Goal: Check status: Check status

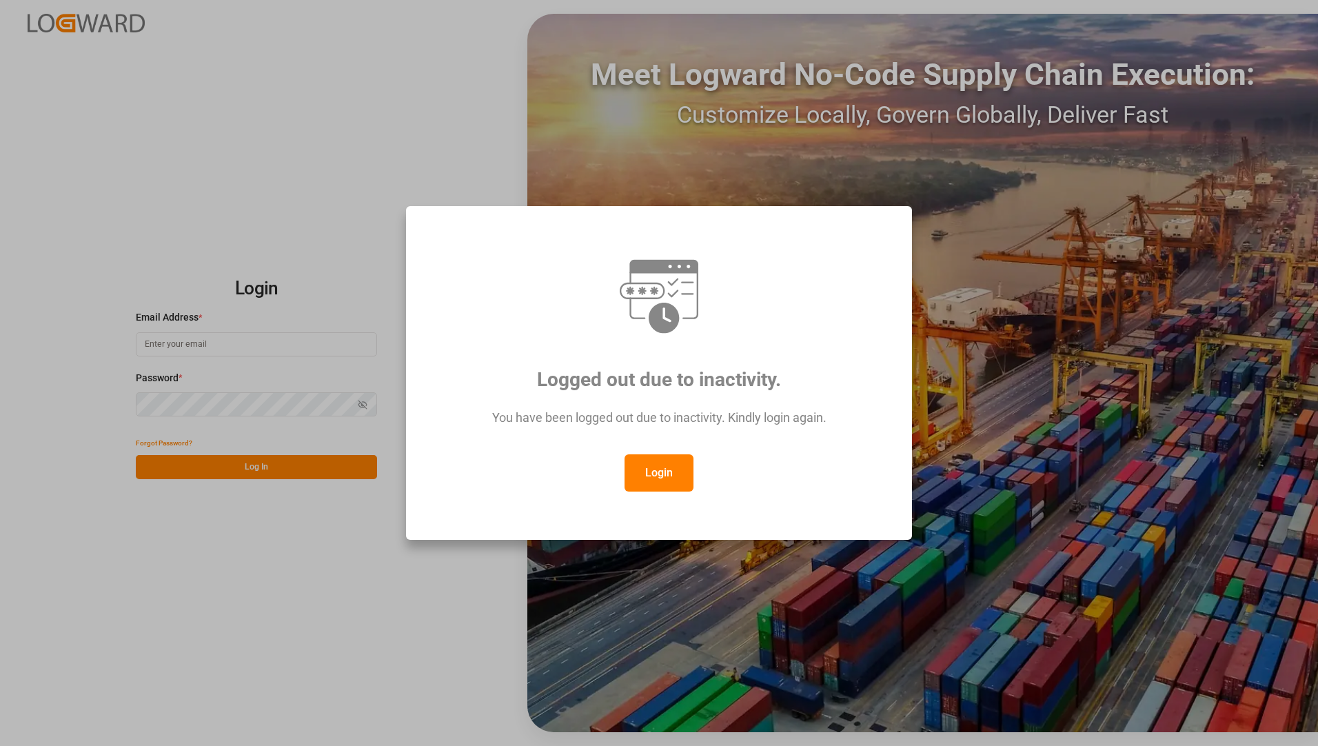
click at [629, 474] on button "Login" at bounding box center [658, 472] width 69 height 37
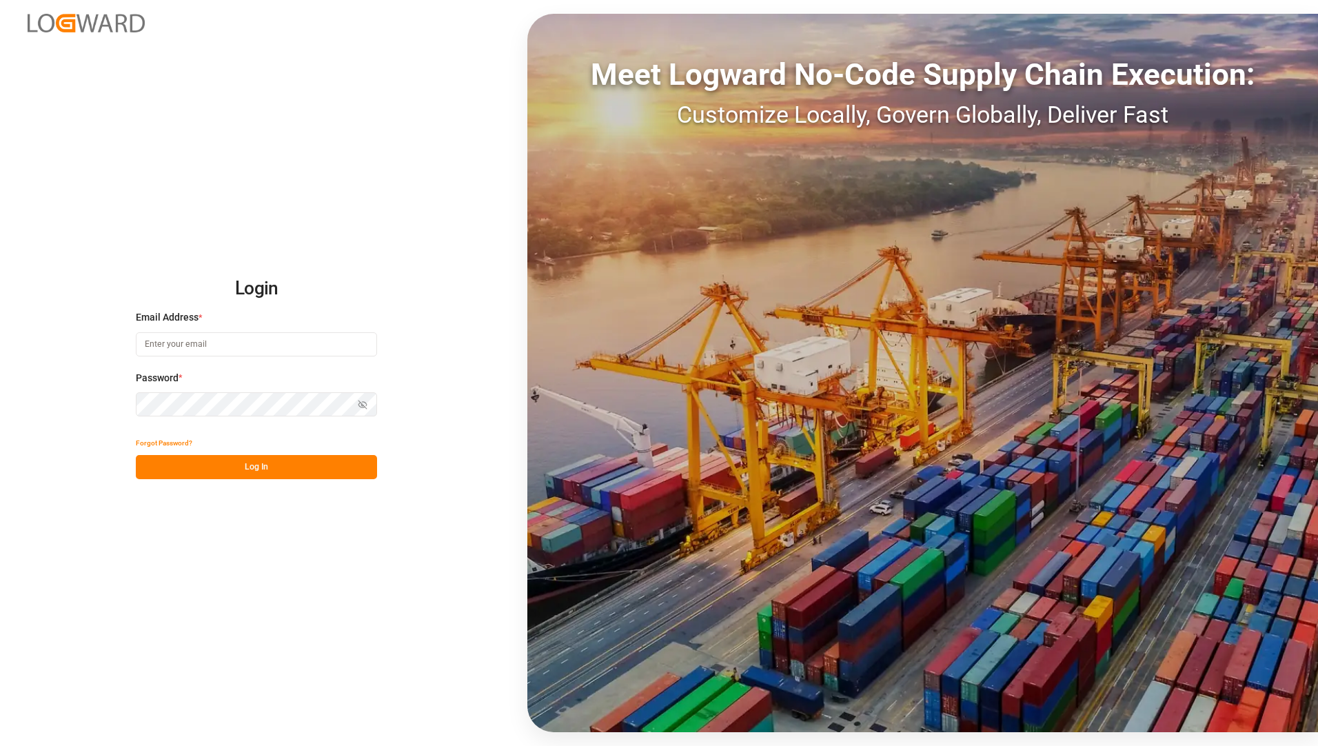
click at [243, 348] on input at bounding box center [256, 344] width 241 height 24
type input "[EMAIL_ADDRESS][PERSON_NAME][DOMAIN_NAME]"
click at [145, 466] on button "Log In" at bounding box center [256, 467] width 241 height 24
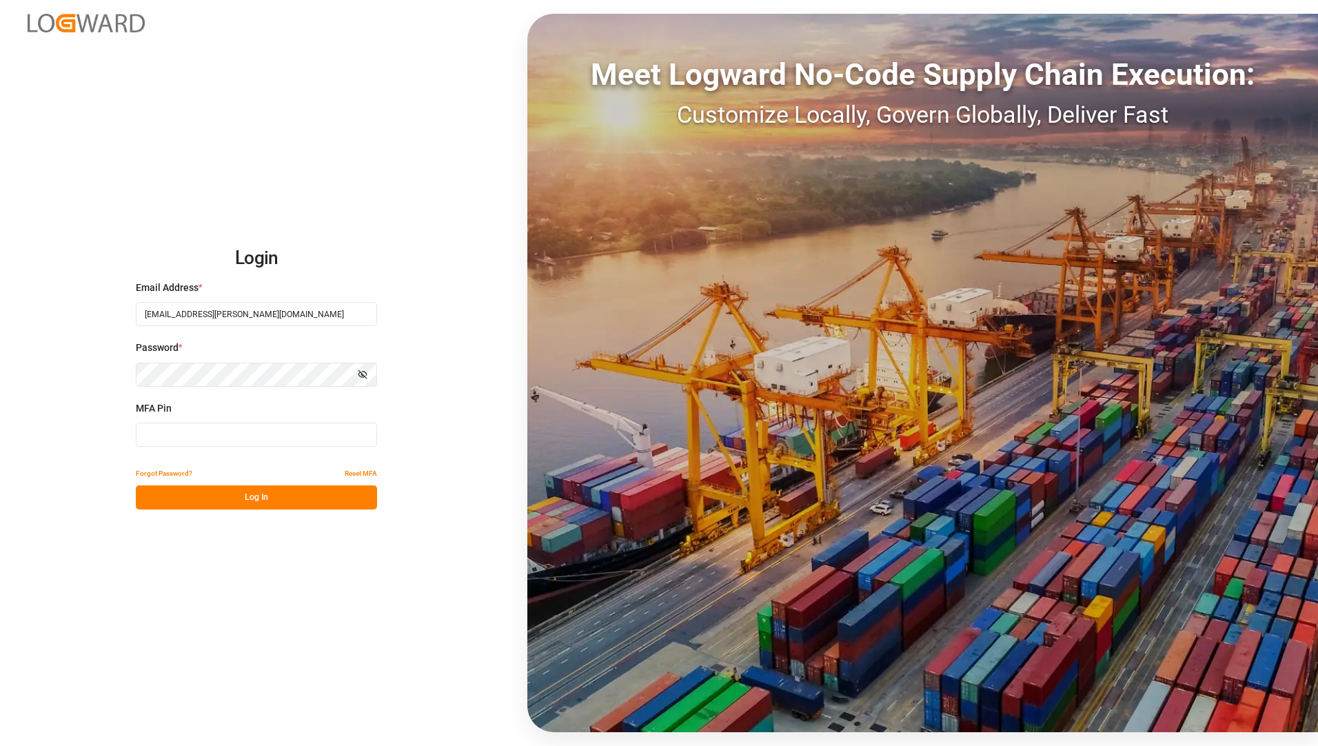
drag, startPoint x: 258, startPoint y: 437, endPoint x: 579, endPoint y: 521, distance: 332.0
click at [260, 437] on input at bounding box center [256, 435] width 241 height 24
type input "638881"
drag, startPoint x: 325, startPoint y: 496, endPoint x: 330, endPoint y: 502, distance: 8.4
click at [320, 496] on button "Log In" at bounding box center [256, 497] width 241 height 24
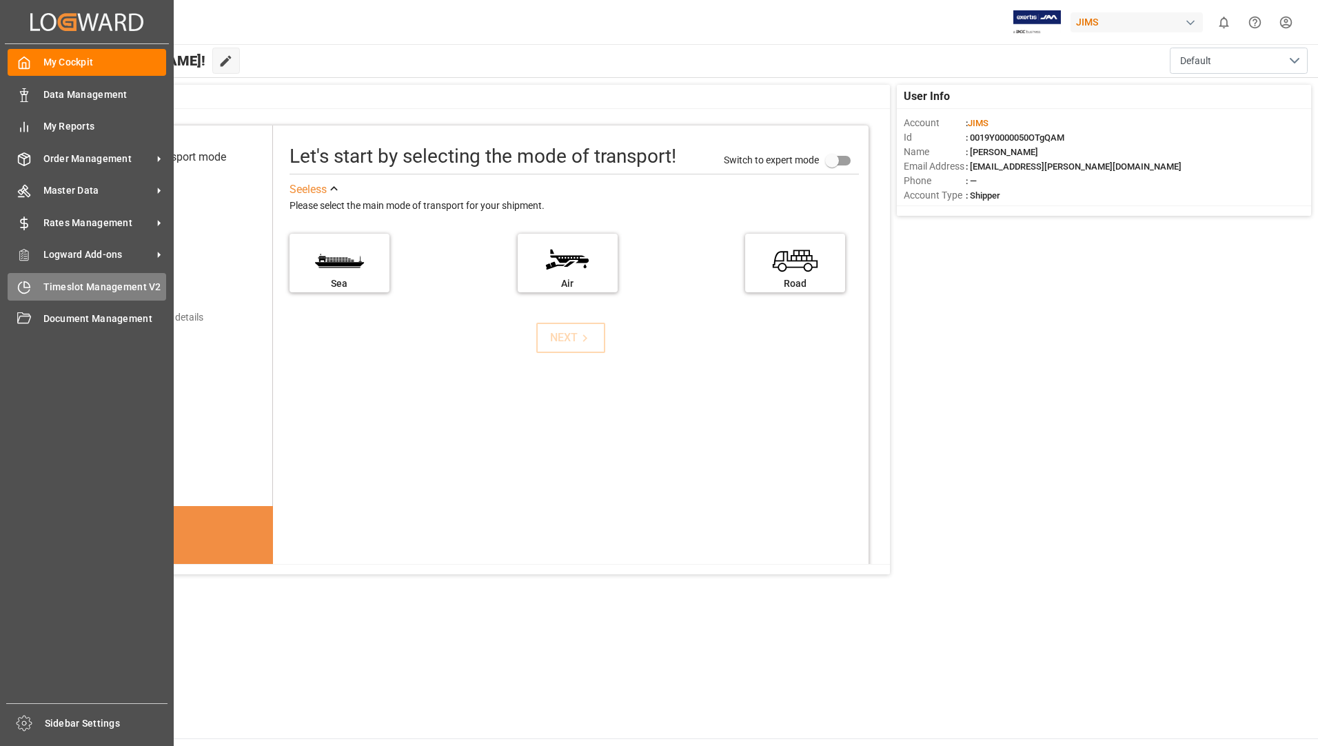
click at [112, 296] on div "Timeslot Management V2 Timeslot Management V2" at bounding box center [87, 286] width 159 height 27
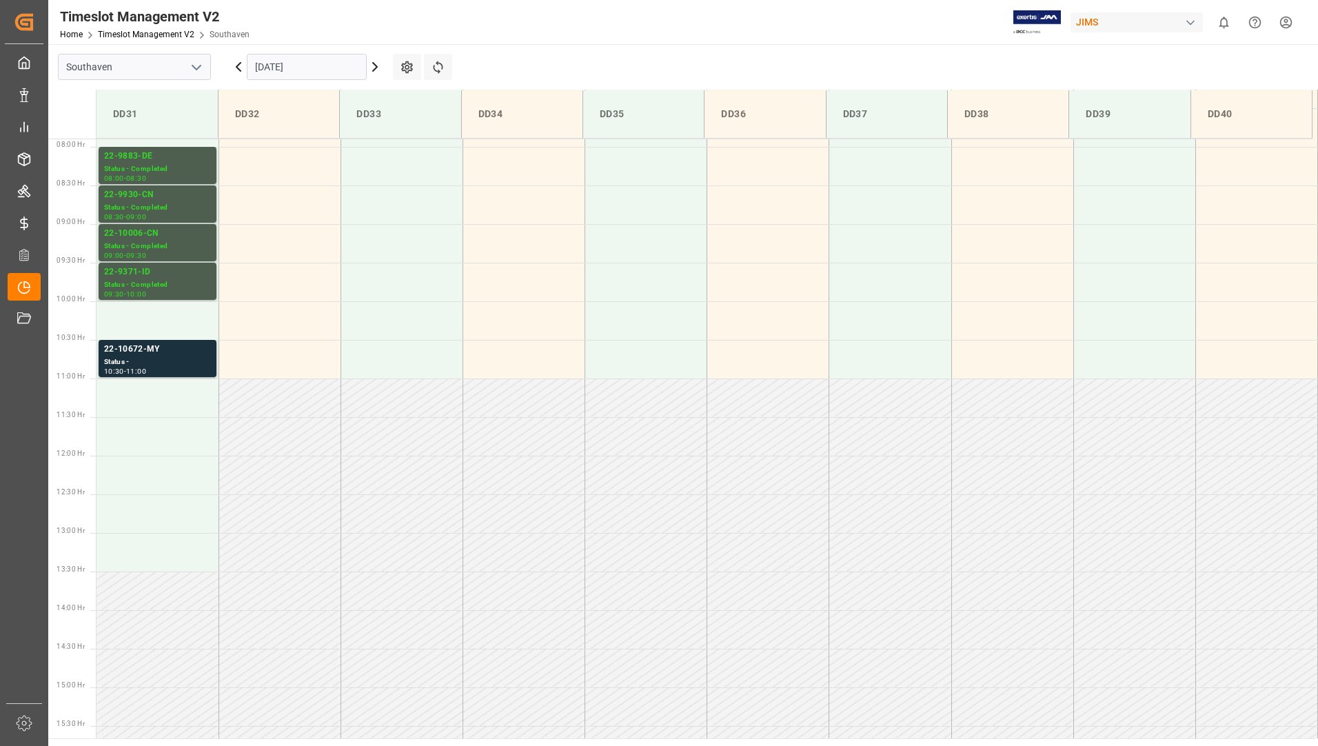
scroll to position [418, 0]
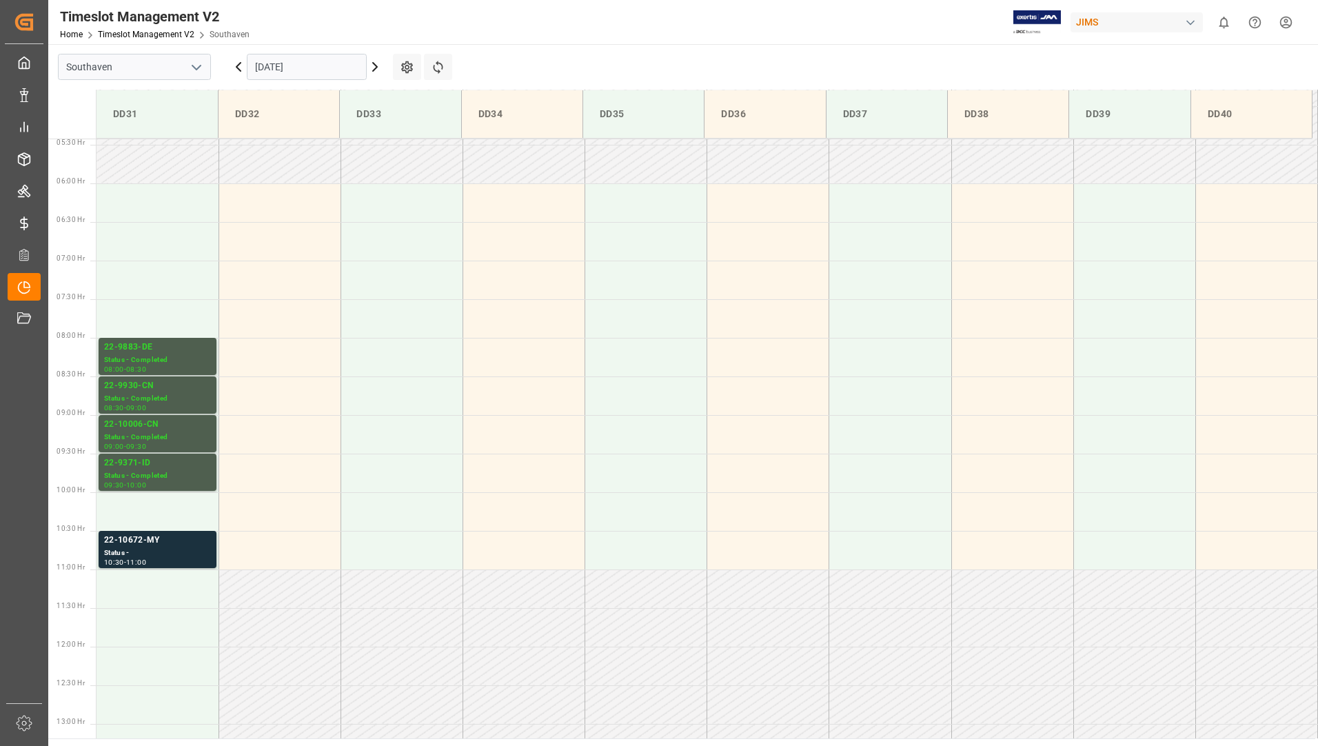
click at [289, 68] on input "[DATE]" at bounding box center [307, 67] width 120 height 26
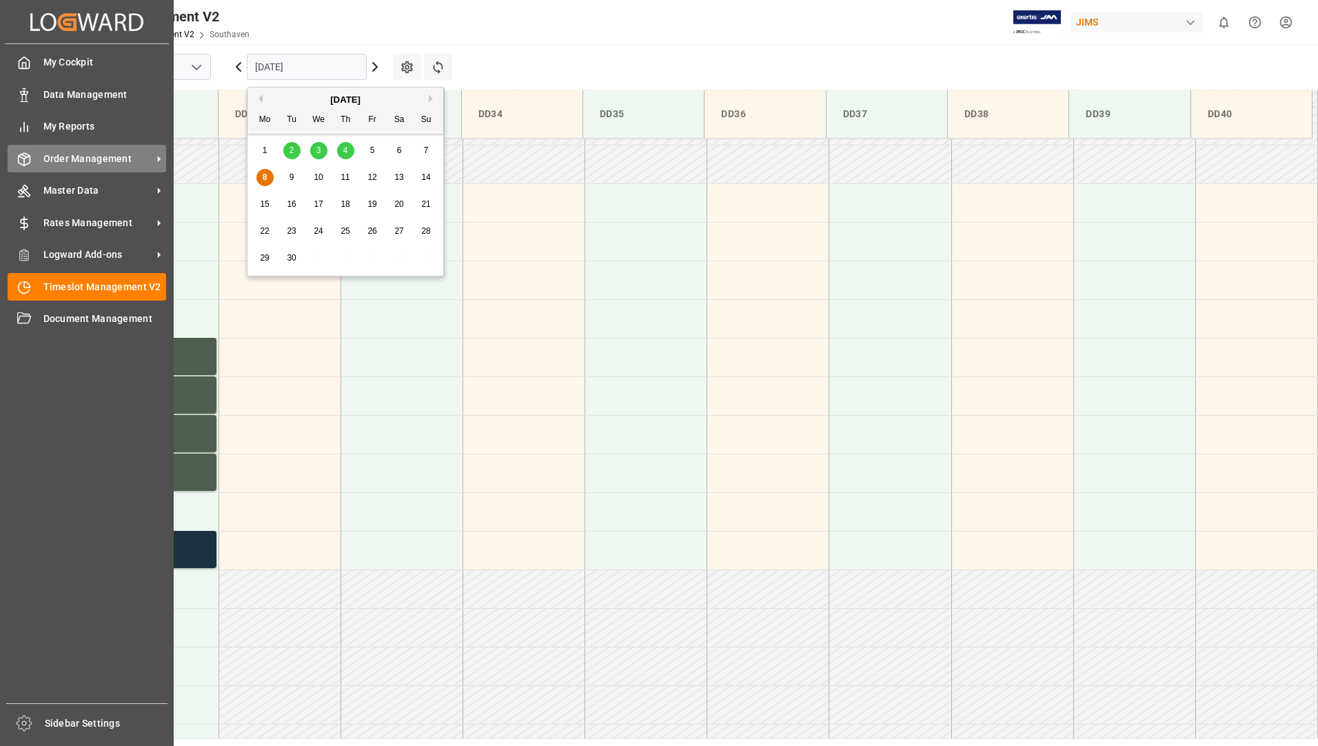
click at [76, 152] on span "Order Management" at bounding box center [97, 159] width 109 height 14
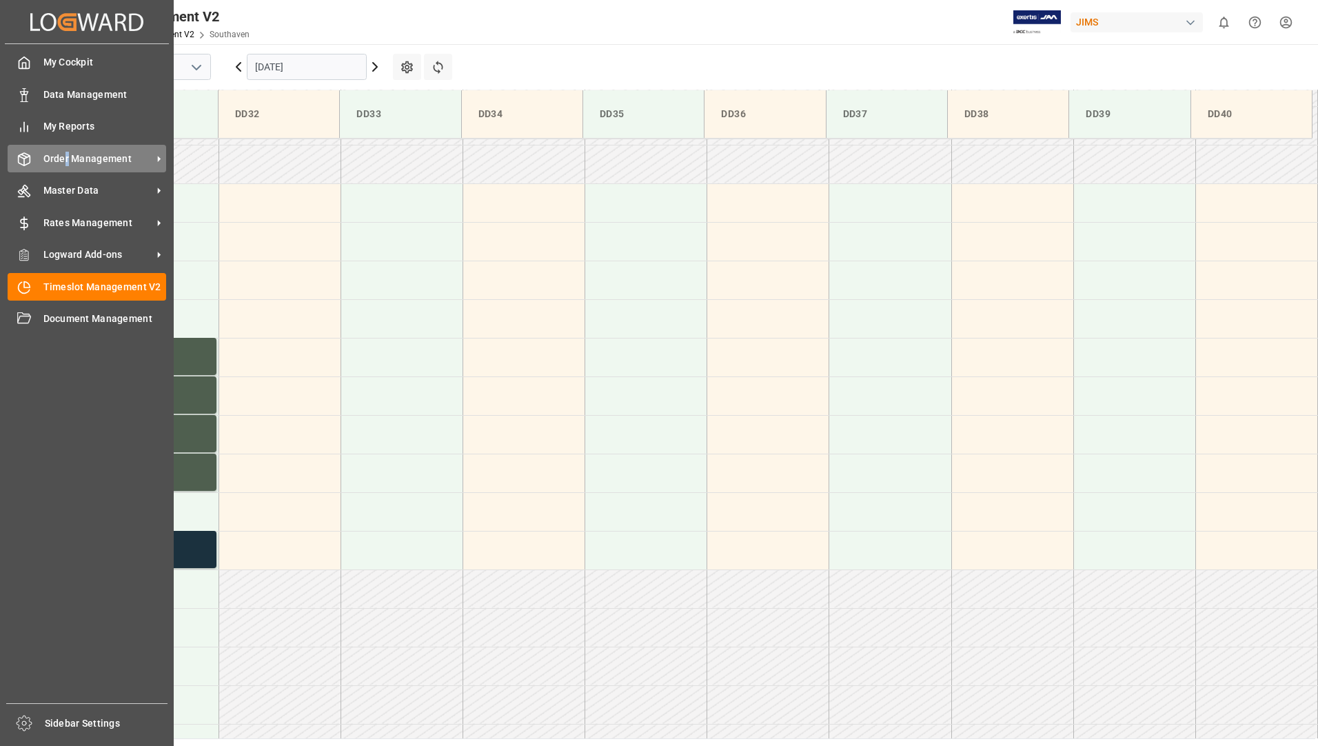
click at [68, 154] on span "Order Management" at bounding box center [97, 159] width 109 height 14
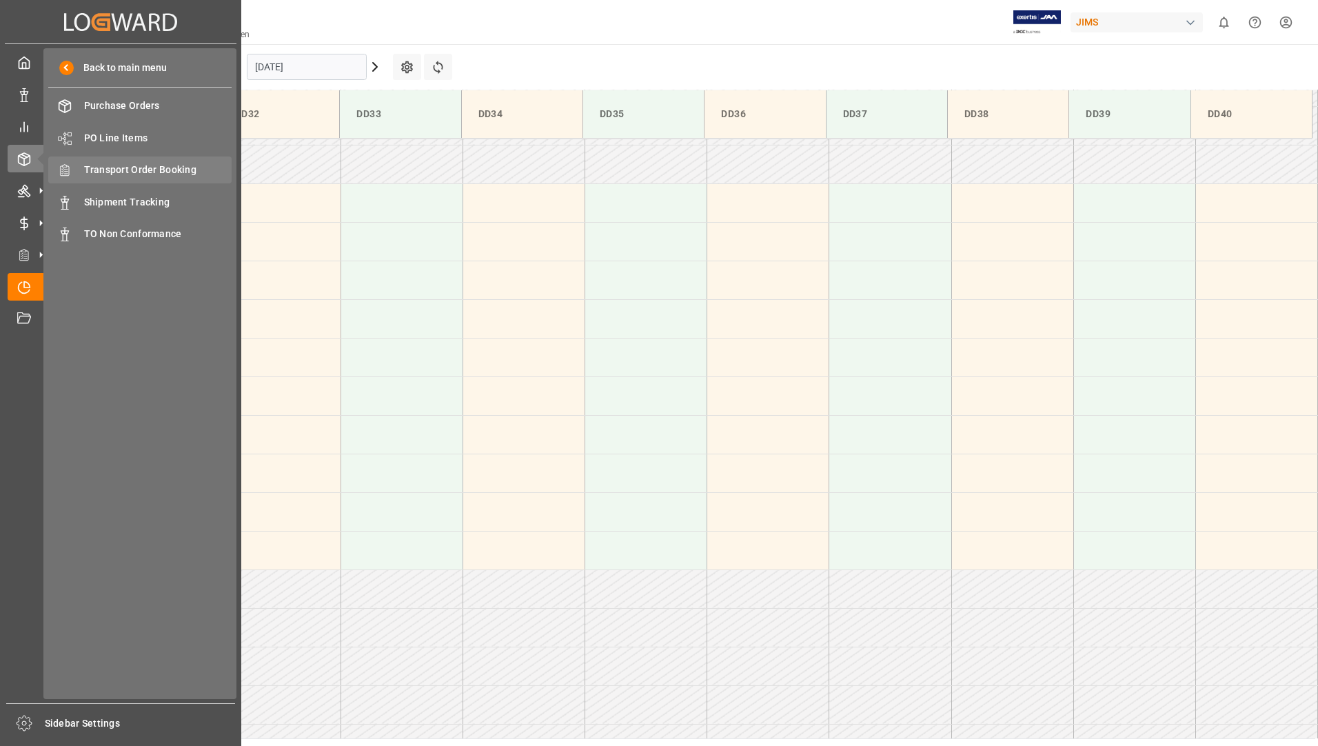
drag, startPoint x: 68, startPoint y: 154, endPoint x: 194, endPoint y: 167, distance: 126.8
click at [194, 167] on span "Transport Order Booking" at bounding box center [158, 170] width 148 height 14
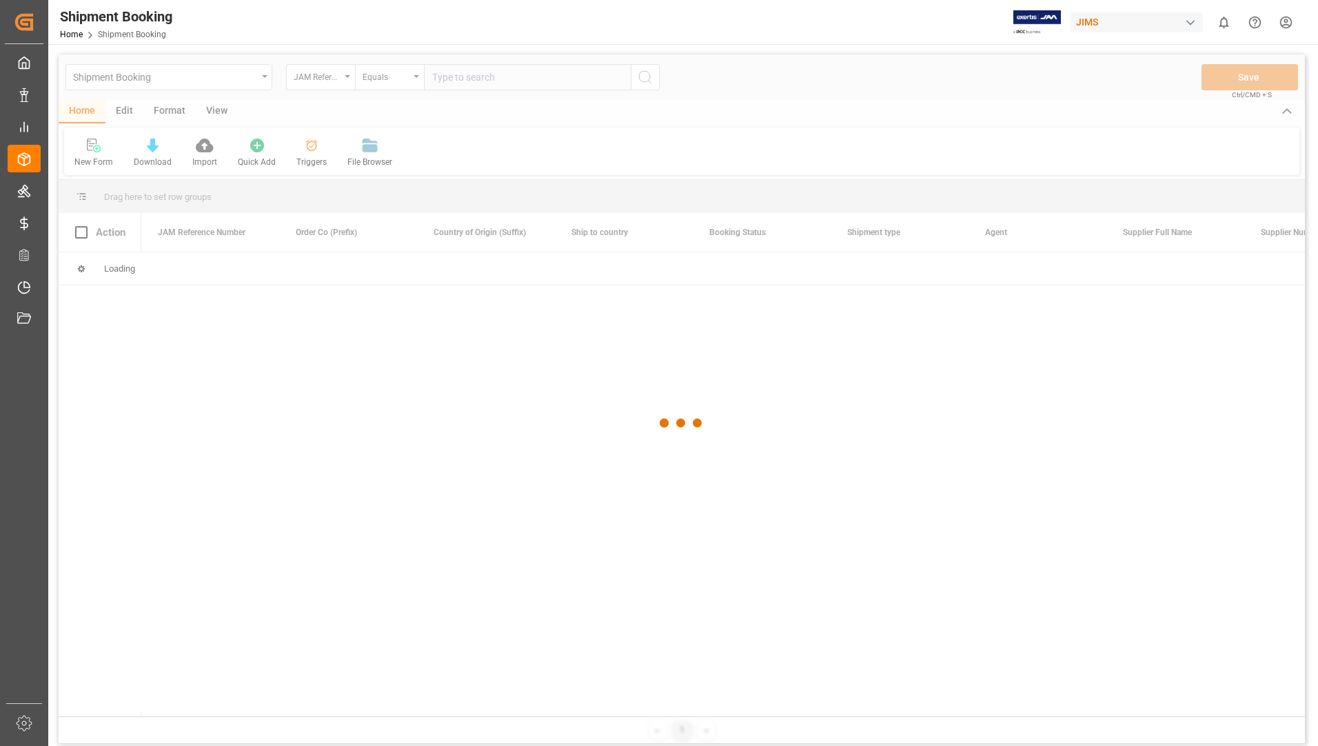
click at [497, 82] on div at bounding box center [682, 423] width 1246 height 738
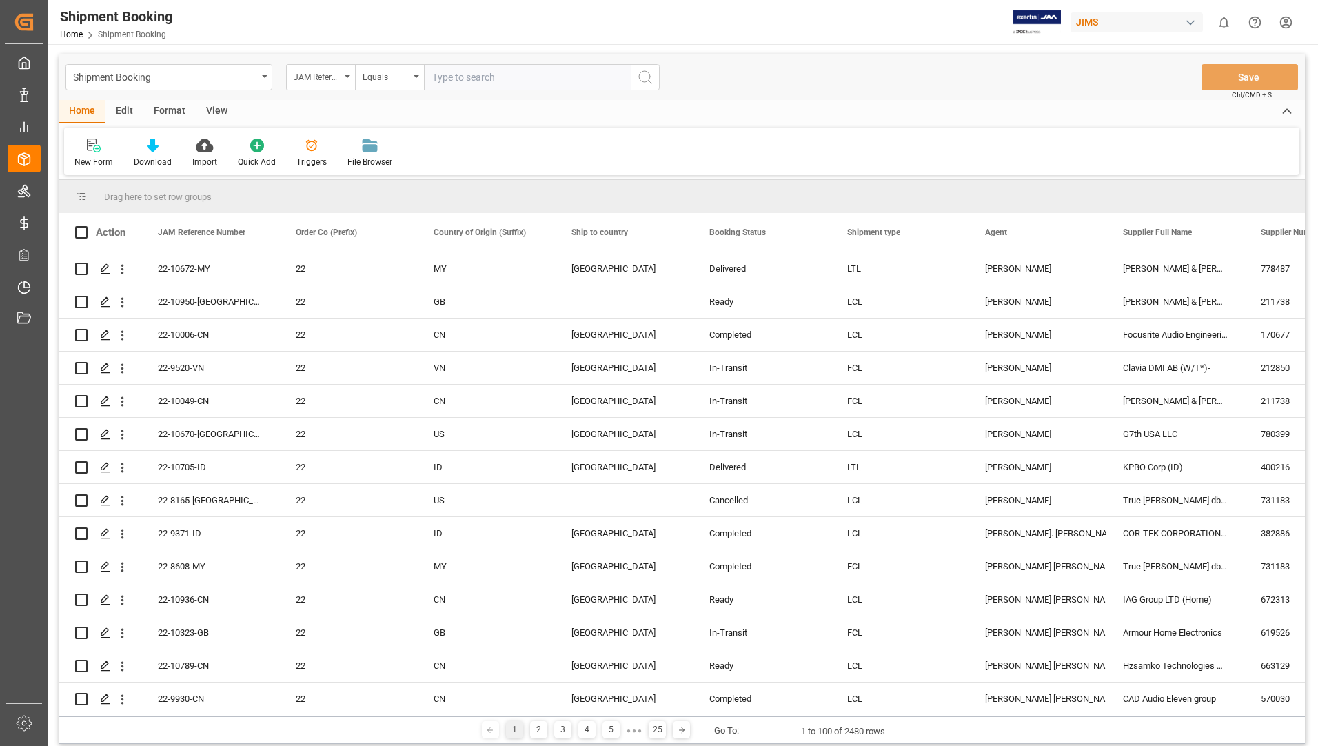
click at [498, 75] on input "text" at bounding box center [527, 77] width 207 height 26
paste input "22-9371-ID"
type input "22-9371-ID"
click at [652, 75] on icon "search button" at bounding box center [645, 77] width 17 height 17
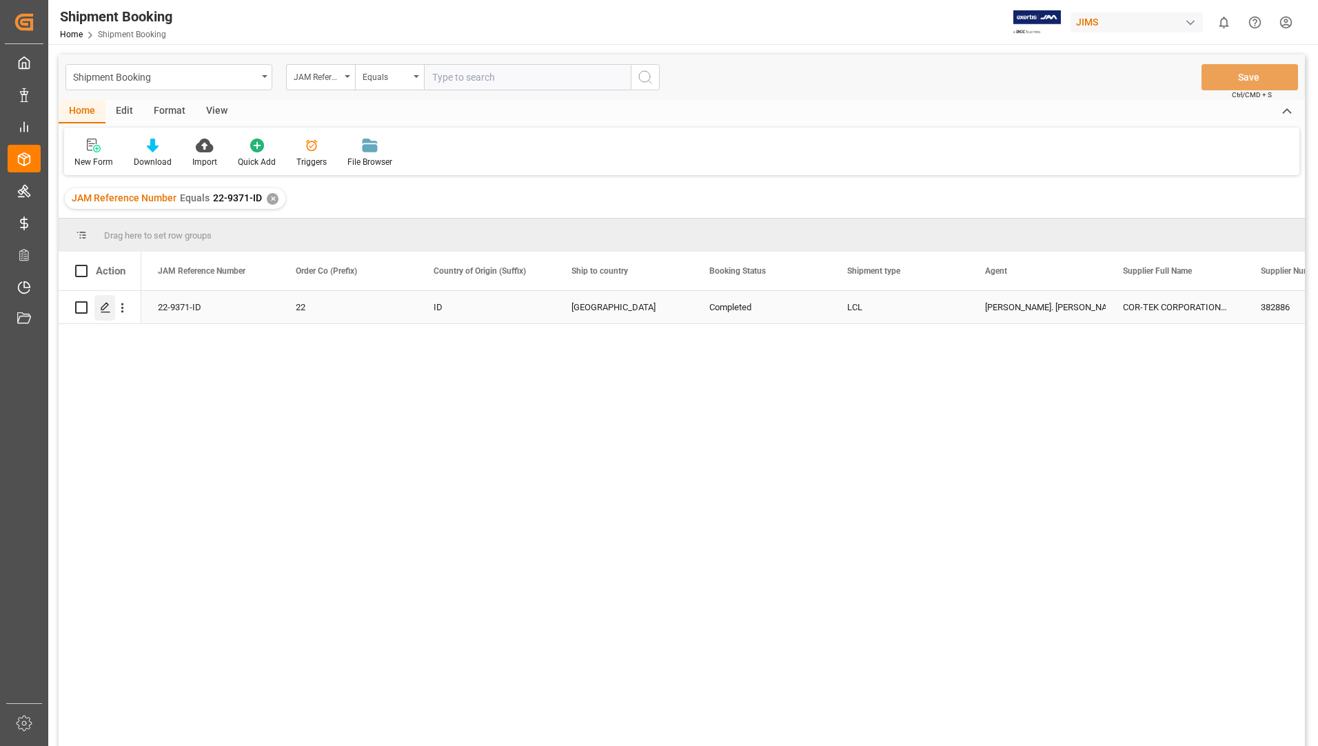
drag, startPoint x: 83, startPoint y: 308, endPoint x: 106, endPoint y: 308, distance: 23.4
click at [81, 308] on input "Press Space to toggle row selection (unchecked)" at bounding box center [81, 307] width 12 height 12
checkbox input "true"
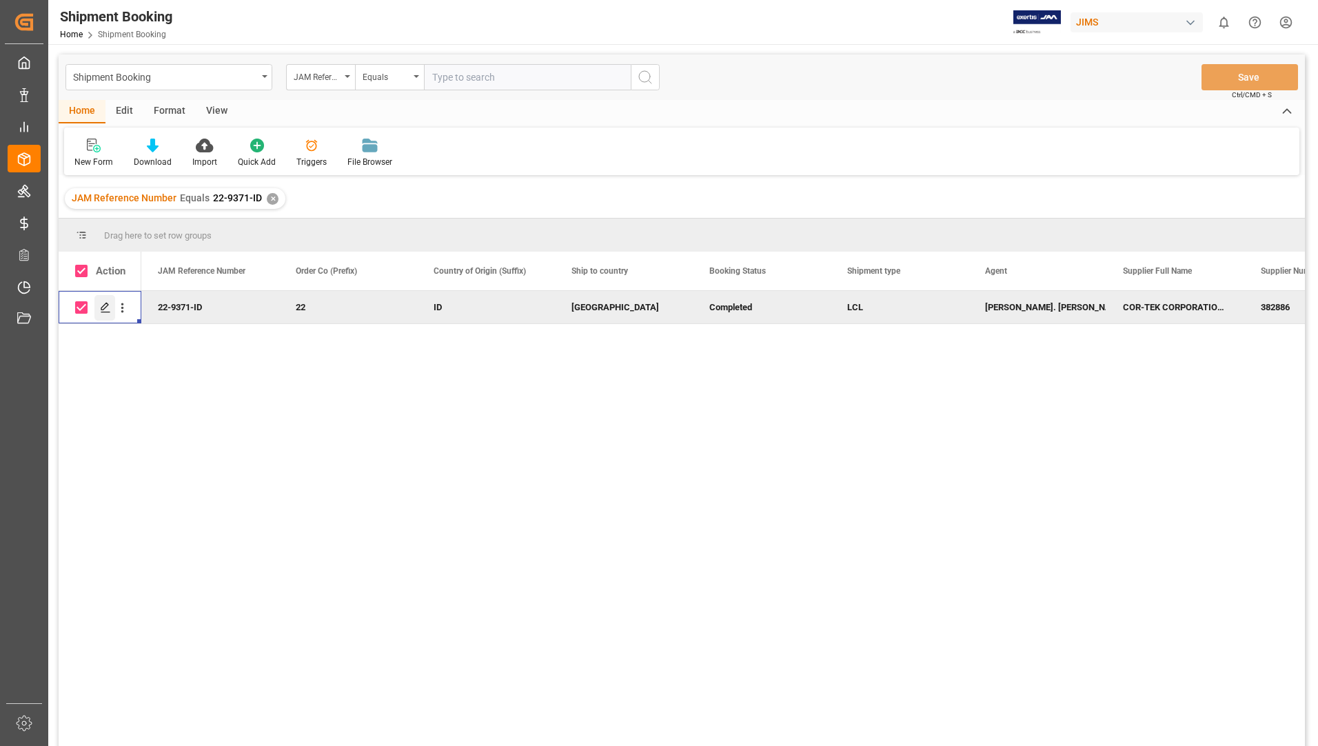
click at [103, 308] on icon "Press SPACE to deselect this row." at bounding box center [105, 307] width 11 height 11
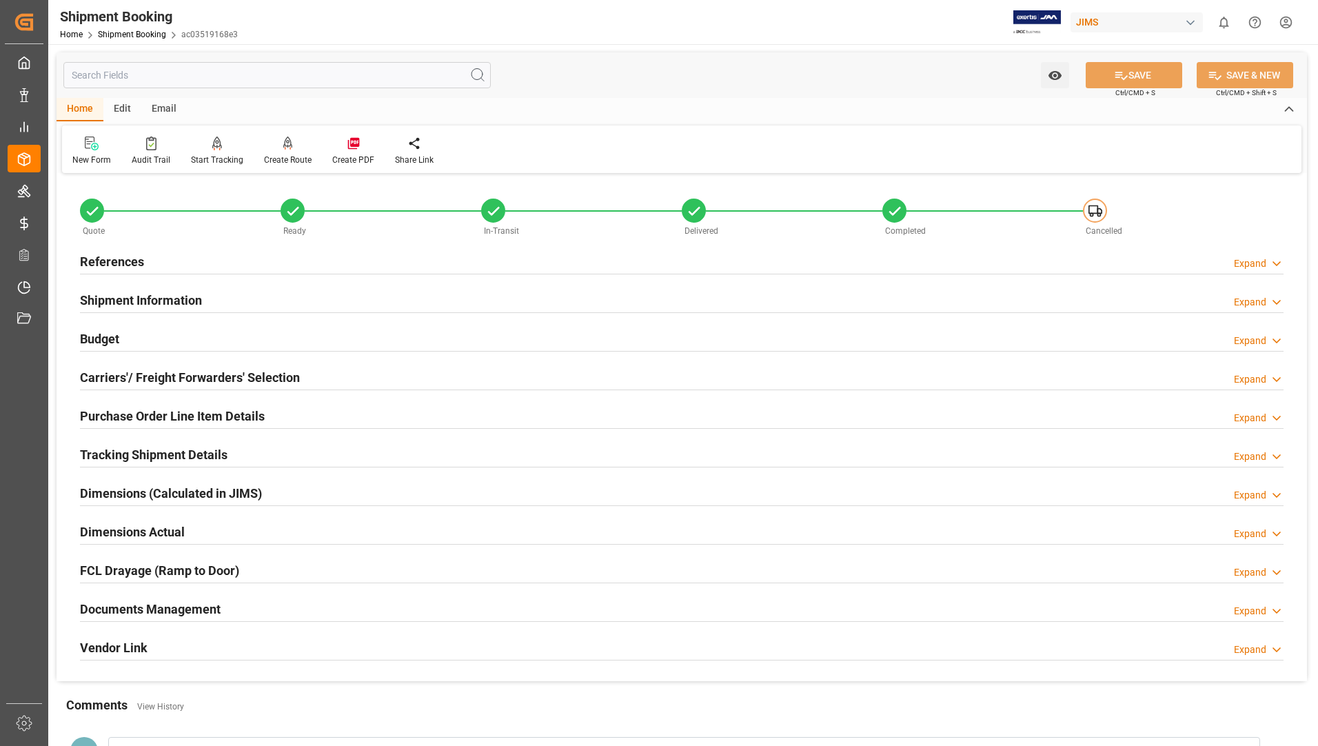
drag, startPoint x: 200, startPoint y: 604, endPoint x: 210, endPoint y: 604, distance: 9.6
click at [199, 604] on h2 "Documents Management" at bounding box center [150, 609] width 141 height 19
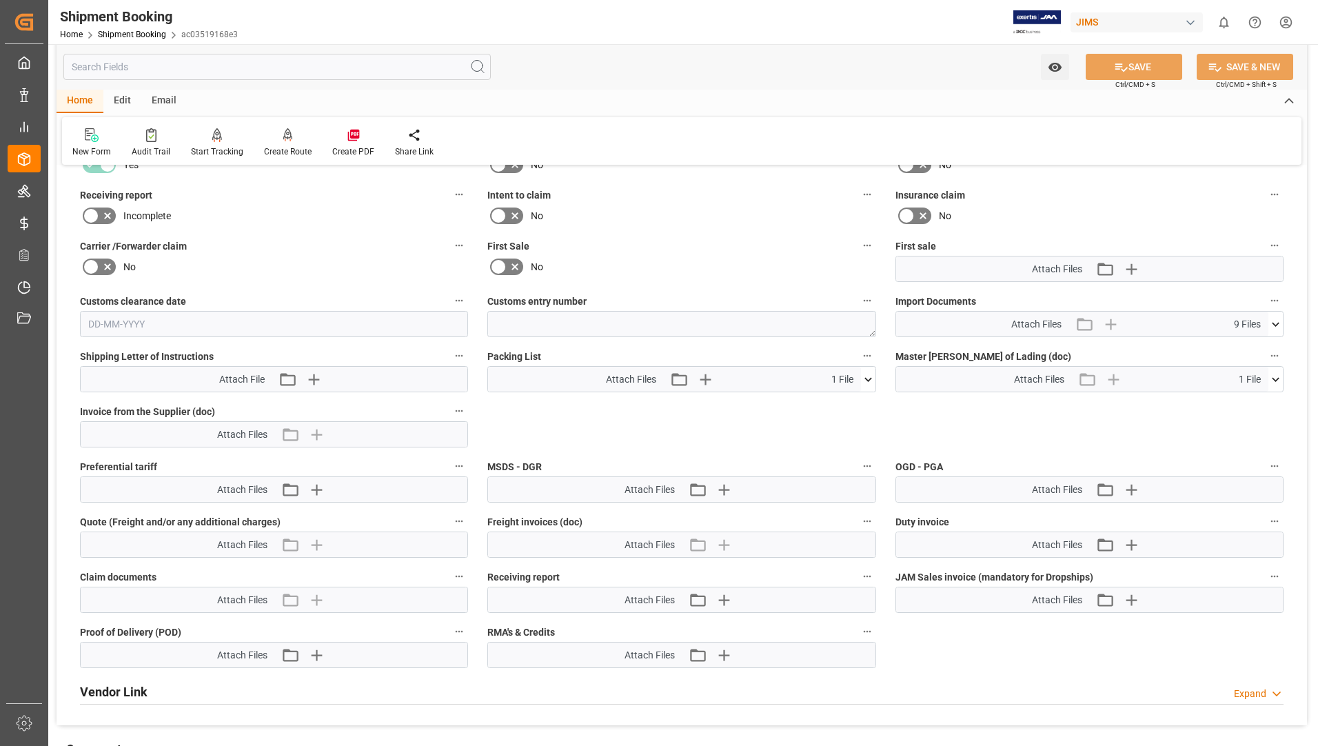
scroll to position [551, 0]
click at [868, 380] on icon at bounding box center [868, 378] width 14 height 14
click at [831, 400] on icon at bounding box center [831, 403] width 11 height 11
click at [832, 401] on icon at bounding box center [831, 403] width 14 height 14
click at [625, 89] on div "Watch Option SAVE Ctrl/CMD + S SAVE & NEW Ctrl/CMD + Shift + S" at bounding box center [682, 66] width 1250 height 45
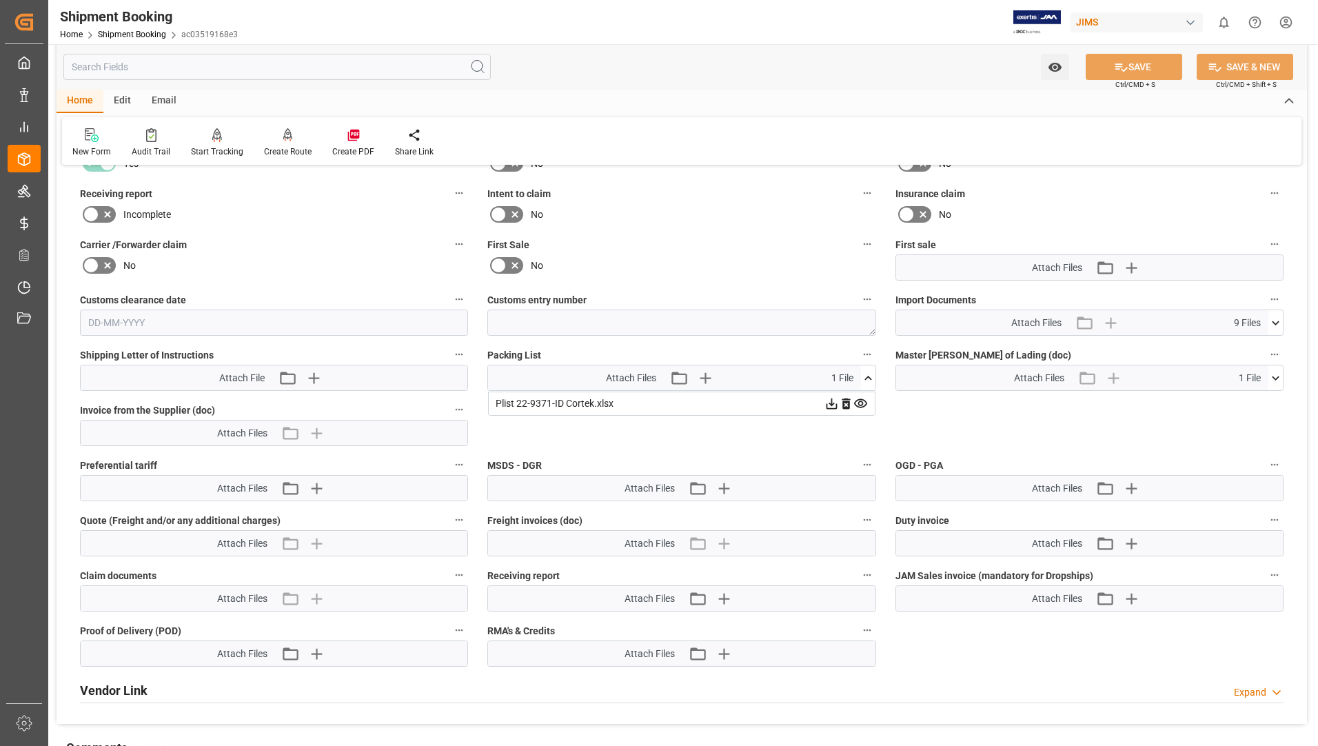
click at [412, 215] on div "Incomplete" at bounding box center [274, 214] width 388 height 22
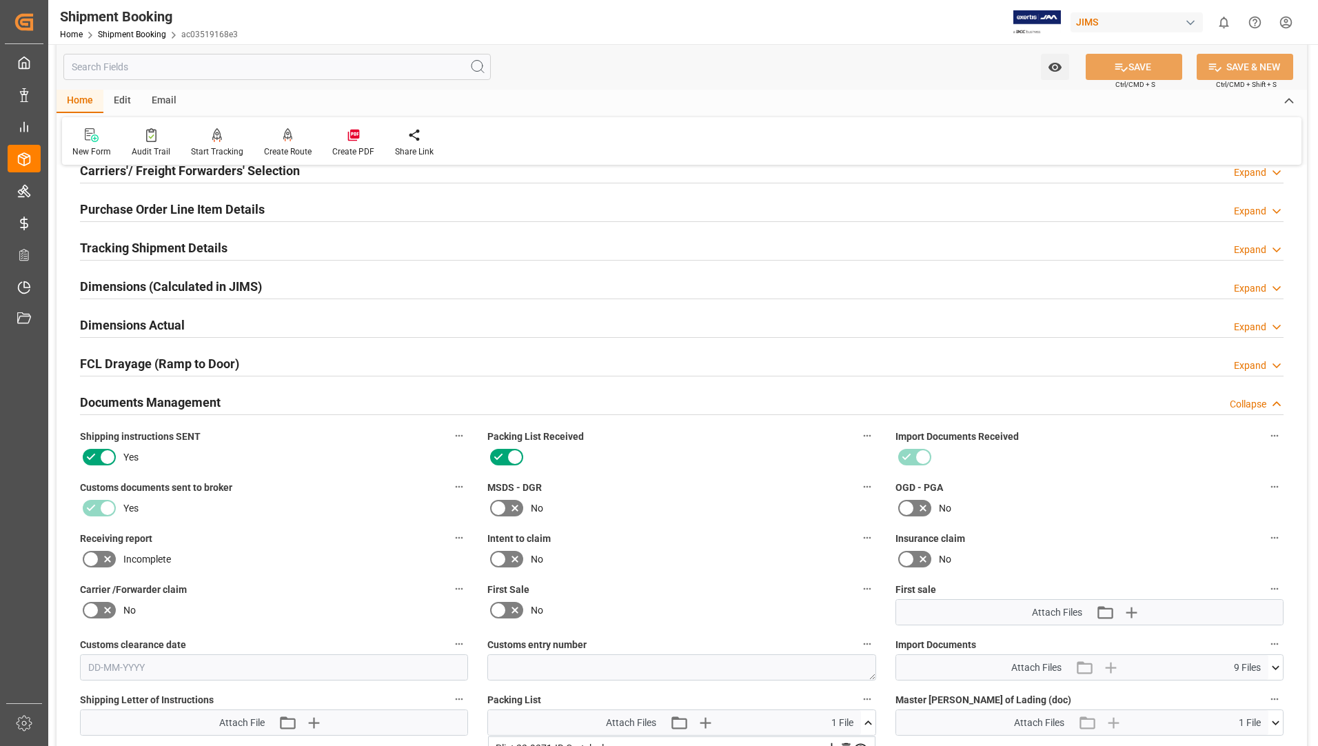
click at [198, 206] on h2 "Purchase Order Line Item Details" at bounding box center [172, 209] width 185 height 19
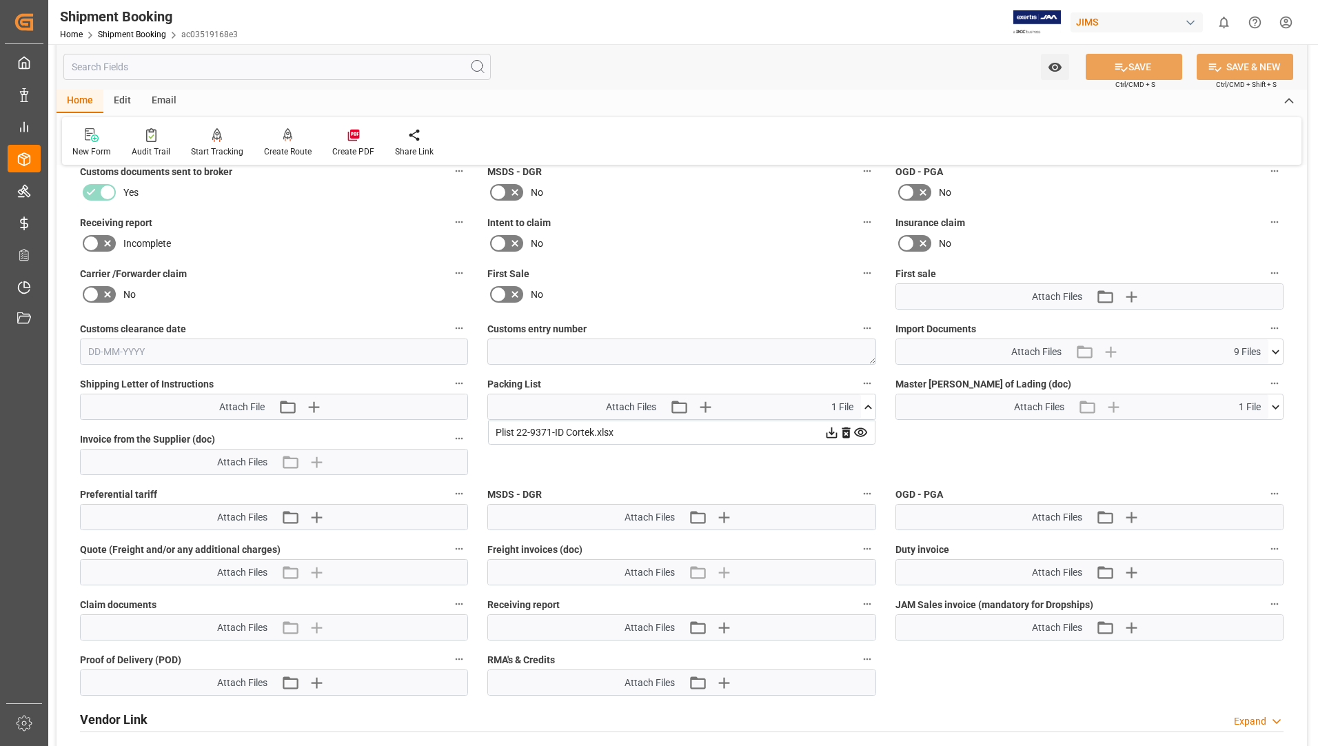
scroll to position [1034, 0]
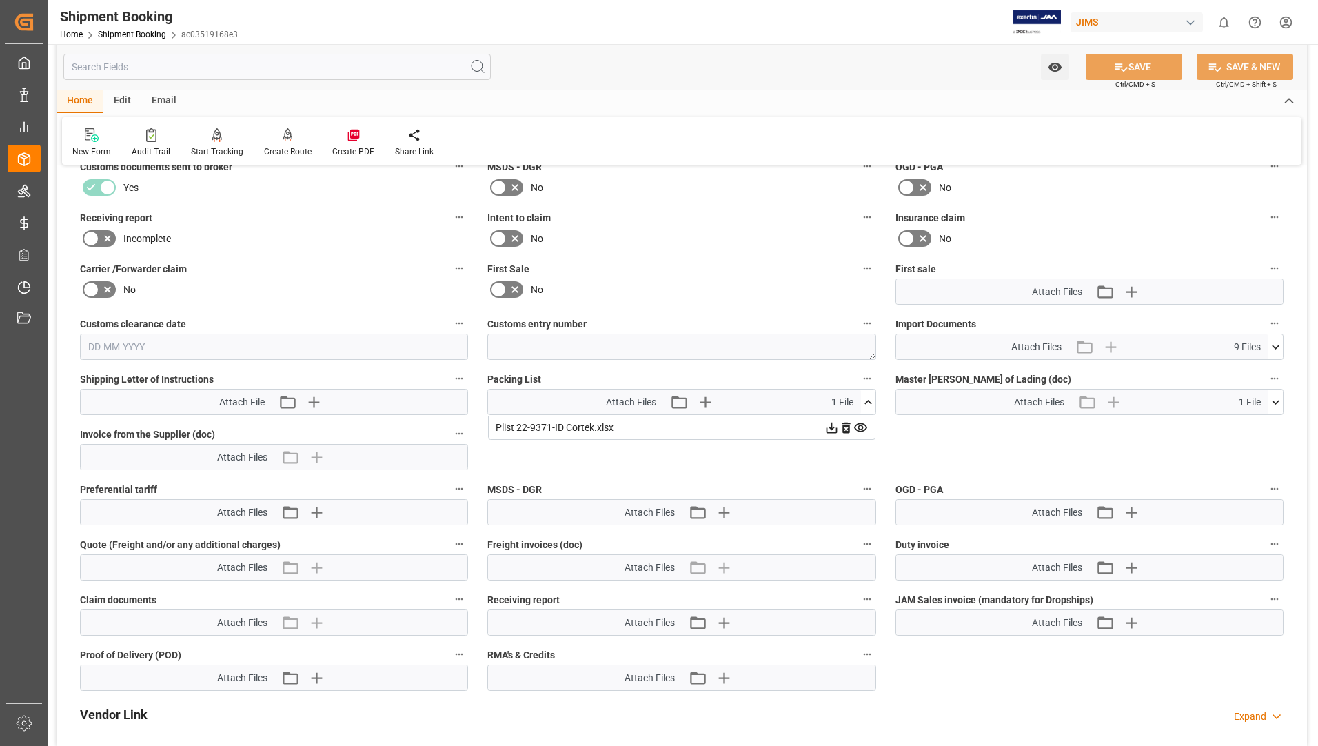
click at [862, 426] on icon at bounding box center [860, 427] width 13 height 9
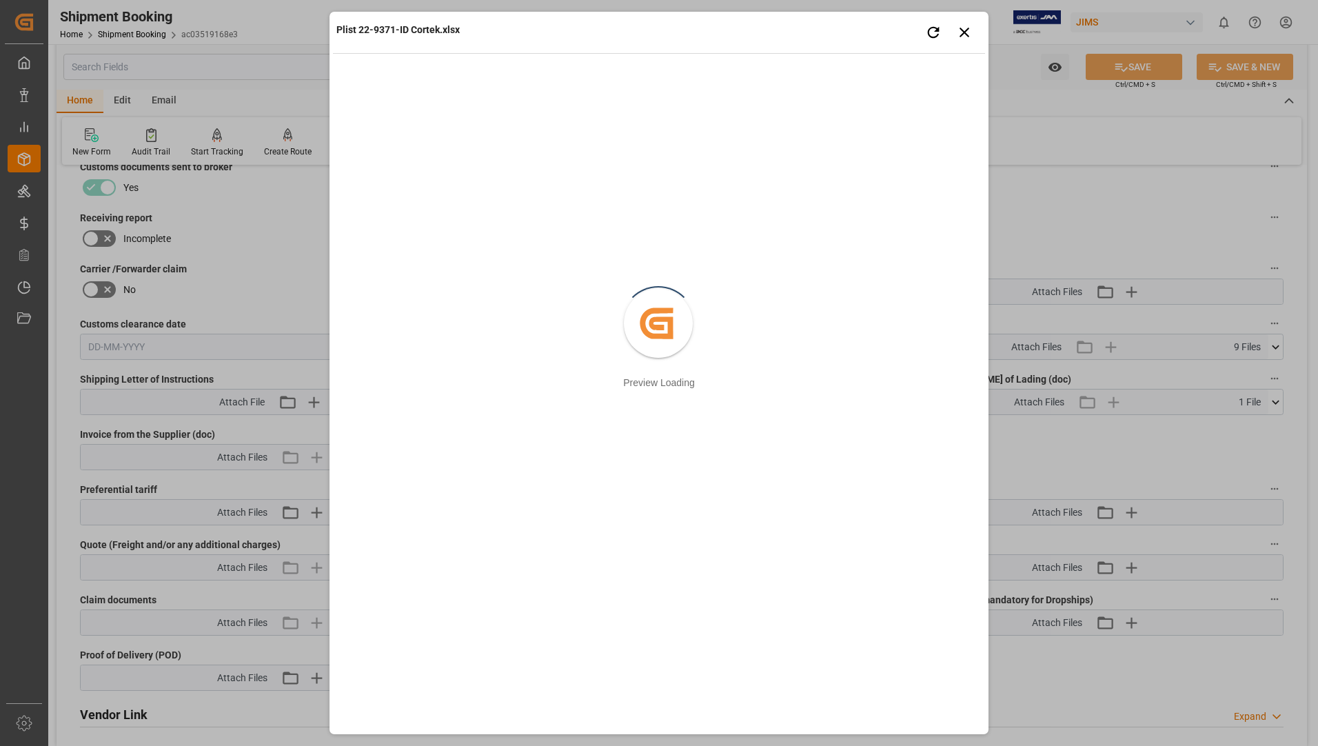
click at [169, 247] on div "Plist 22-9371-ID Cortek.xlsx Retry Close preview Created by potrace 1.15, writt…" at bounding box center [659, 373] width 1318 height 746
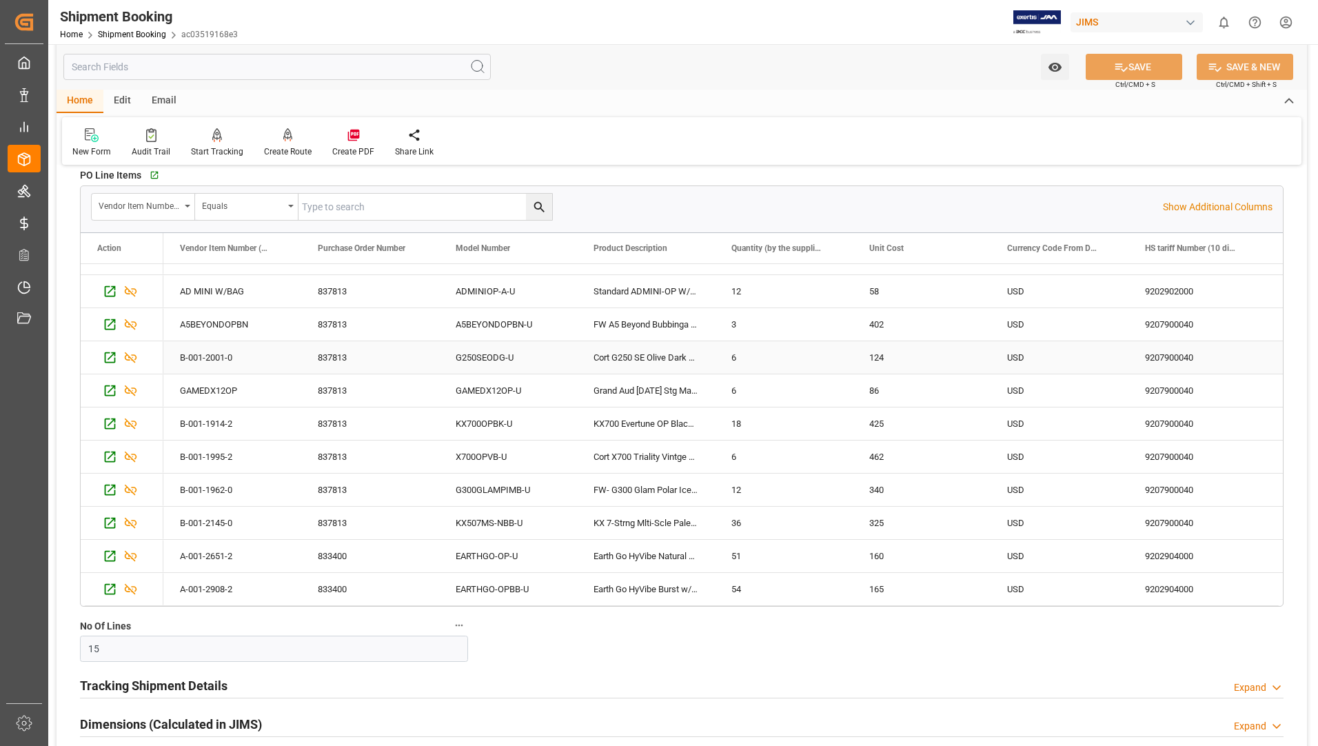
scroll to position [345, 0]
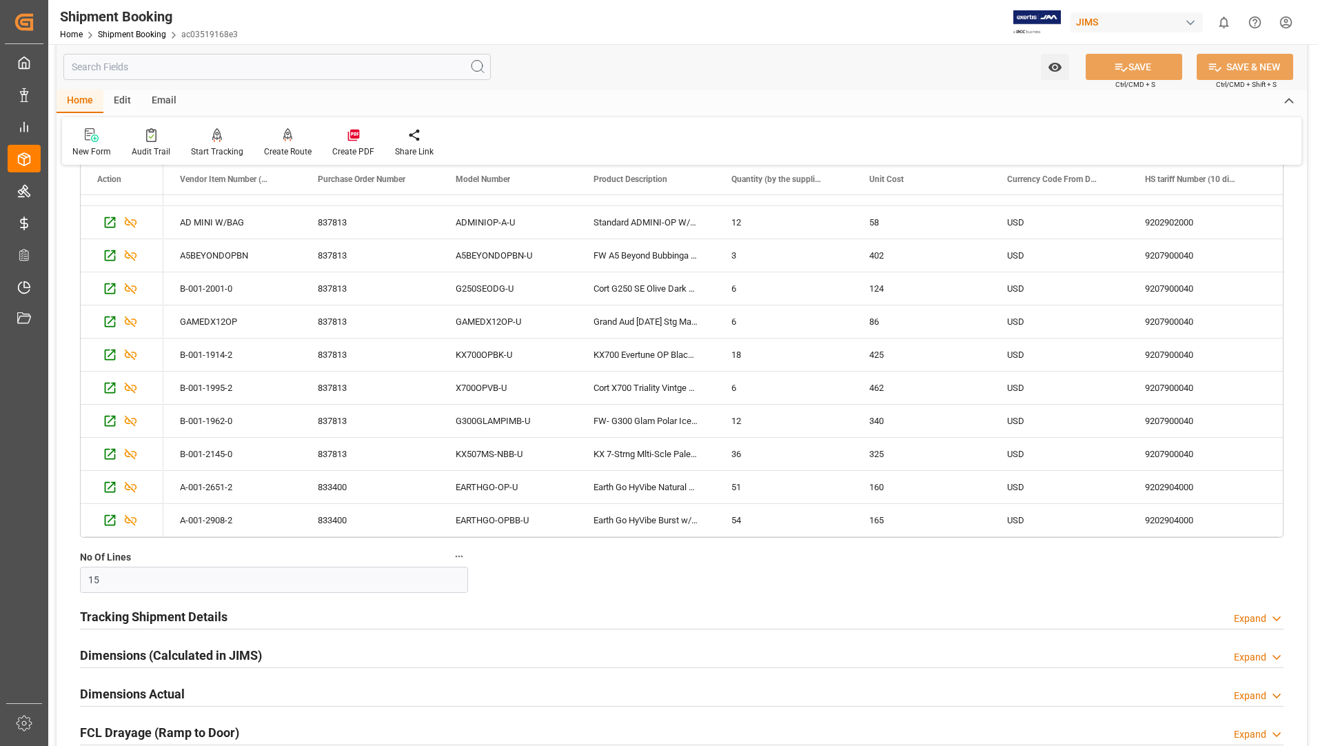
click at [634, 585] on div "Quote Ready In-Transit Delivered Completed Cancelled References Expand JAM Refe…" at bounding box center [682, 635] width 1250 height 1605
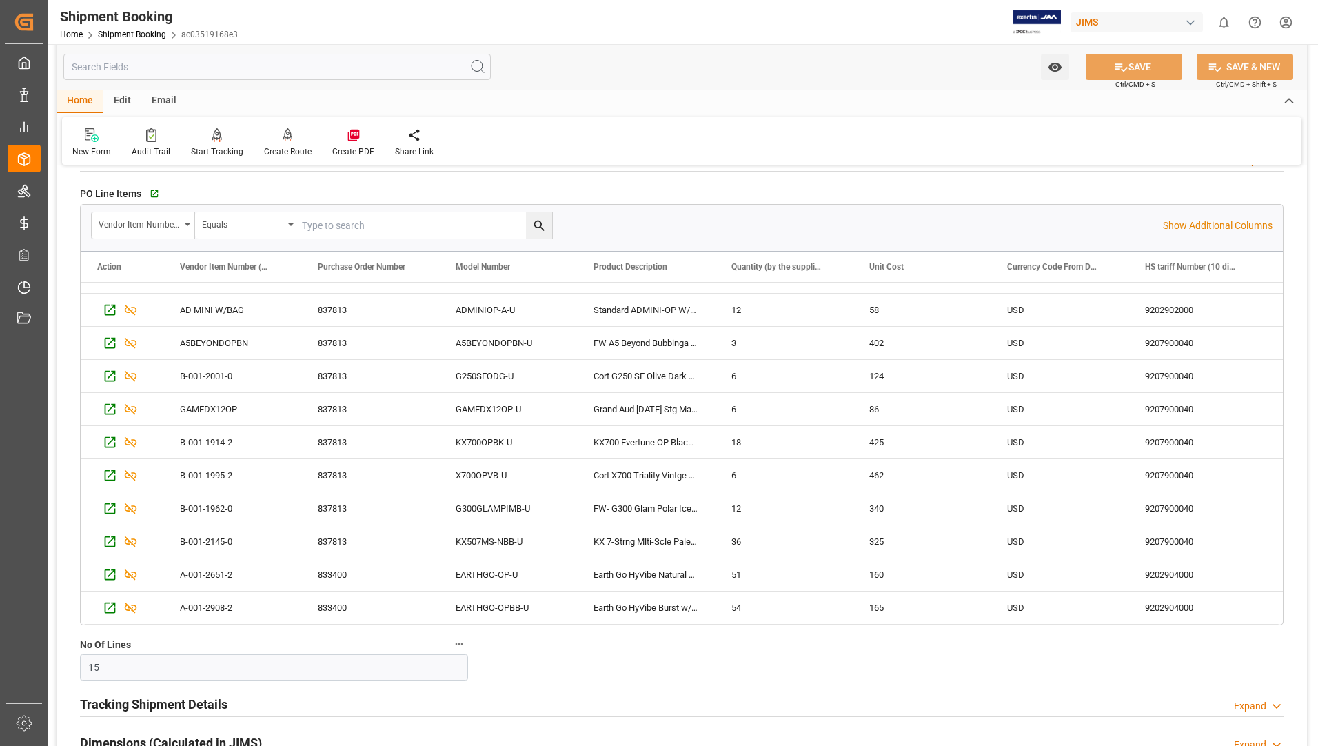
scroll to position [276, 0]
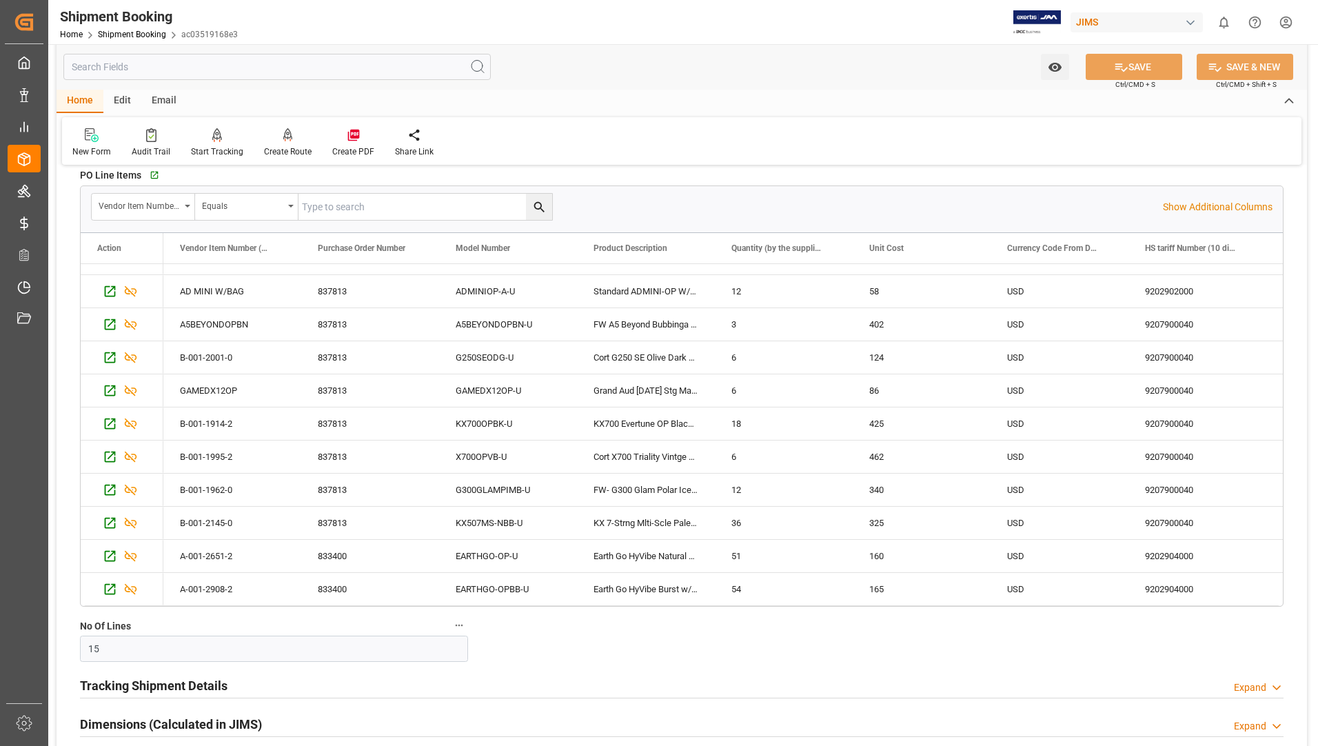
click at [678, 192] on div "Vendor Item Number (By The Supplier) Equals Show Additional Columns" at bounding box center [682, 206] width 1202 height 41
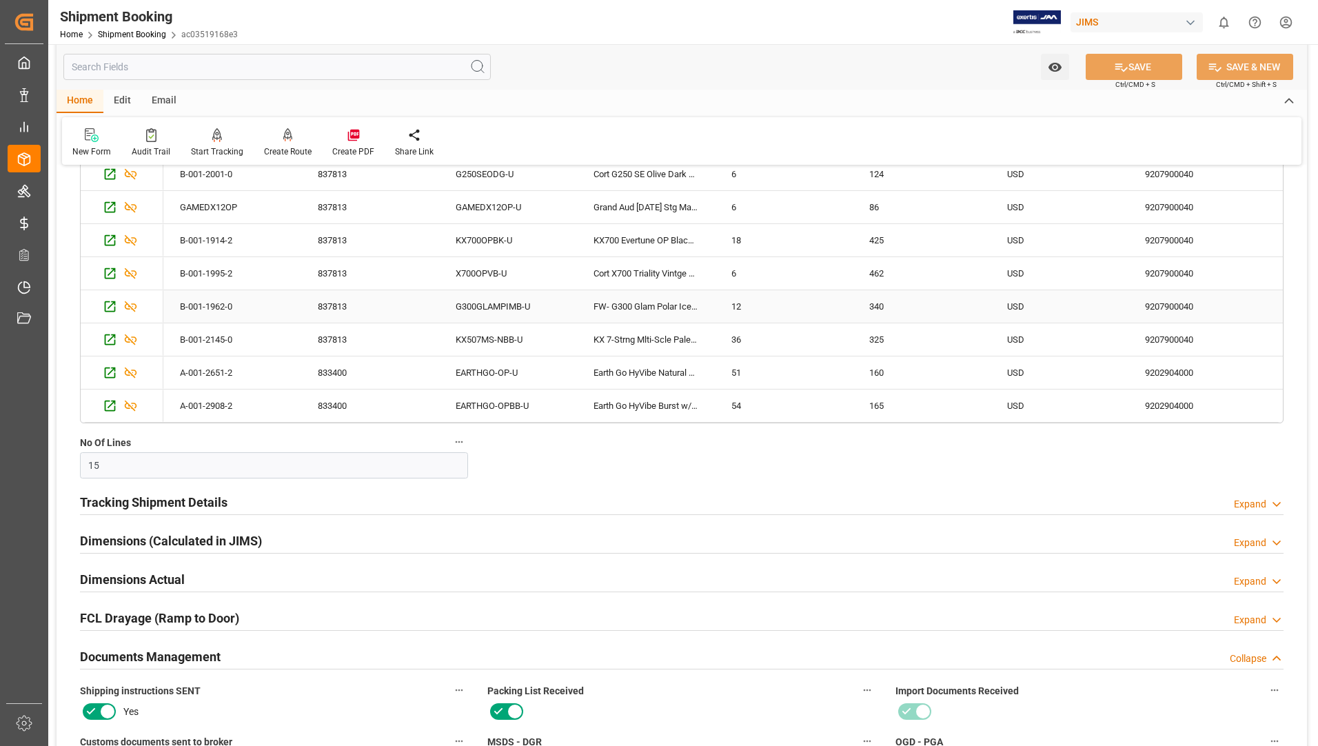
scroll to position [482, 0]
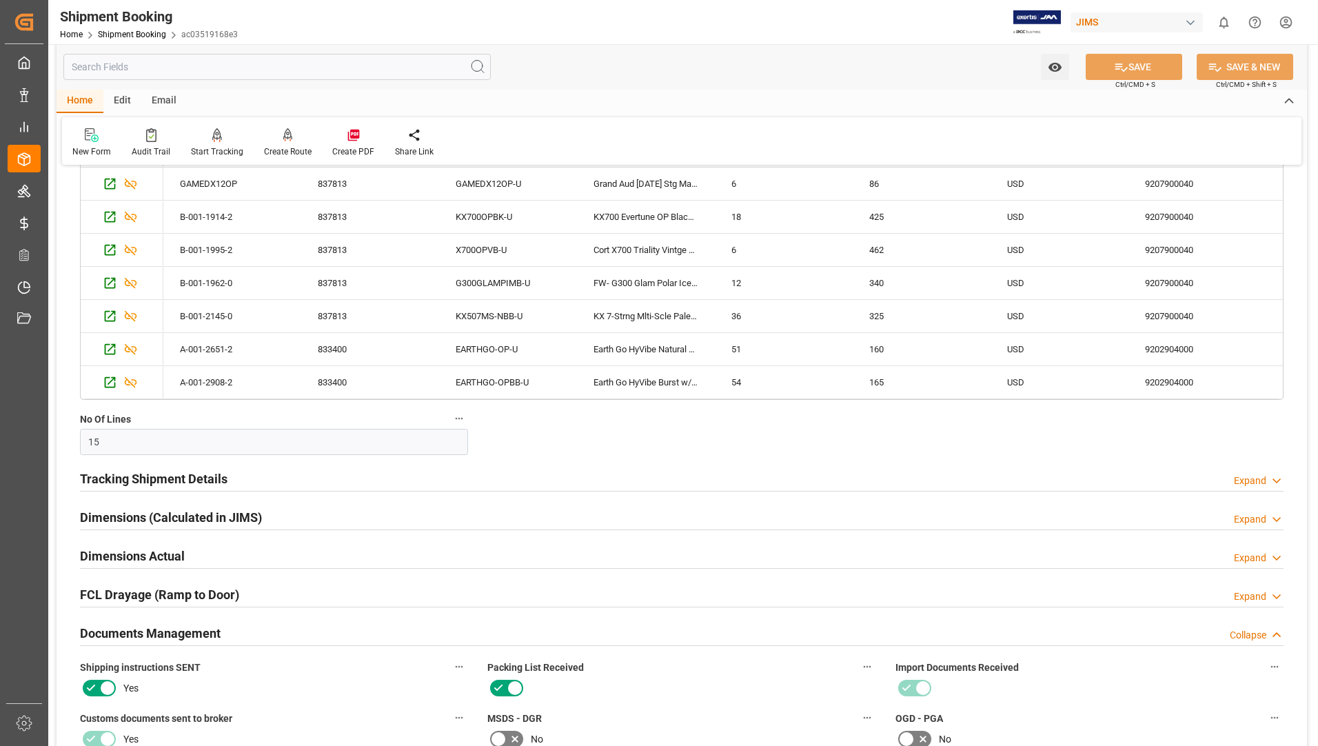
click at [381, 426] on label "No Of Lines" at bounding box center [274, 418] width 388 height 19
click at [450, 426] on button "No Of Lines" at bounding box center [459, 418] width 18 height 18
click at [636, 458] on div at bounding box center [659, 373] width 1318 height 746
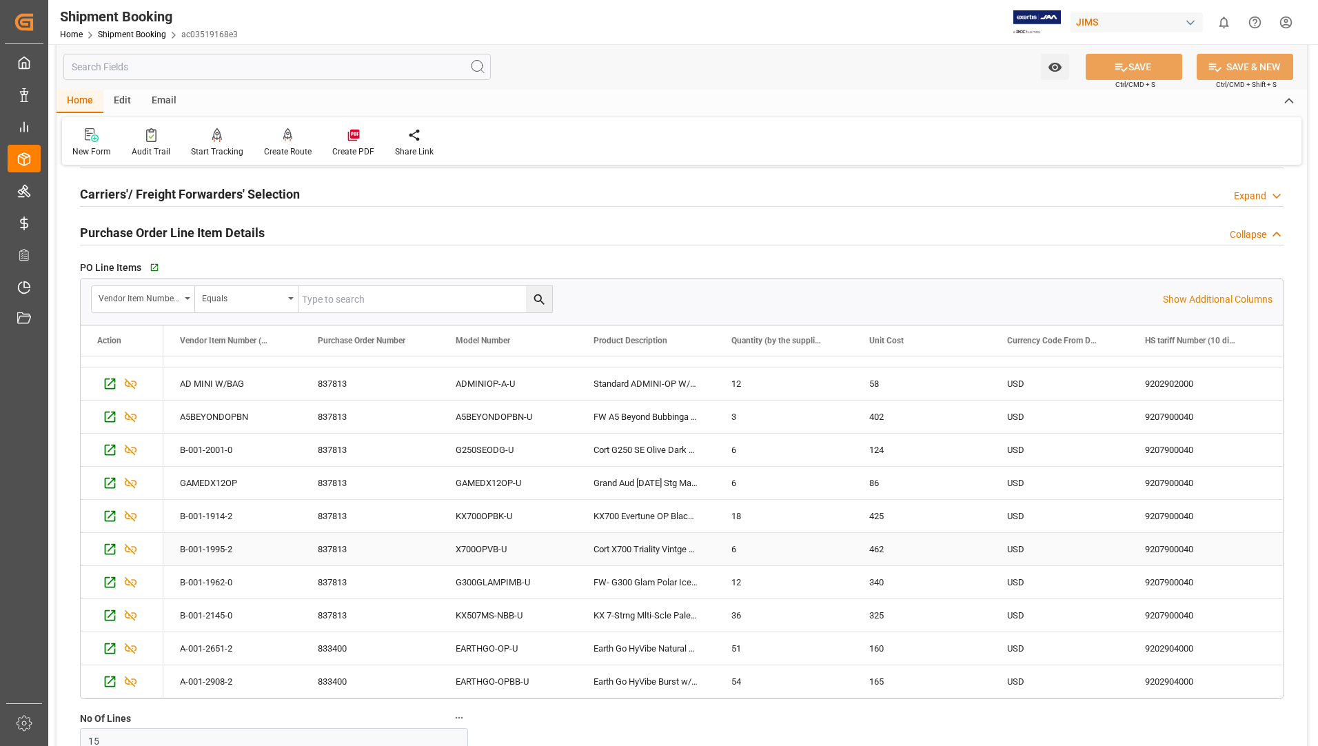
scroll to position [207, 0]
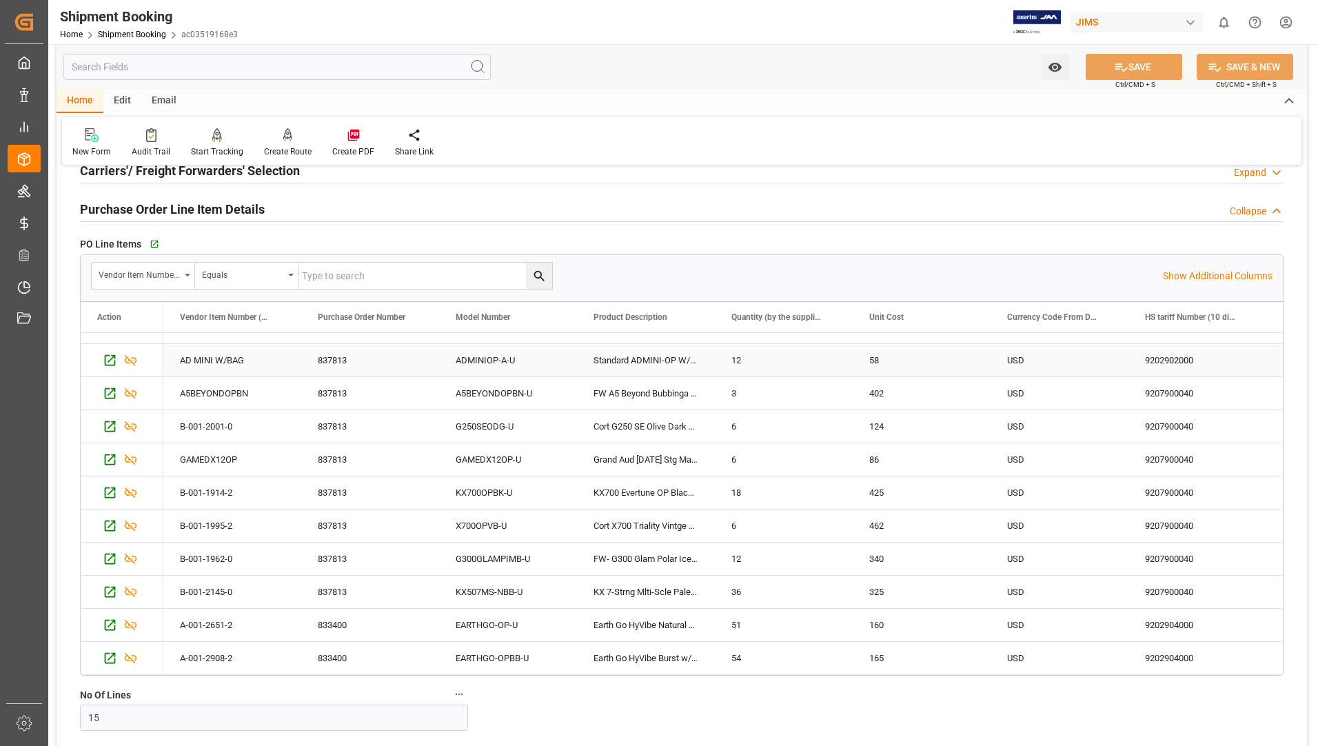
click at [589, 372] on div "Standard ADMINI-OP W/Bag 3/4" at bounding box center [646, 360] width 138 height 32
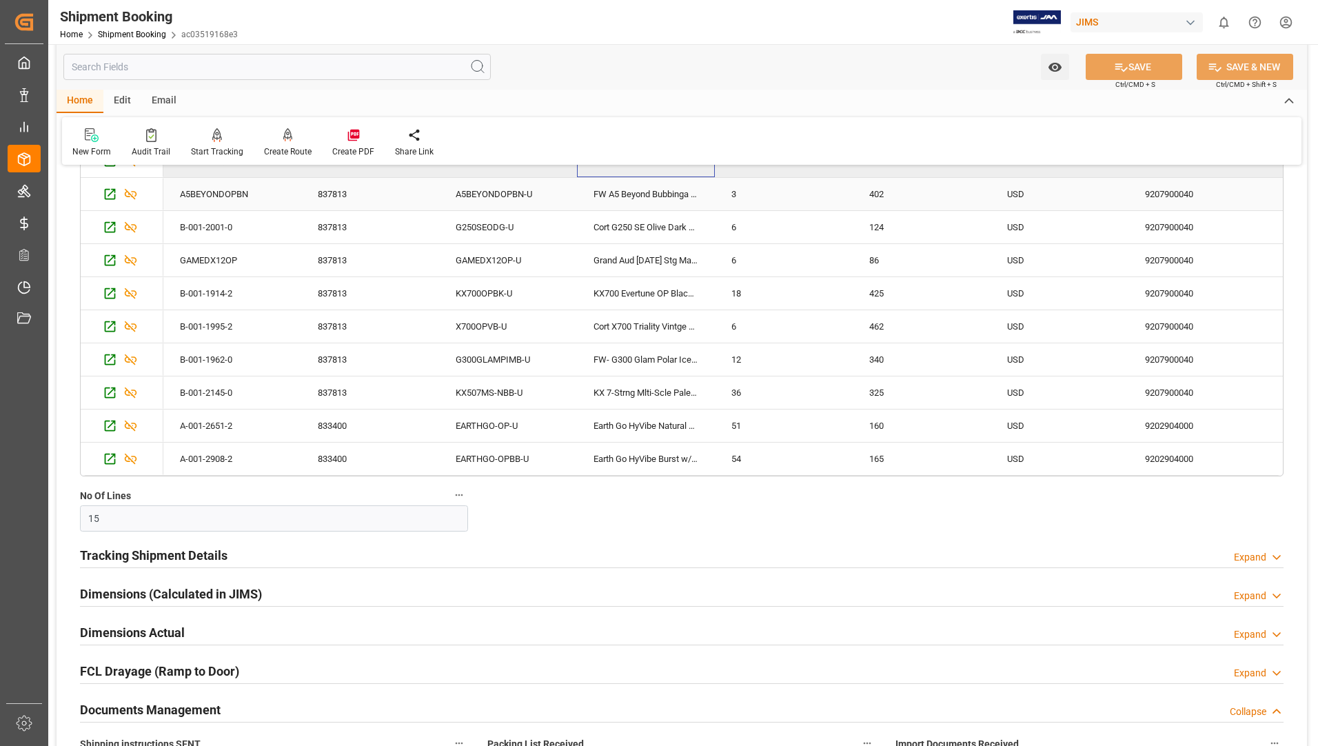
scroll to position [414, 0]
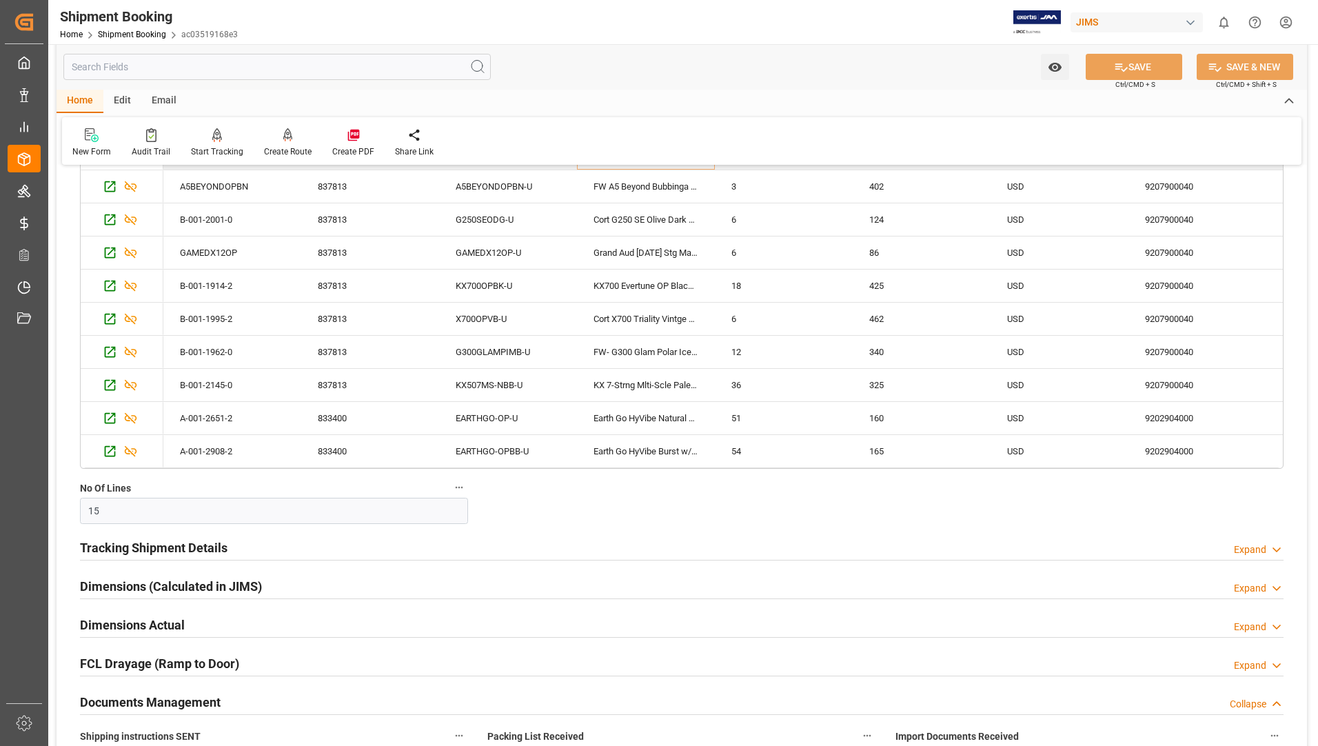
click at [481, 522] on div "Quote Ready In-Transit Delivered Completed Cancelled References Expand JAM Refe…" at bounding box center [682, 566] width 1250 height 1605
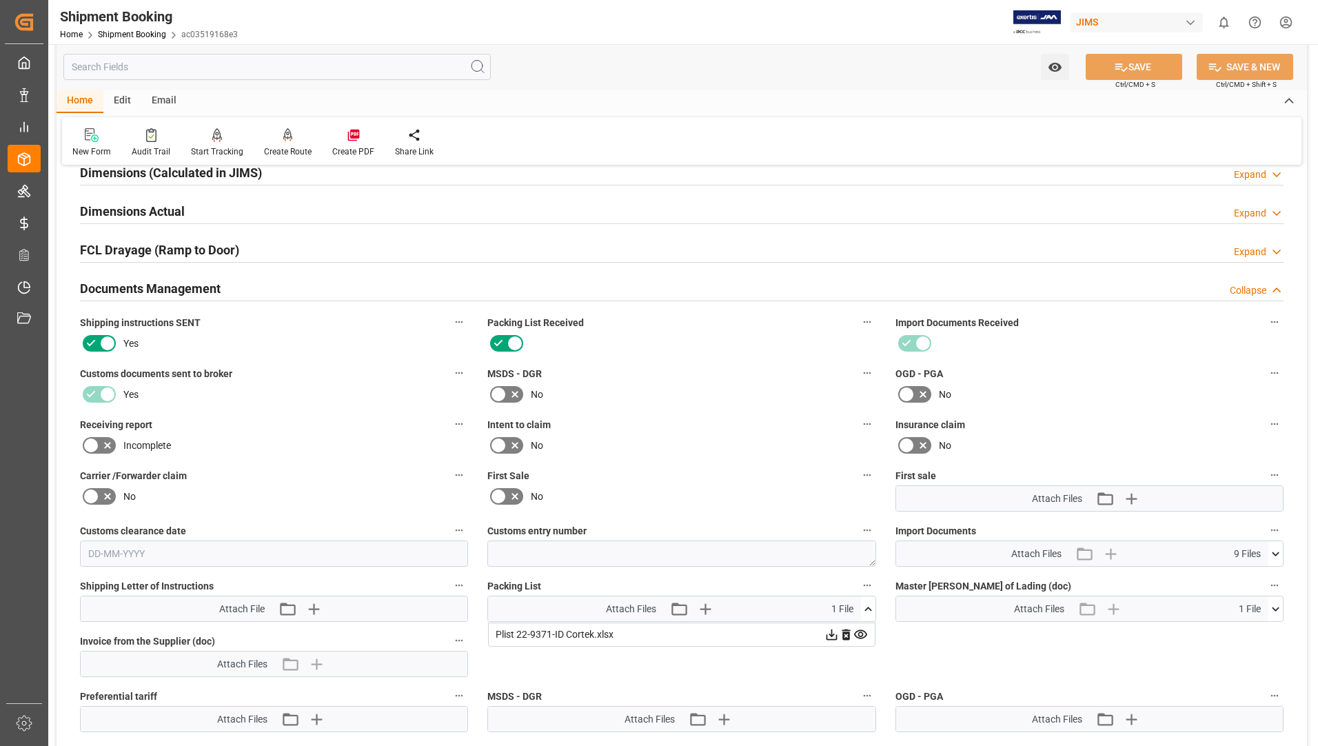
scroll to position [1103, 0]
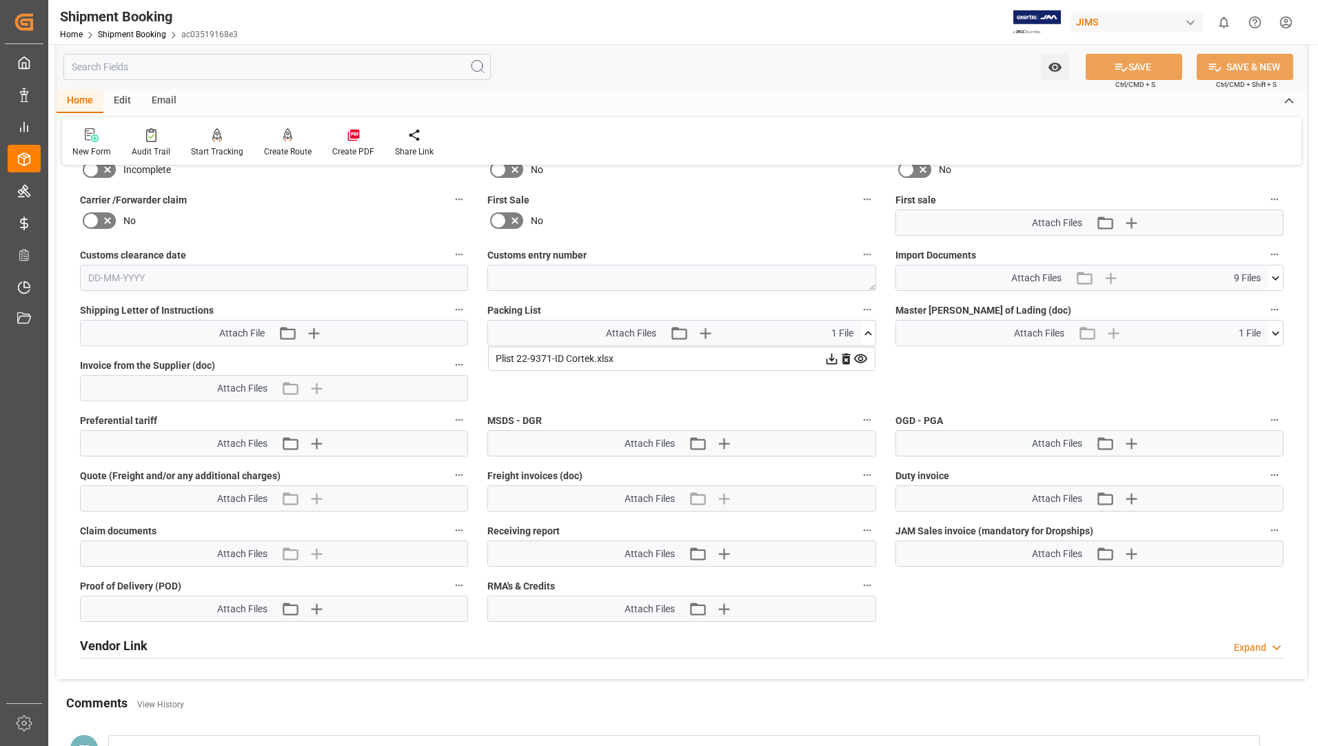
click at [859, 359] on icon at bounding box center [860, 358] width 13 height 9
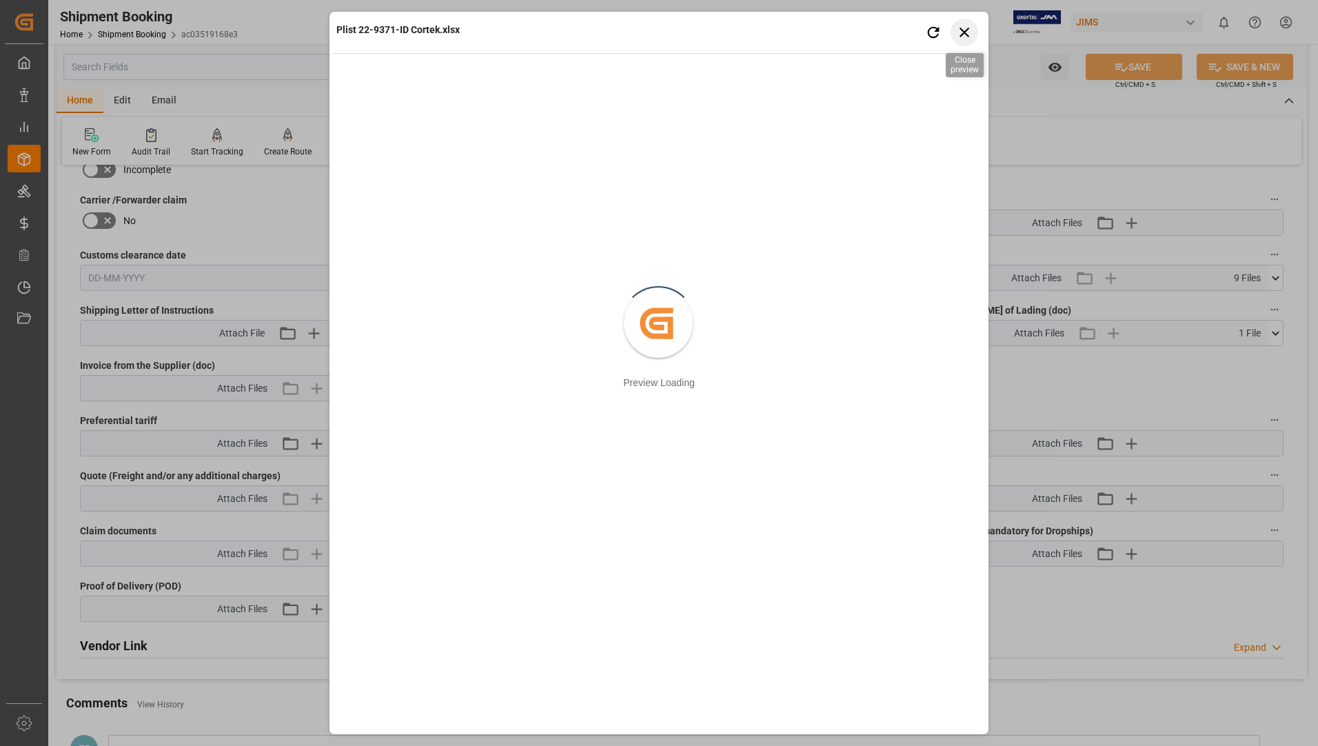
click at [968, 32] on icon "button" at bounding box center [964, 31] width 17 height 17
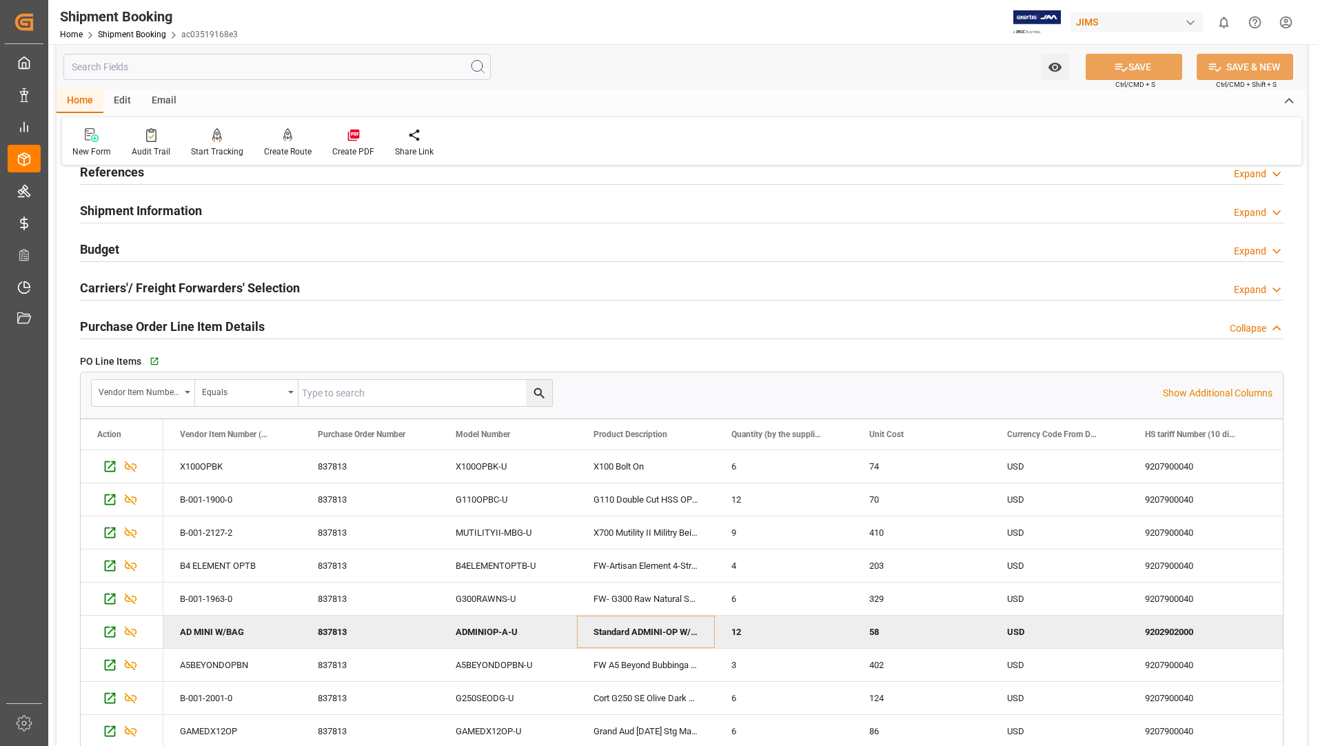
scroll to position [0, 0]
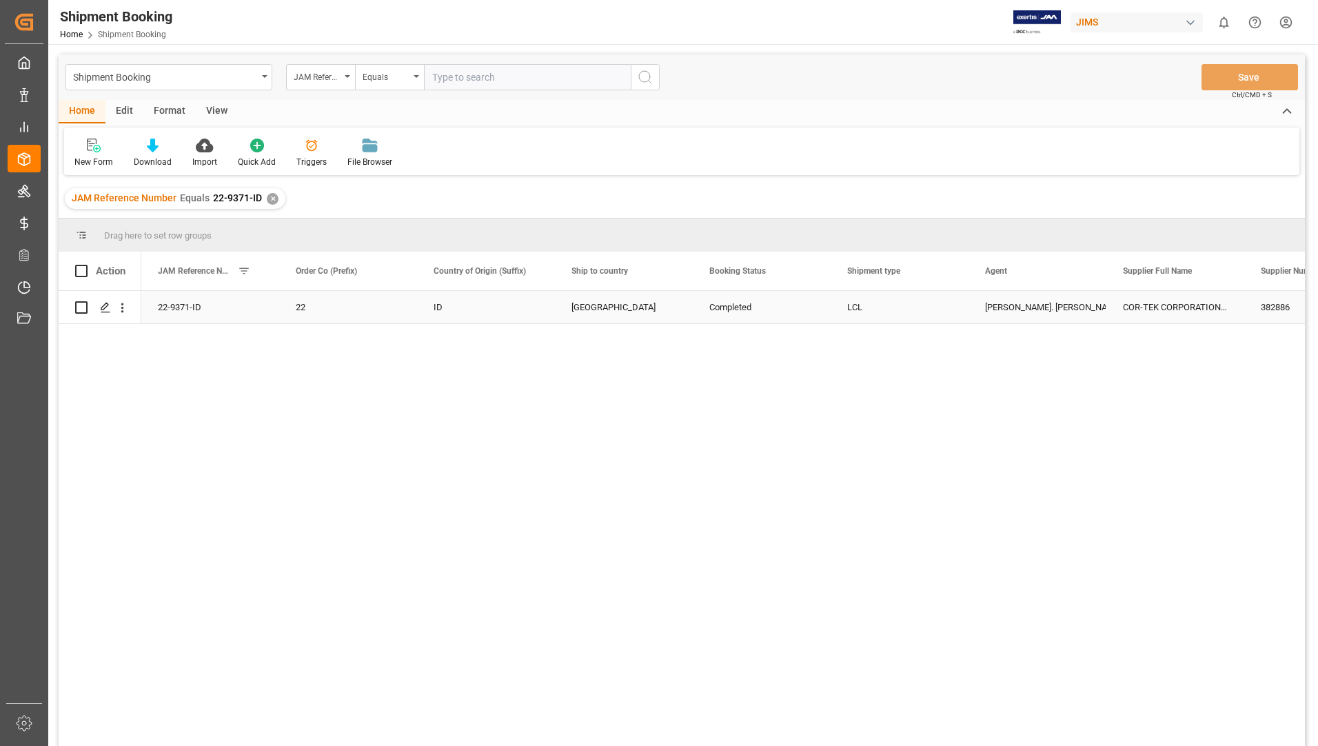
click at [194, 304] on div "22-9371-ID" at bounding box center [210, 307] width 138 height 32
click at [81, 305] on input "Press Space to toggle row selection (unchecked)" at bounding box center [81, 307] width 12 height 12
checkbox input "true"
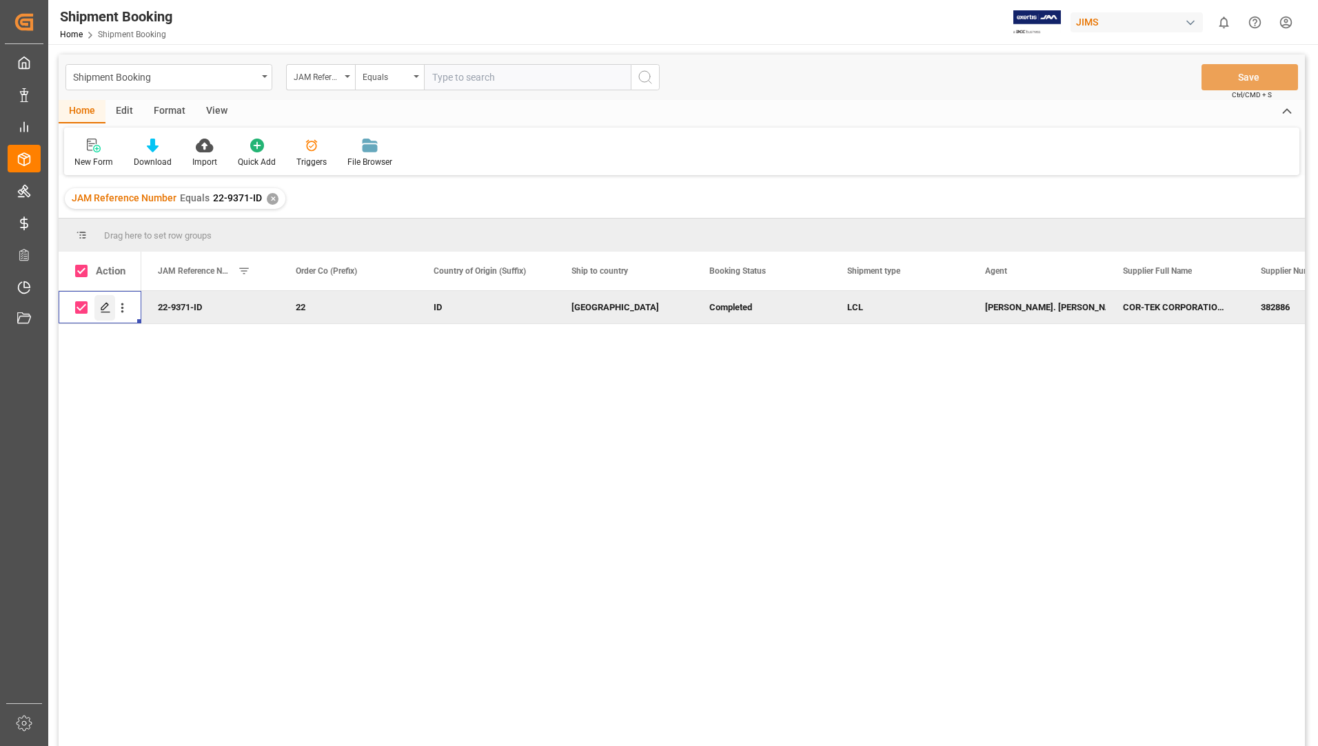
click at [103, 307] on polygon "Press SPACE to deselect this row." at bounding box center [104, 306] width 7 height 7
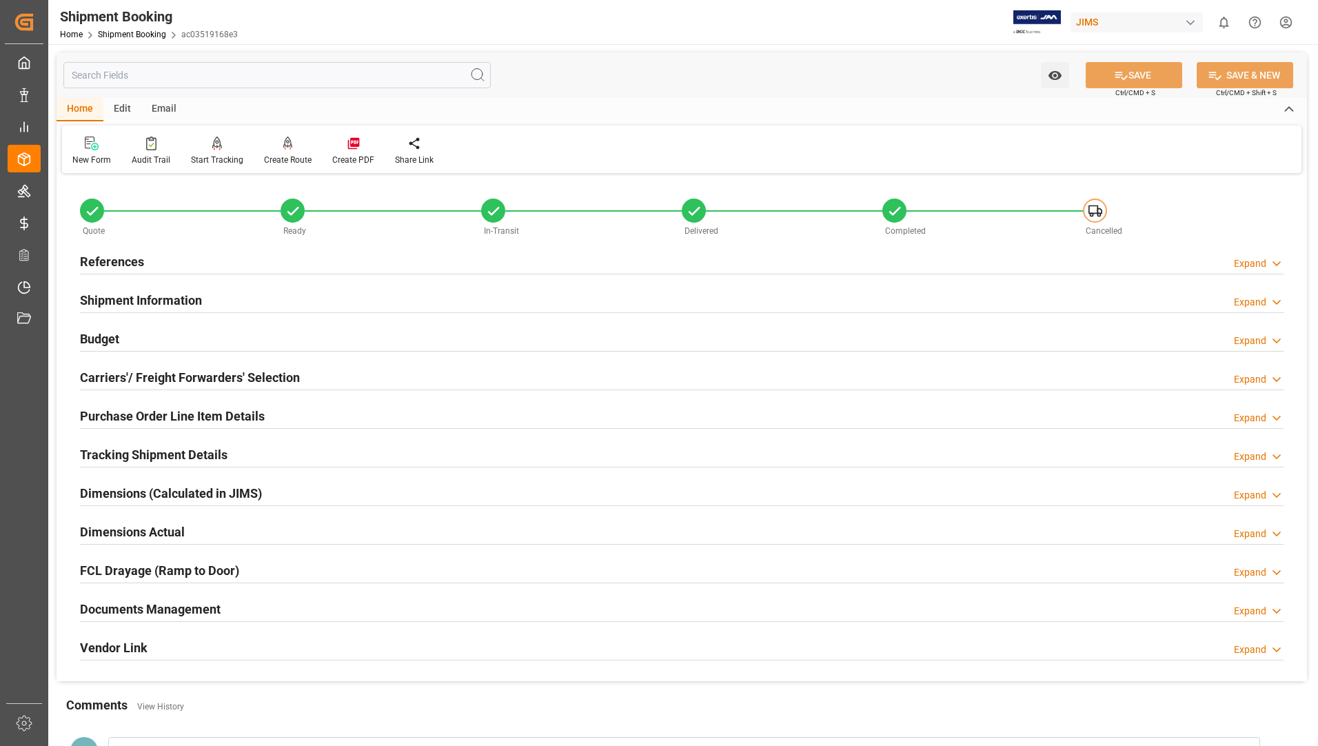
click at [168, 607] on h2 "Documents Management" at bounding box center [150, 609] width 141 height 19
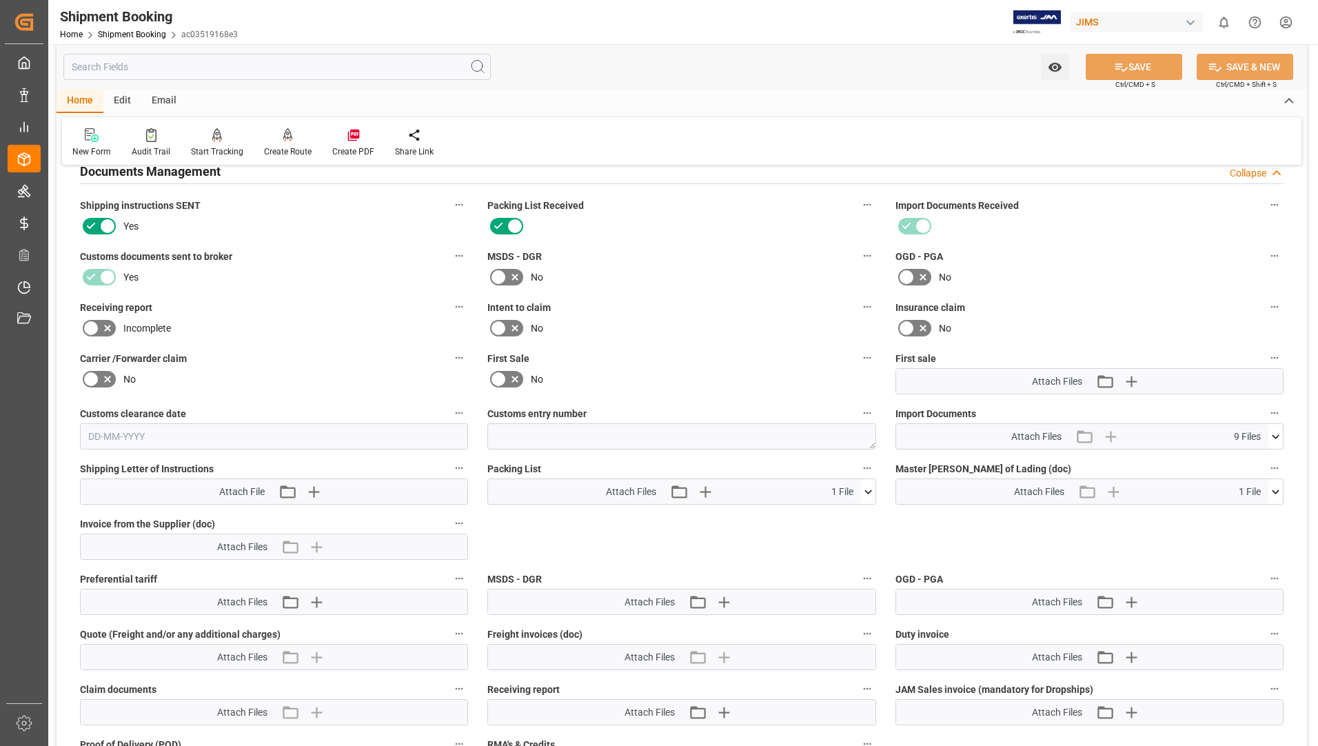
scroll to position [482, 0]
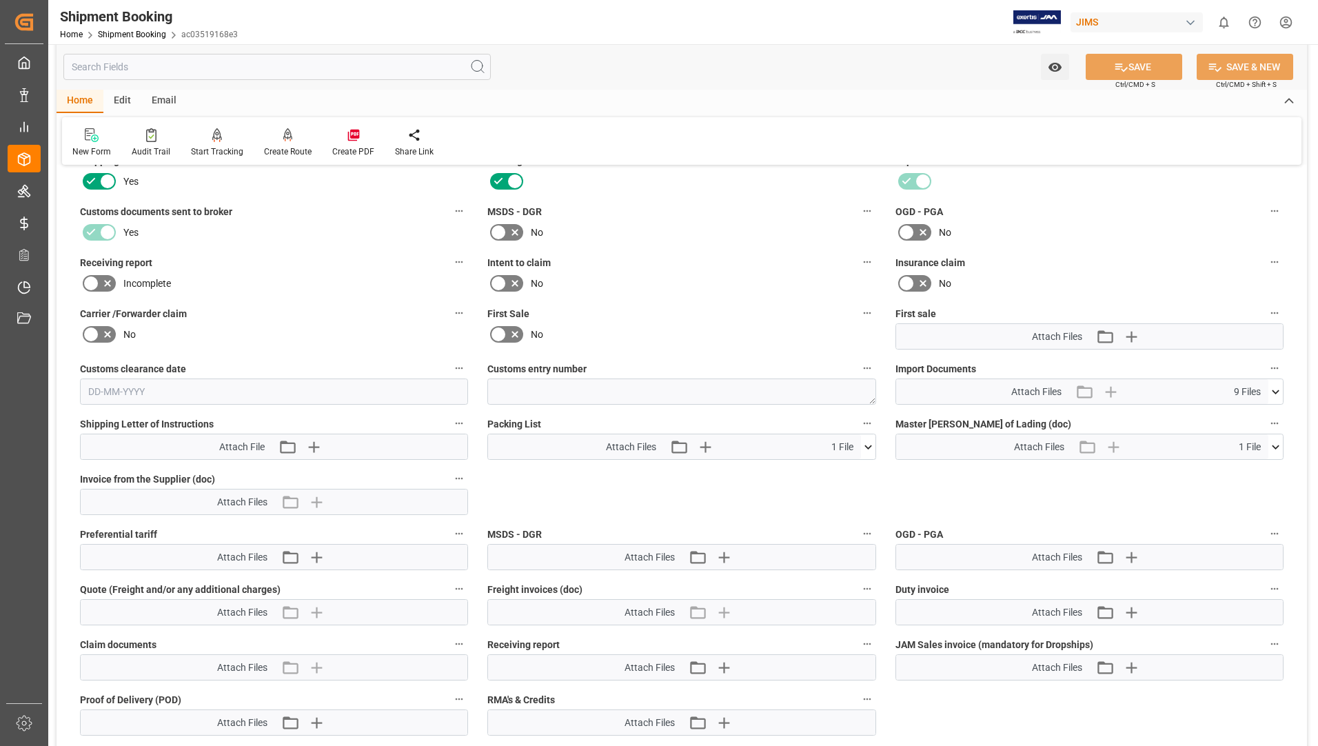
click at [869, 445] on icon at bounding box center [868, 447] width 14 height 14
click at [860, 472] on icon at bounding box center [860, 472] width 14 height 14
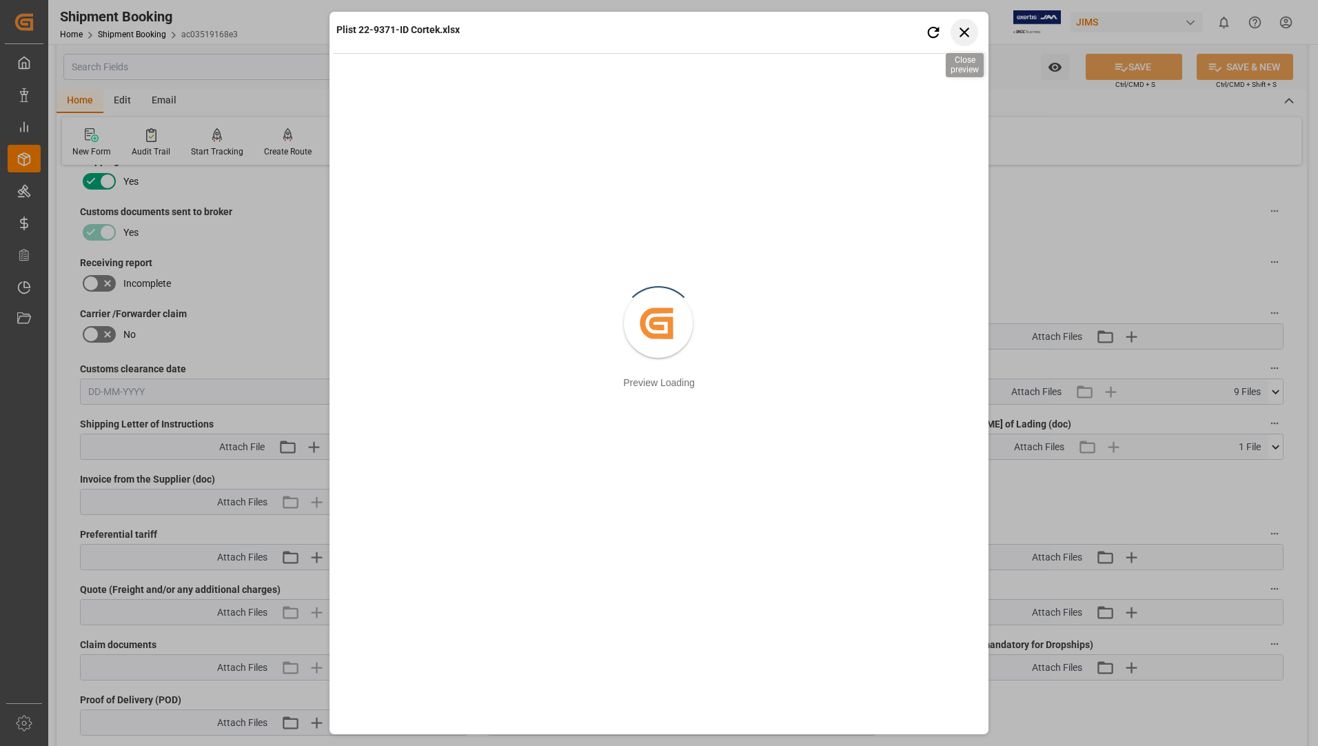
click at [966, 30] on icon "button" at bounding box center [964, 33] width 10 height 10
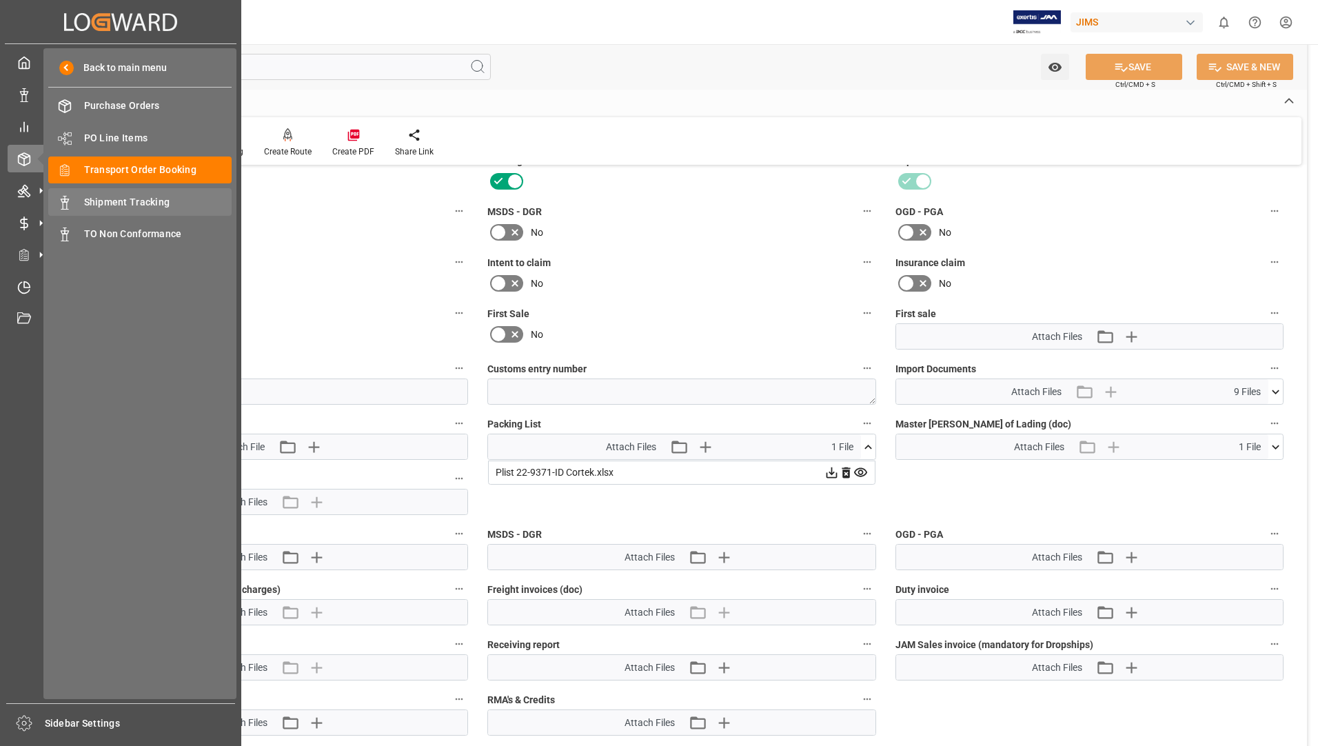
click at [126, 210] on div "Shipment Tracking Shipment Tracking" at bounding box center [139, 201] width 183 height 27
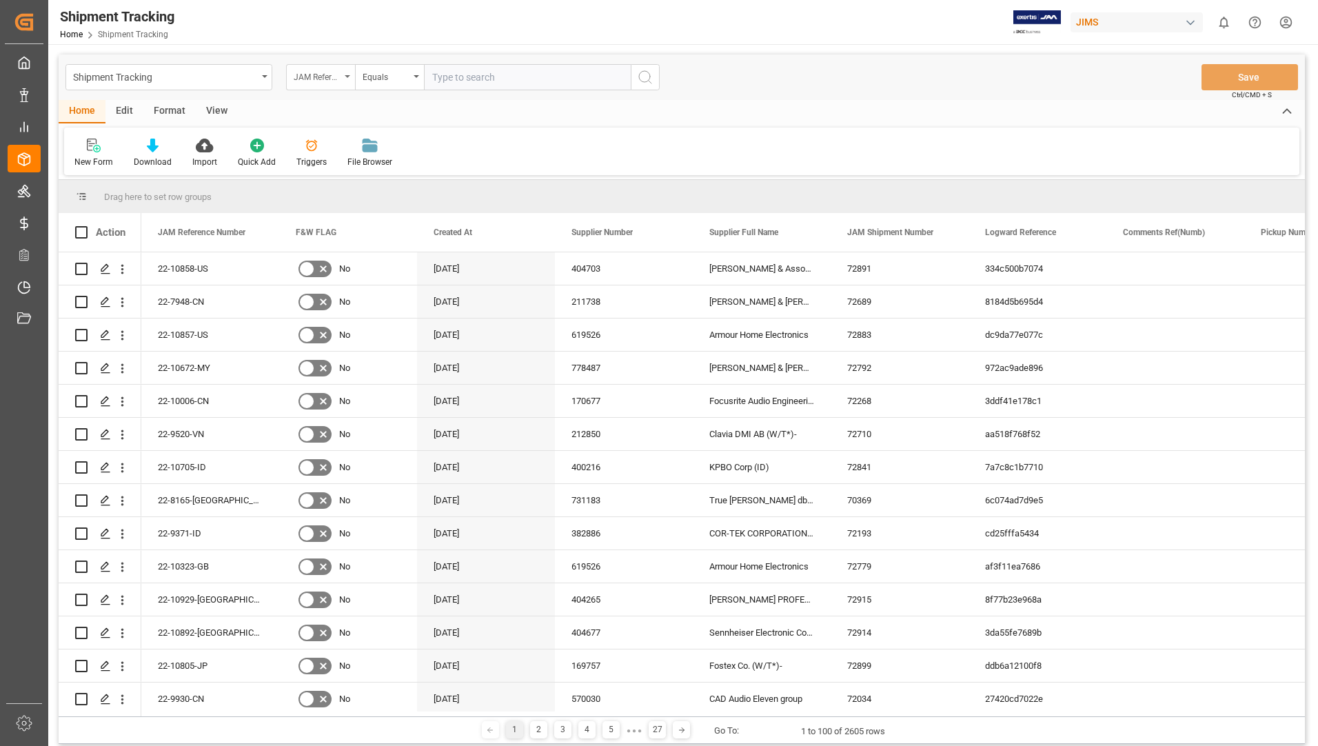
click at [345, 78] on div "JAM Reference Number" at bounding box center [320, 77] width 69 height 26
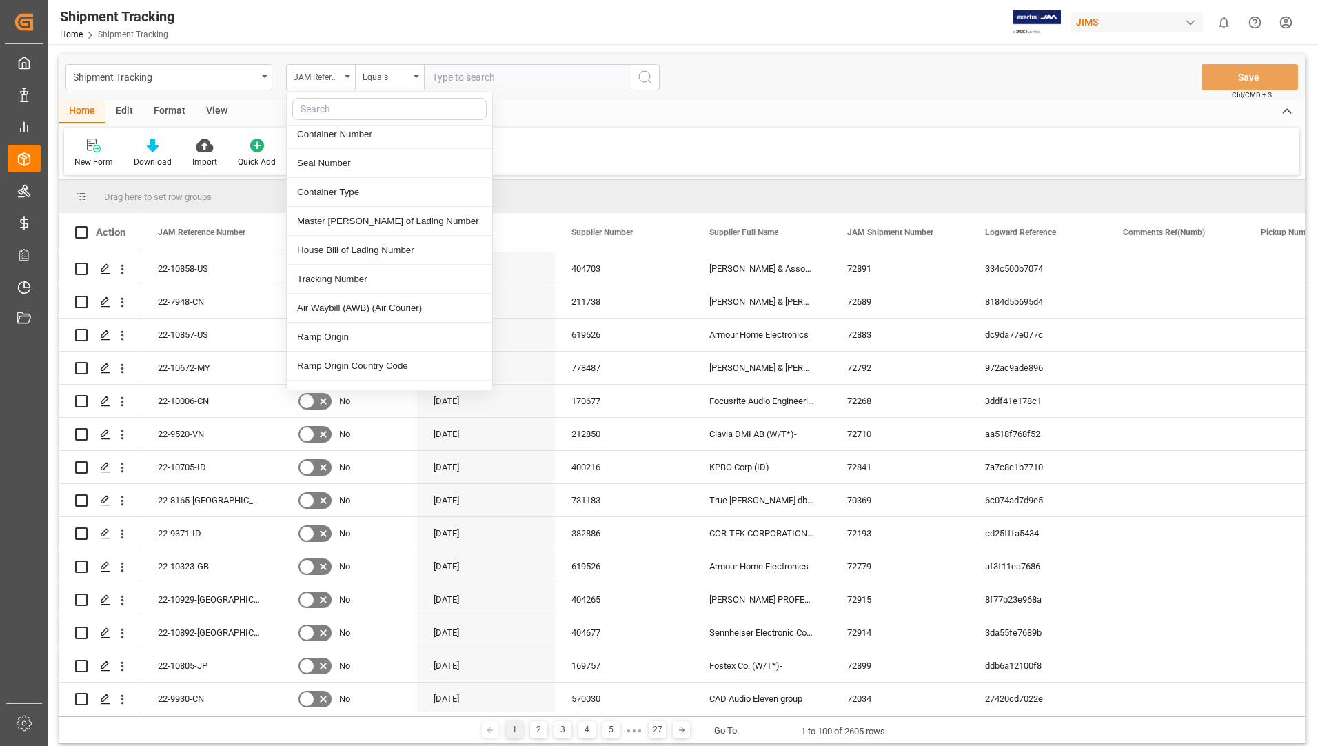
scroll to position [551, 0]
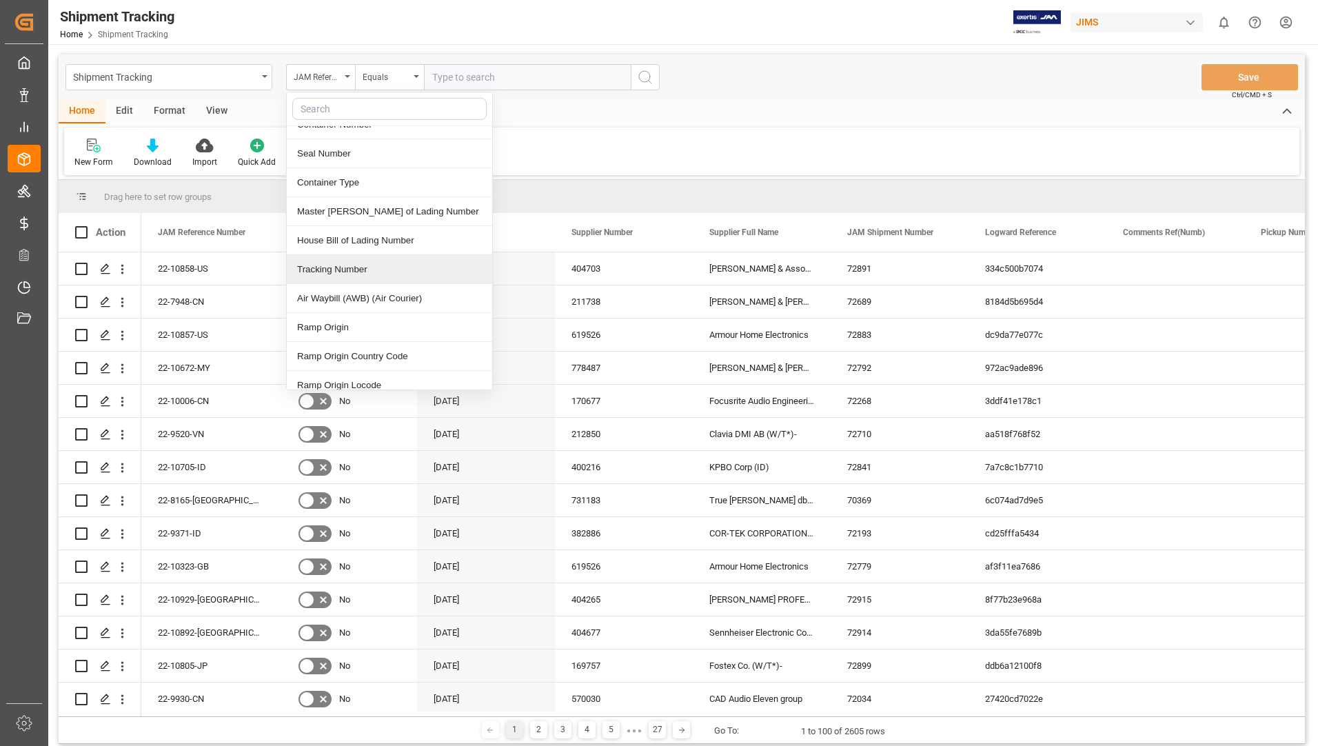
click at [361, 255] on div "Tracking Number" at bounding box center [389, 269] width 205 height 29
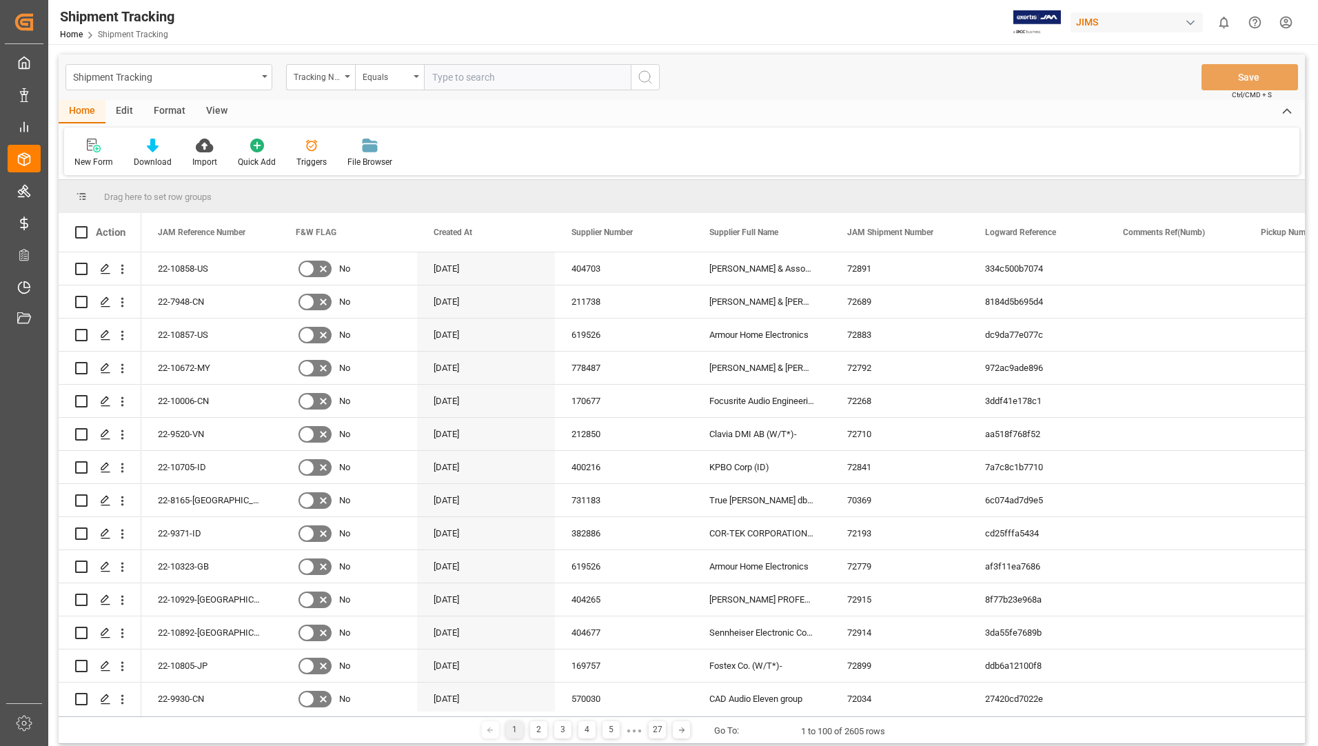
click at [560, 74] on input "text" at bounding box center [527, 77] width 207 height 26
type input "883713927042"
click at [660, 82] on div "Shipment Tracking Tracking Number Equals 883713927042 Save Ctrl/CMD + S" at bounding box center [682, 76] width 1246 height 45
click at [655, 77] on button "search button" at bounding box center [645, 77] width 29 height 26
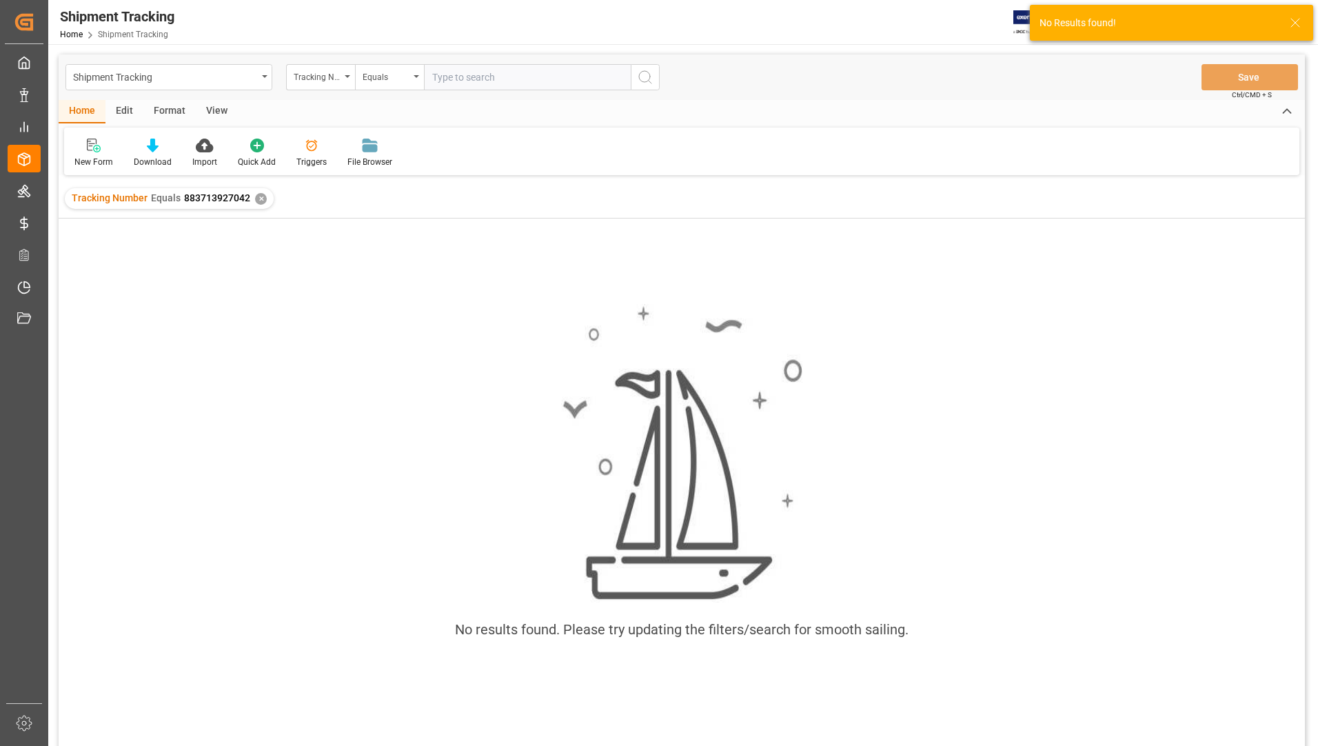
click at [258, 200] on div "✕" at bounding box center [261, 199] width 12 height 12
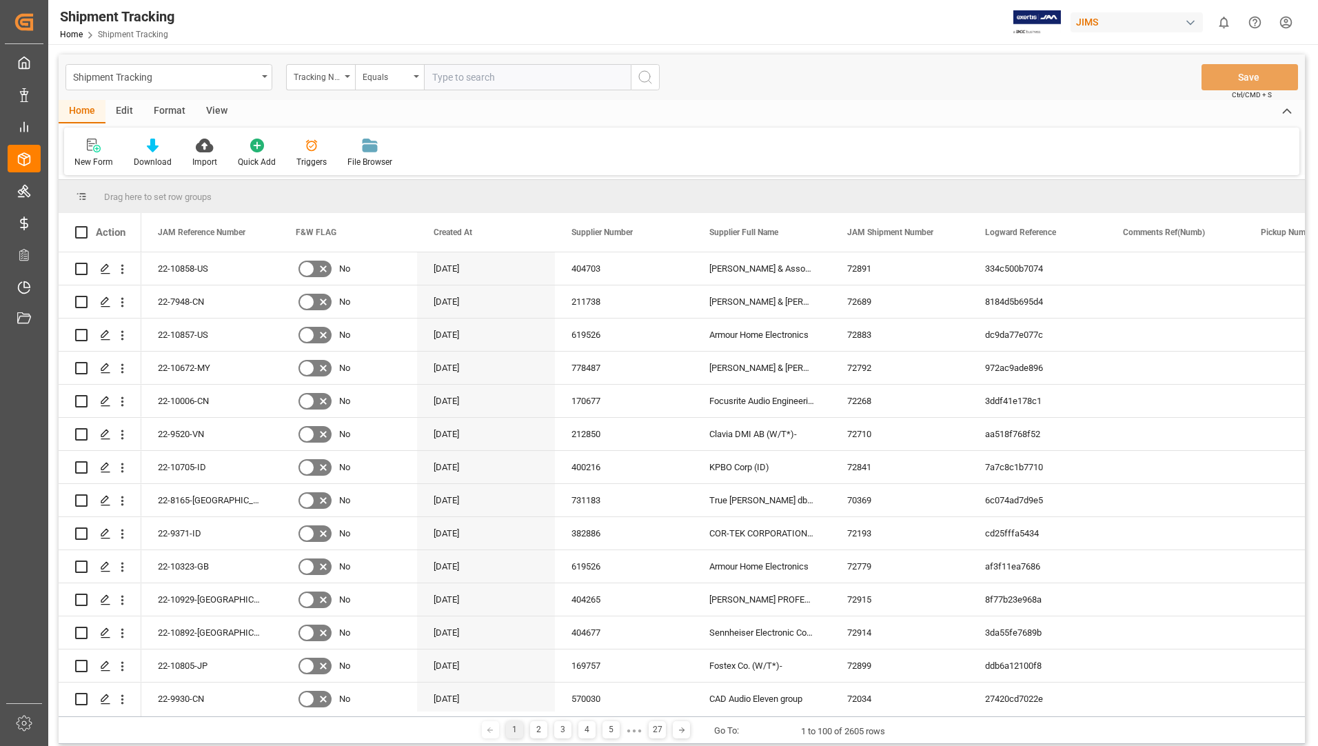
click at [815, 102] on div "Home Edit Format View" at bounding box center [682, 111] width 1246 height 23
click at [500, 63] on div "Shipment Tracking Tracking Number Equals Save Ctrl/CMD + S" at bounding box center [682, 76] width 1246 height 45
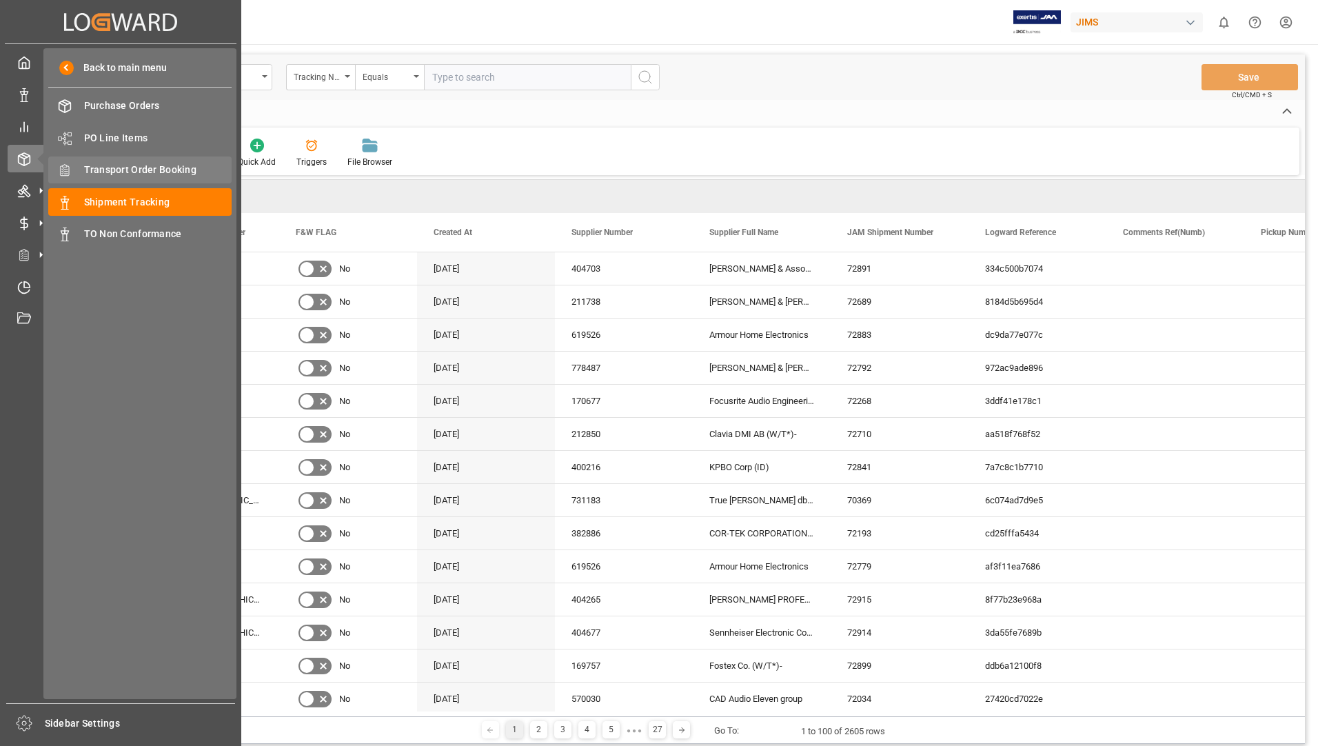
click at [148, 162] on div "Transport Order Booking Transport Order Booking" at bounding box center [139, 169] width 183 height 27
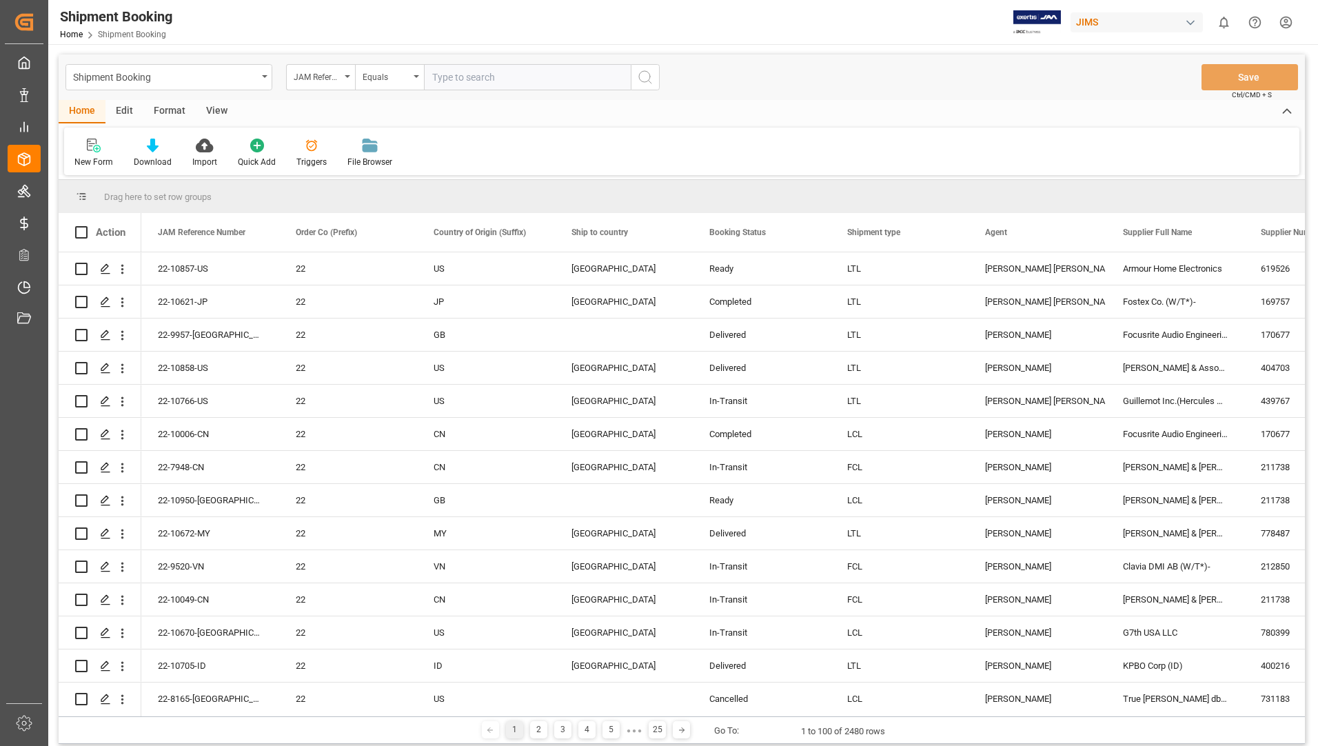
click at [458, 74] on input "text" at bounding box center [527, 77] width 207 height 26
type input "22-10770-us"
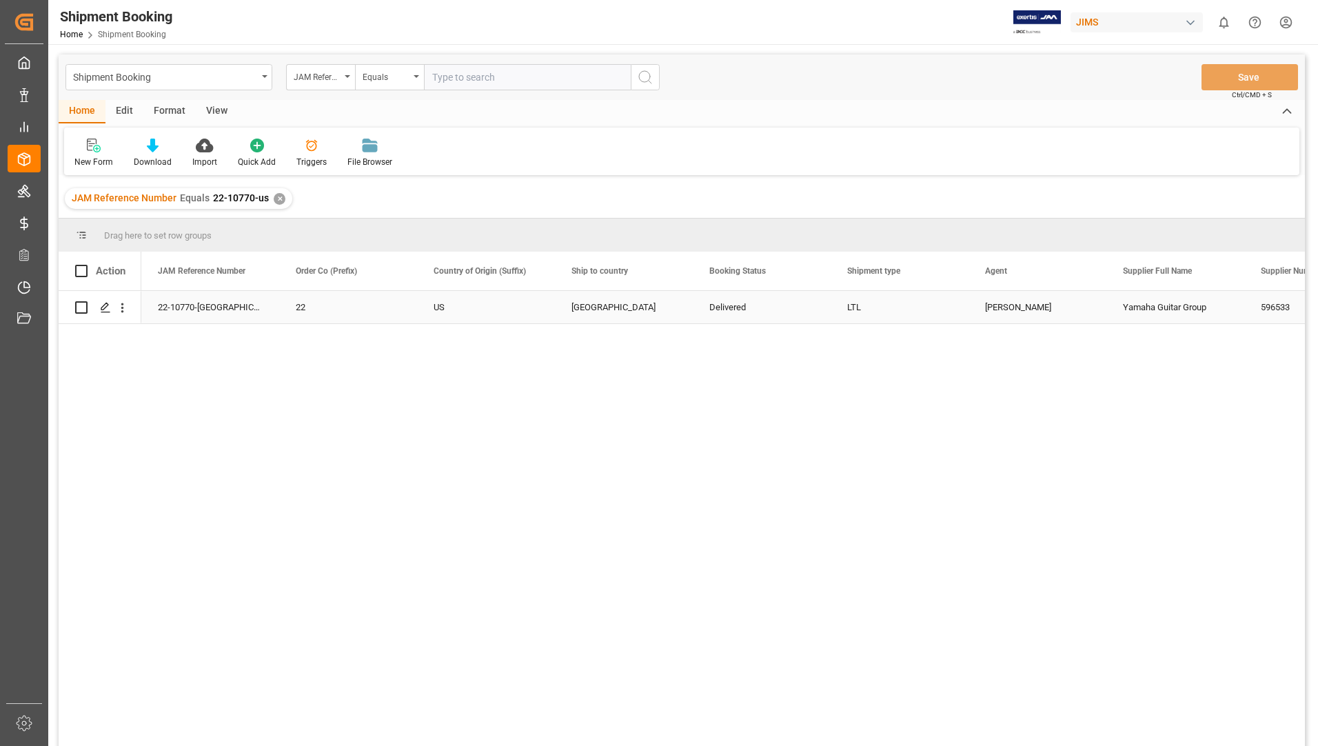
click at [80, 305] on input "Press Space to toggle row selection (unchecked)" at bounding box center [81, 307] width 12 height 12
checkbox input "true"
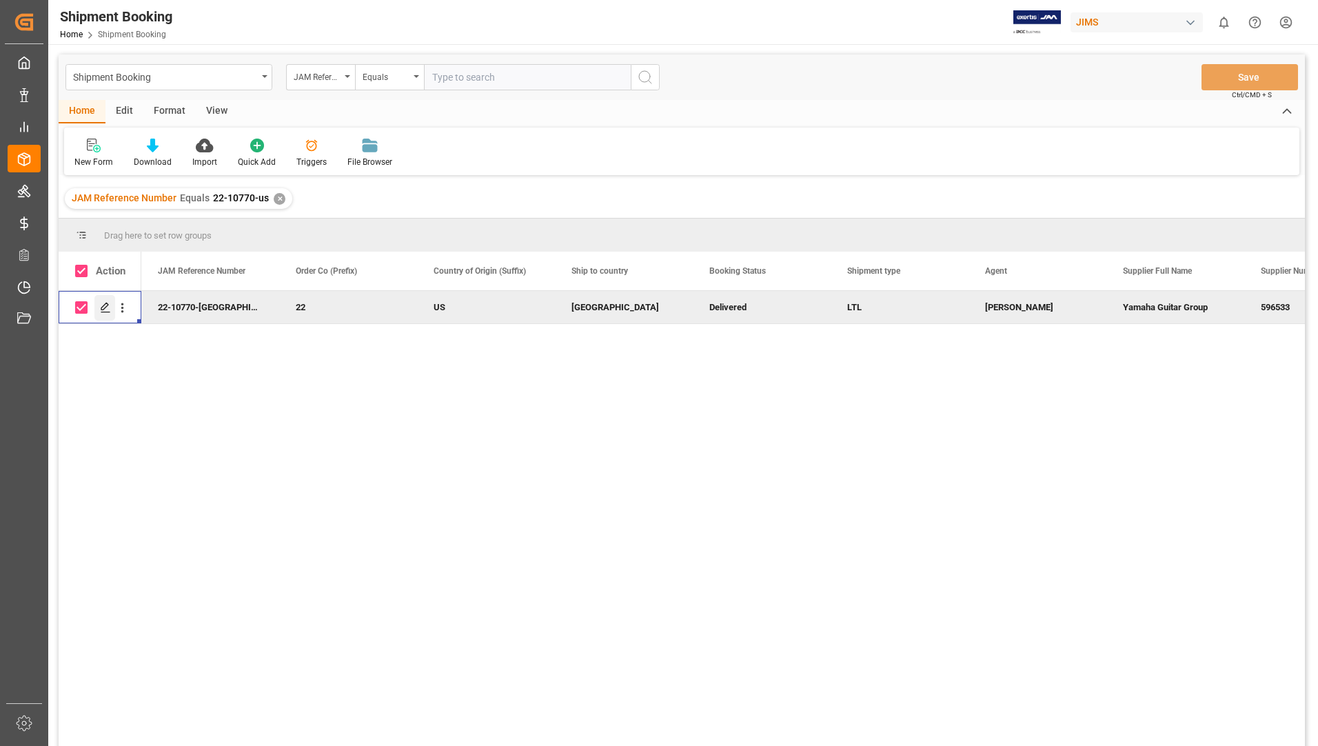
click at [106, 303] on polygon "Press SPACE to deselect this row." at bounding box center [104, 306] width 7 height 7
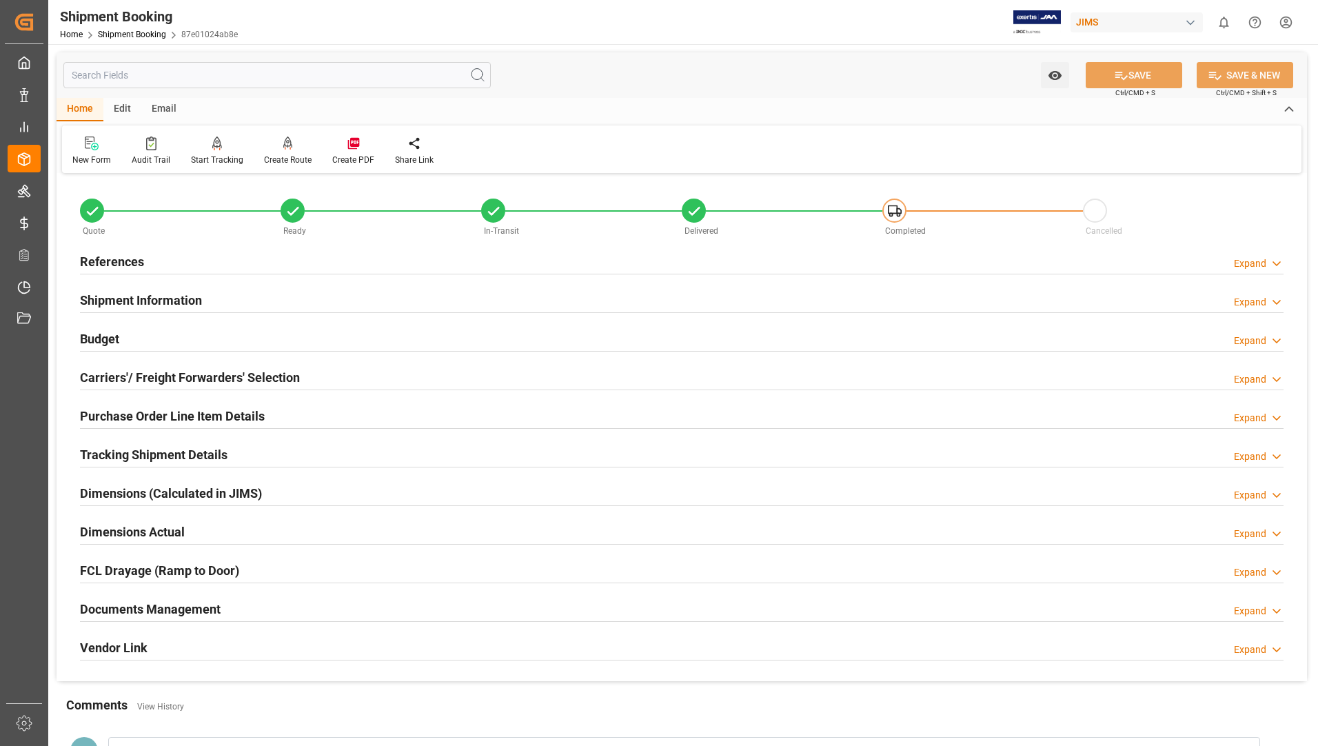
click at [137, 603] on h2 "Documents Management" at bounding box center [150, 609] width 141 height 19
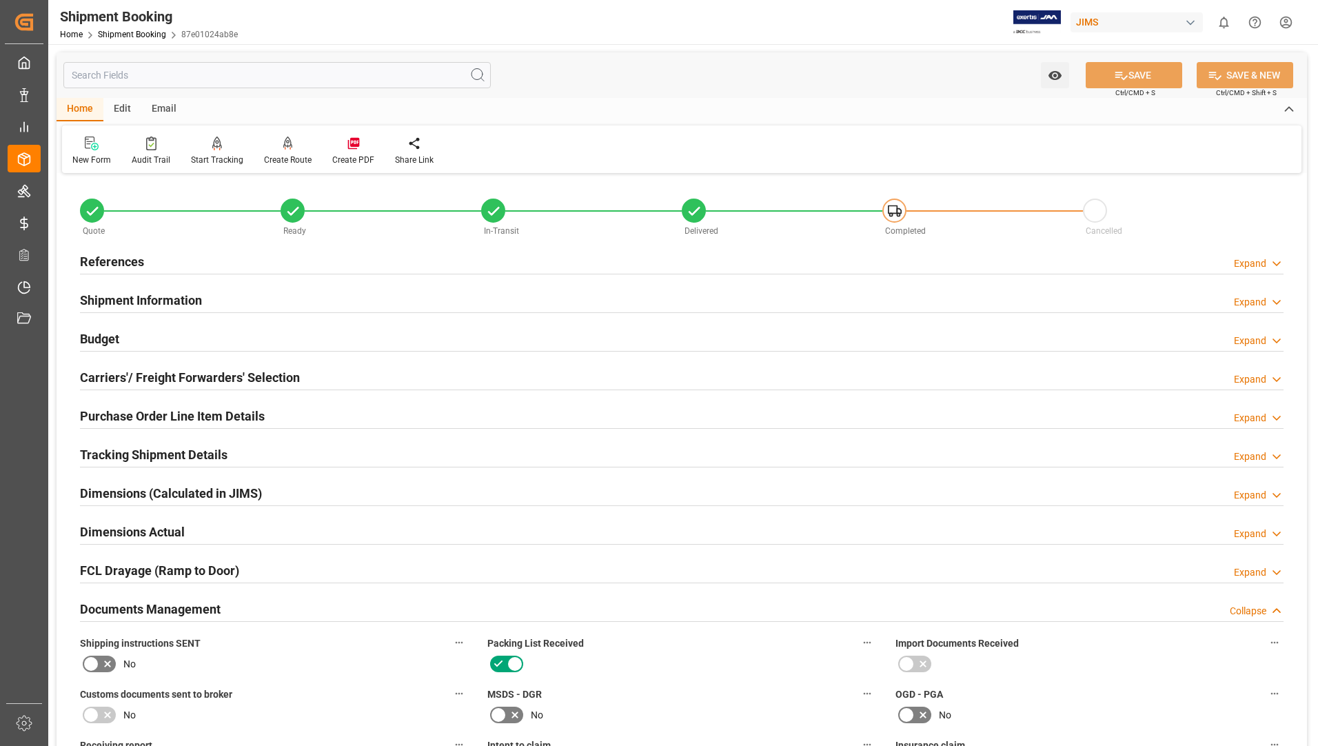
click at [136, 412] on h2 "Purchase Order Line Item Details" at bounding box center [172, 416] width 185 height 19
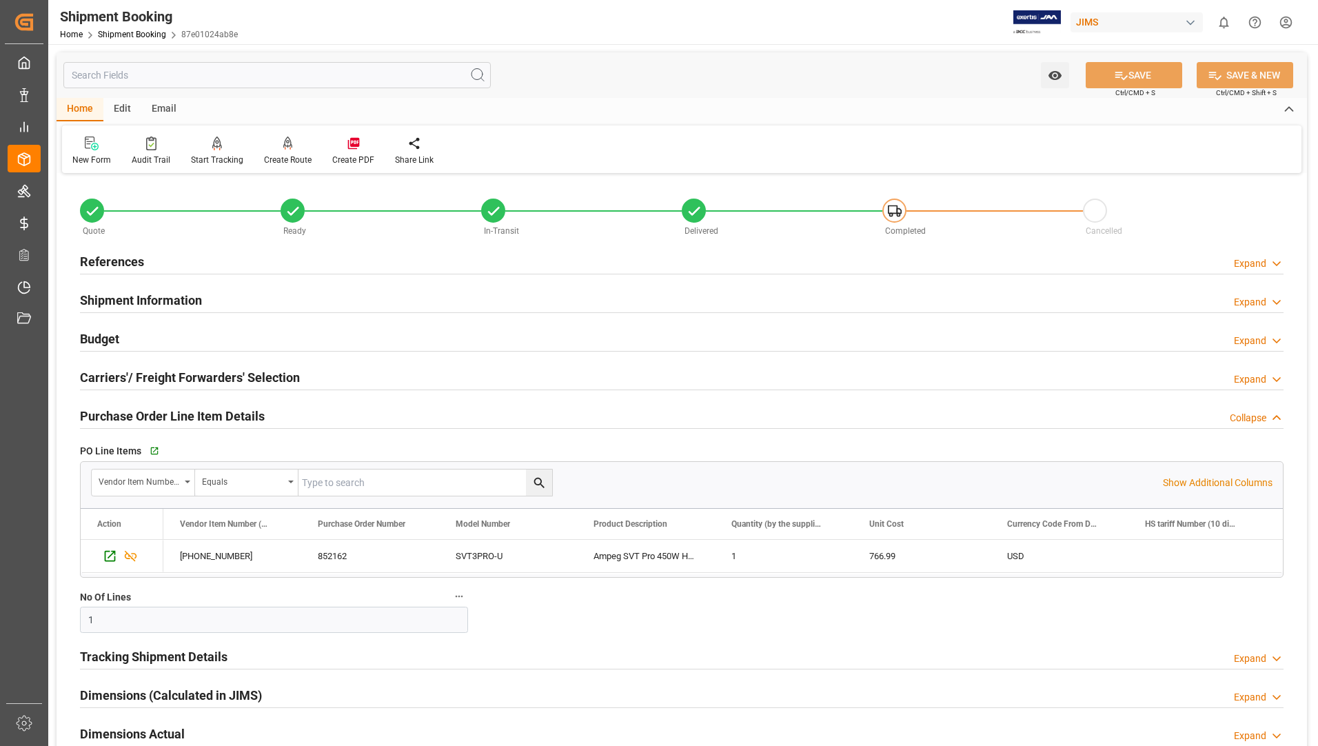
click at [138, 653] on h2 "Tracking Shipment Details" at bounding box center [154, 656] width 148 height 19
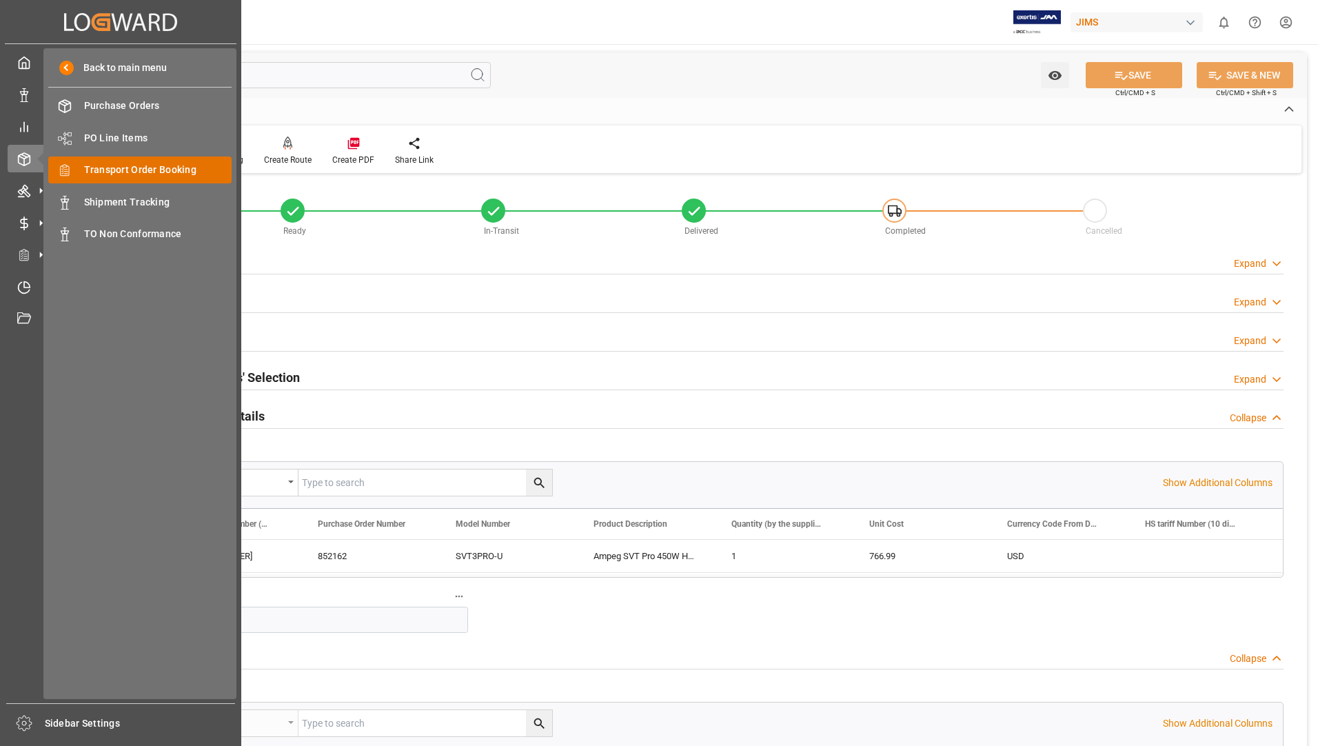
click at [143, 163] on div "Transport Order Booking Transport Order Booking" at bounding box center [139, 169] width 183 height 27
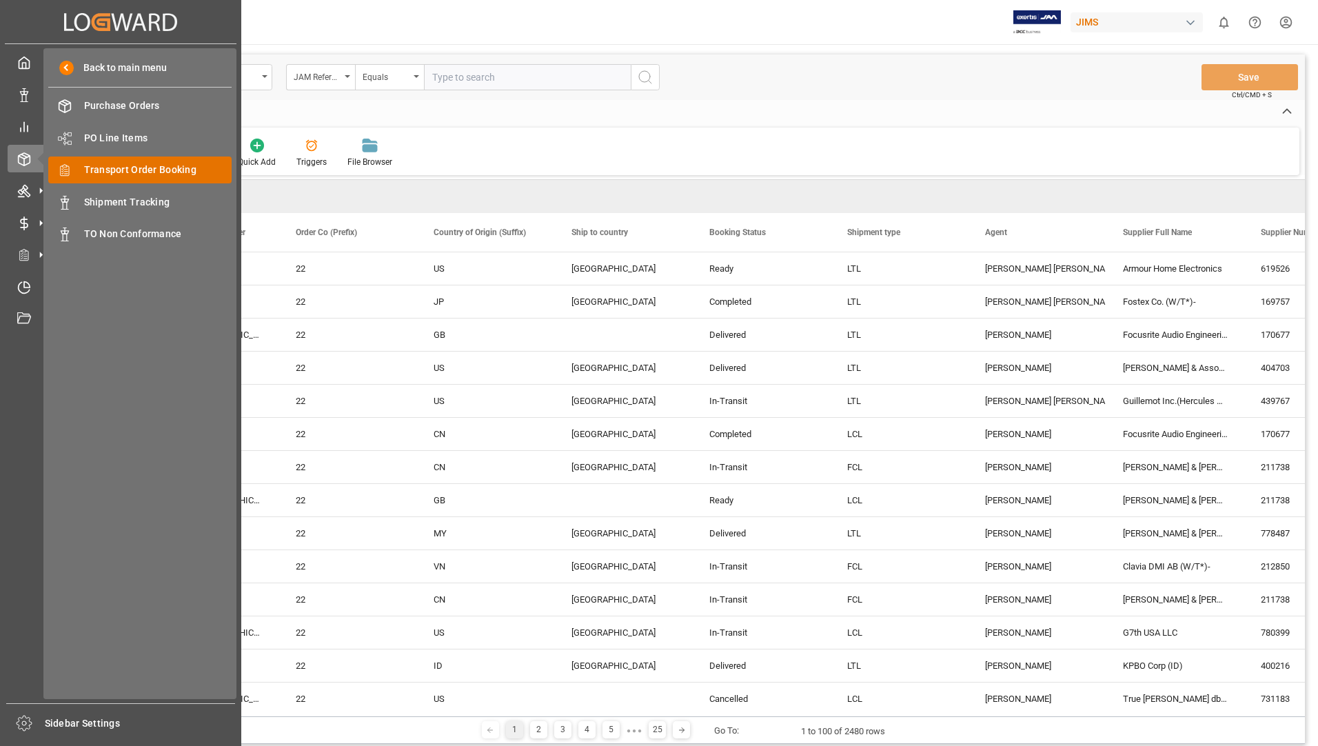
click at [155, 166] on span "Transport Order Booking" at bounding box center [158, 170] width 148 height 14
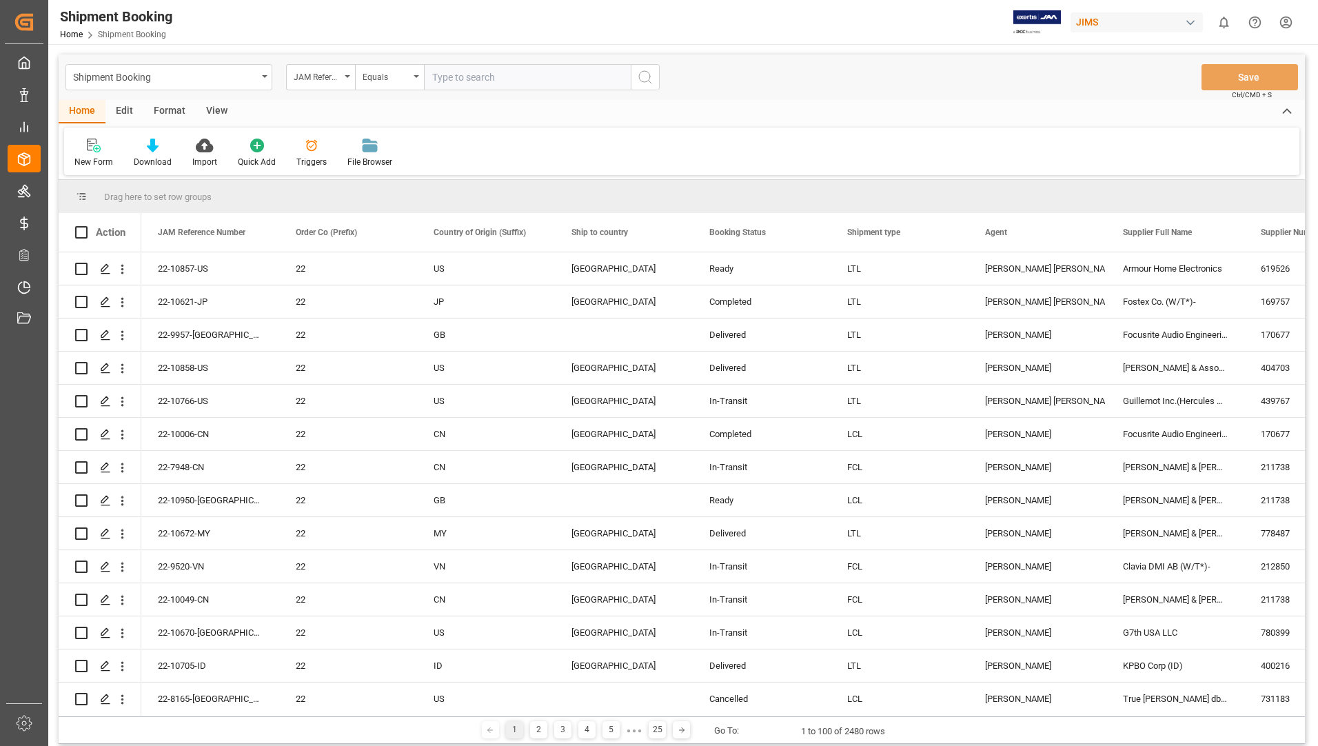
click at [445, 70] on input "text" at bounding box center [527, 77] width 207 height 26
type input "22-10714-us"
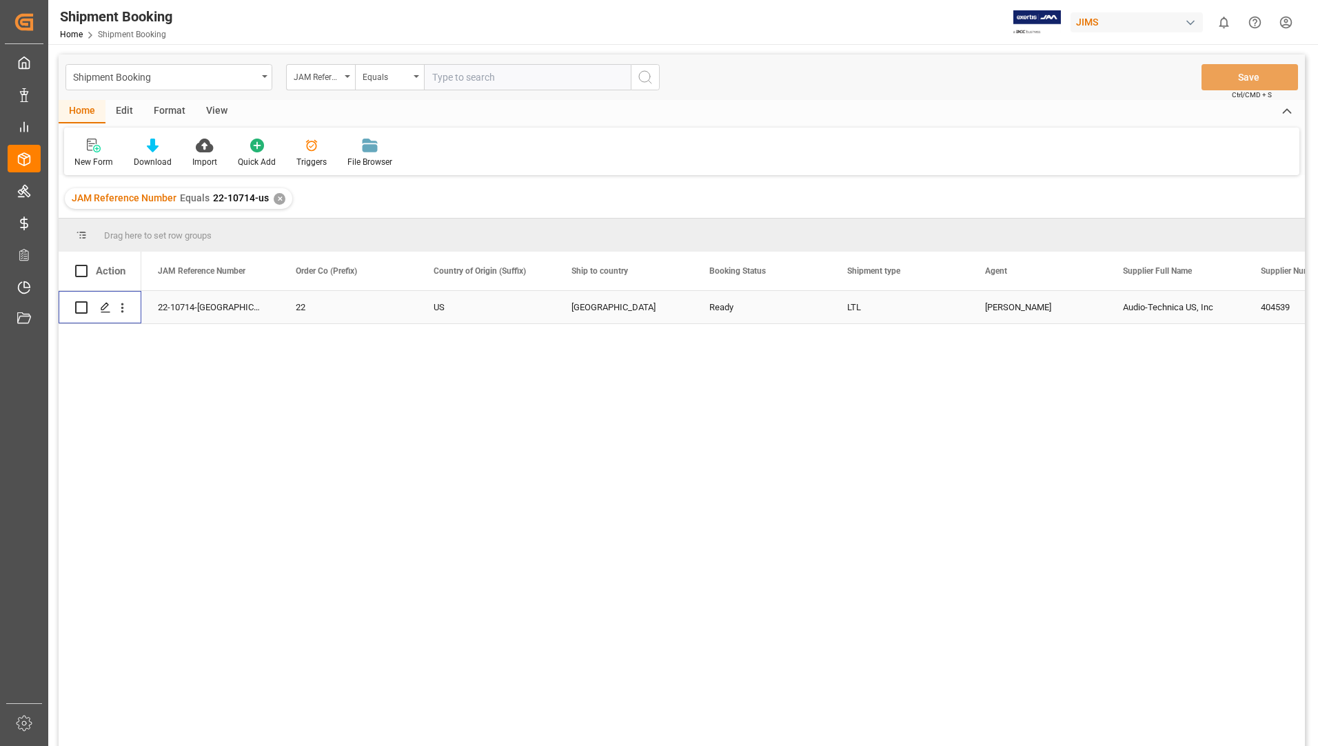
click at [81, 303] on input "Press Space to toggle row selection (unchecked)" at bounding box center [81, 307] width 12 height 12
checkbox input "true"
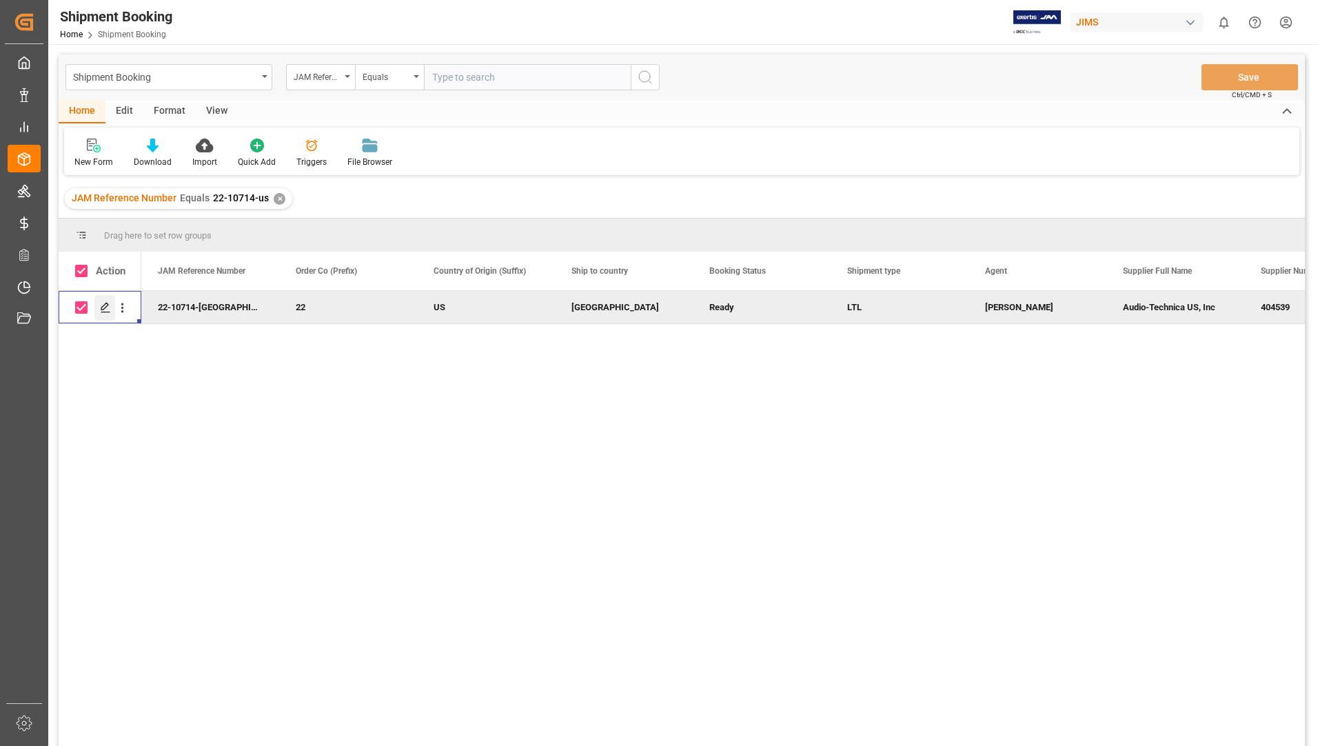
click at [103, 306] on polygon "Press SPACE to deselect this row." at bounding box center [104, 306] width 7 height 7
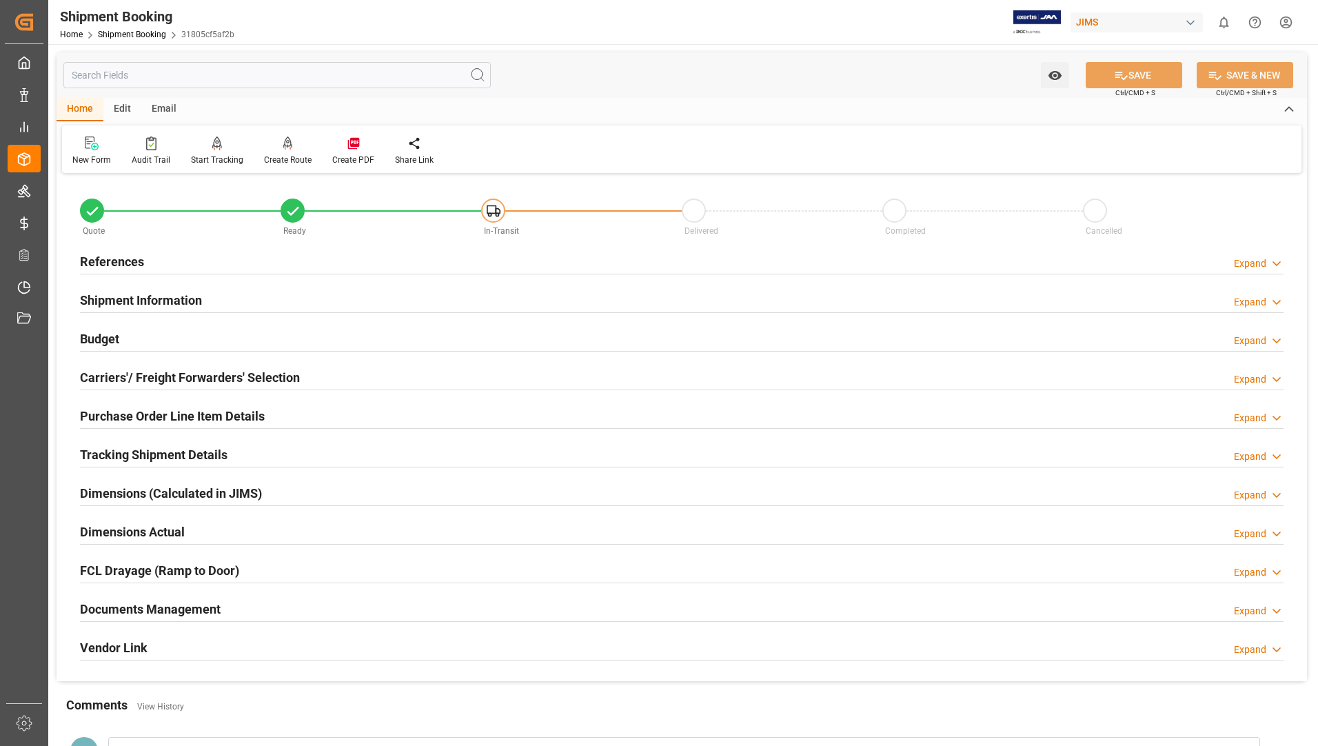
click at [129, 451] on h2 "Tracking Shipment Details" at bounding box center [154, 454] width 148 height 19
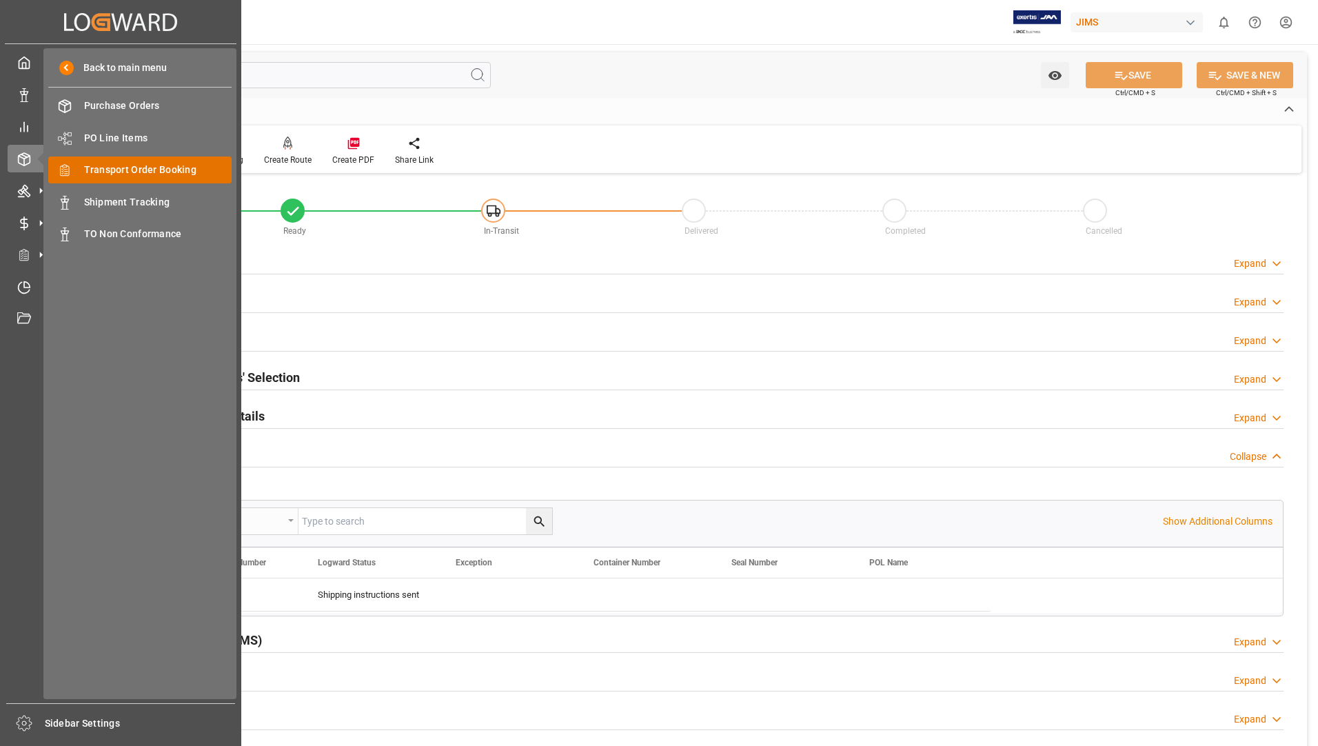
click at [165, 174] on span "Transport Order Booking" at bounding box center [158, 170] width 148 height 14
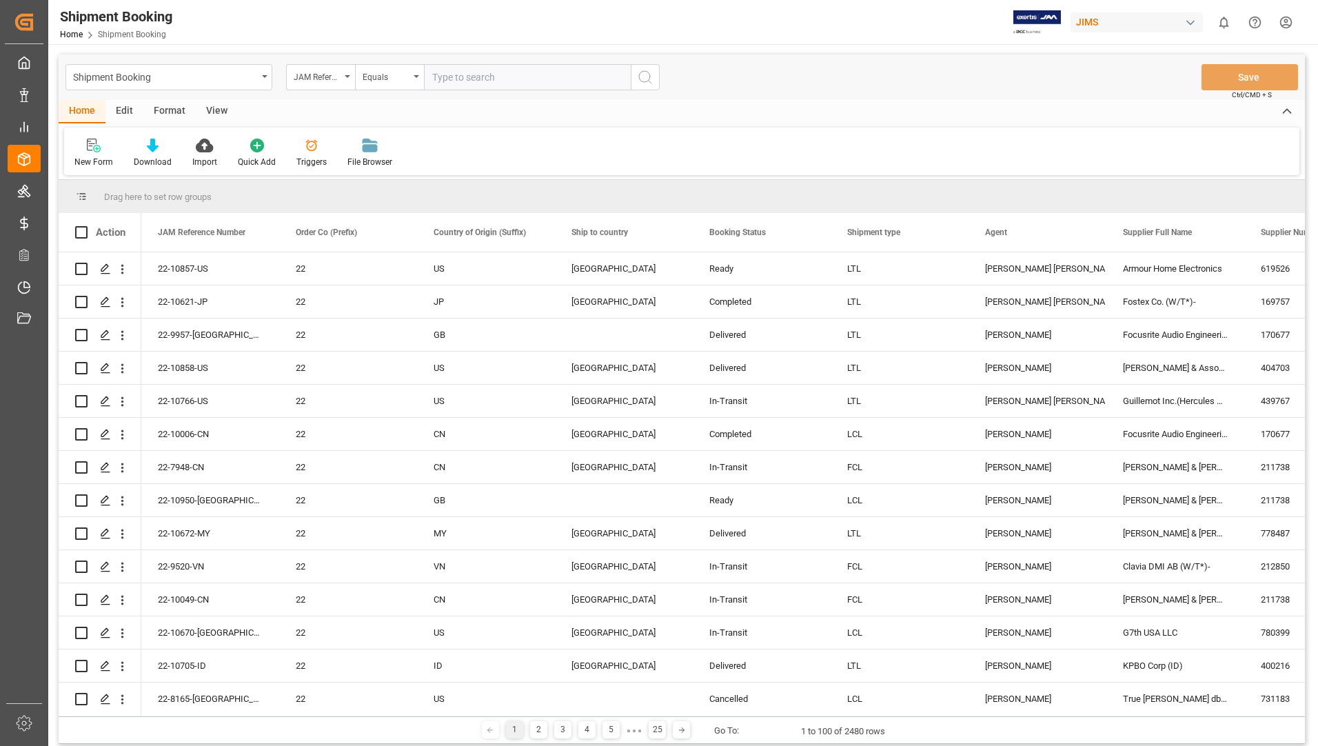
click at [562, 70] on input "text" at bounding box center [527, 77] width 207 height 26
type input "22-10871-us"
click at [648, 77] on icon "search button" at bounding box center [645, 77] width 17 height 17
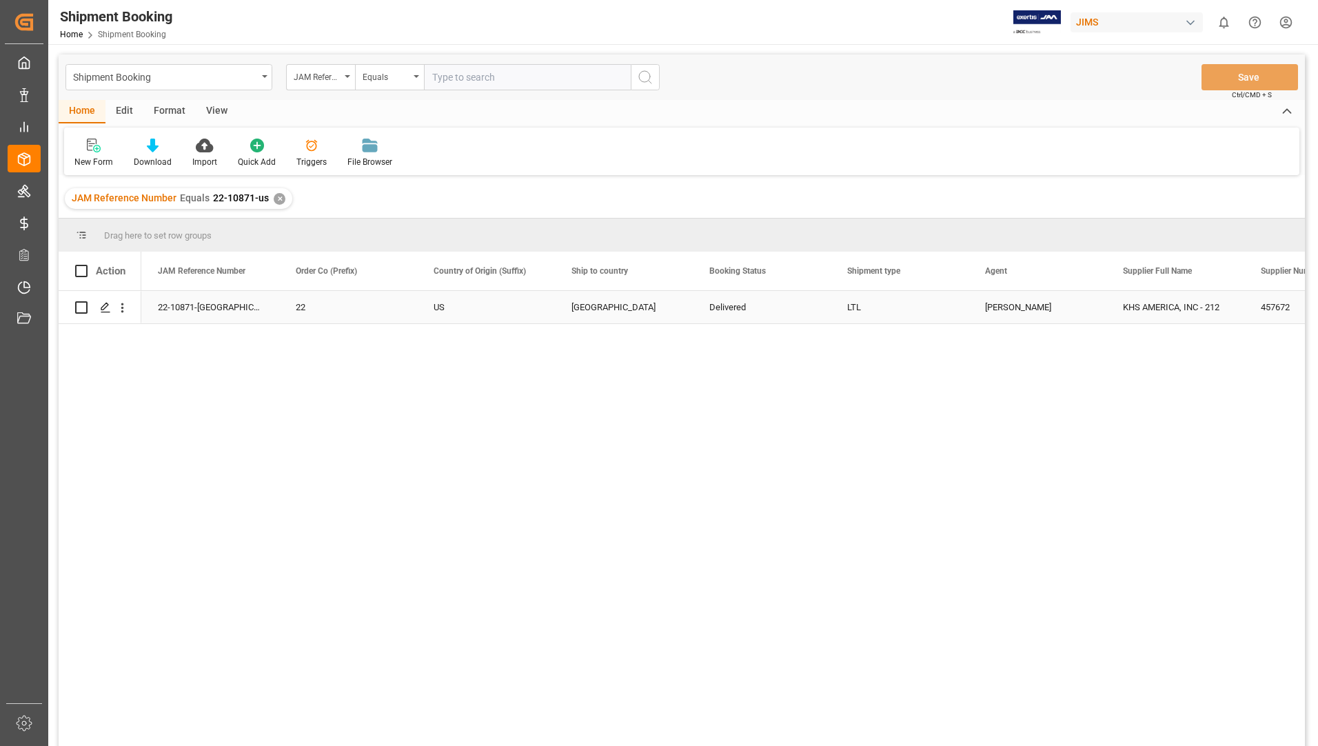
click at [79, 302] on input "Press Space to toggle row selection (unchecked)" at bounding box center [81, 307] width 12 height 12
checkbox input "true"
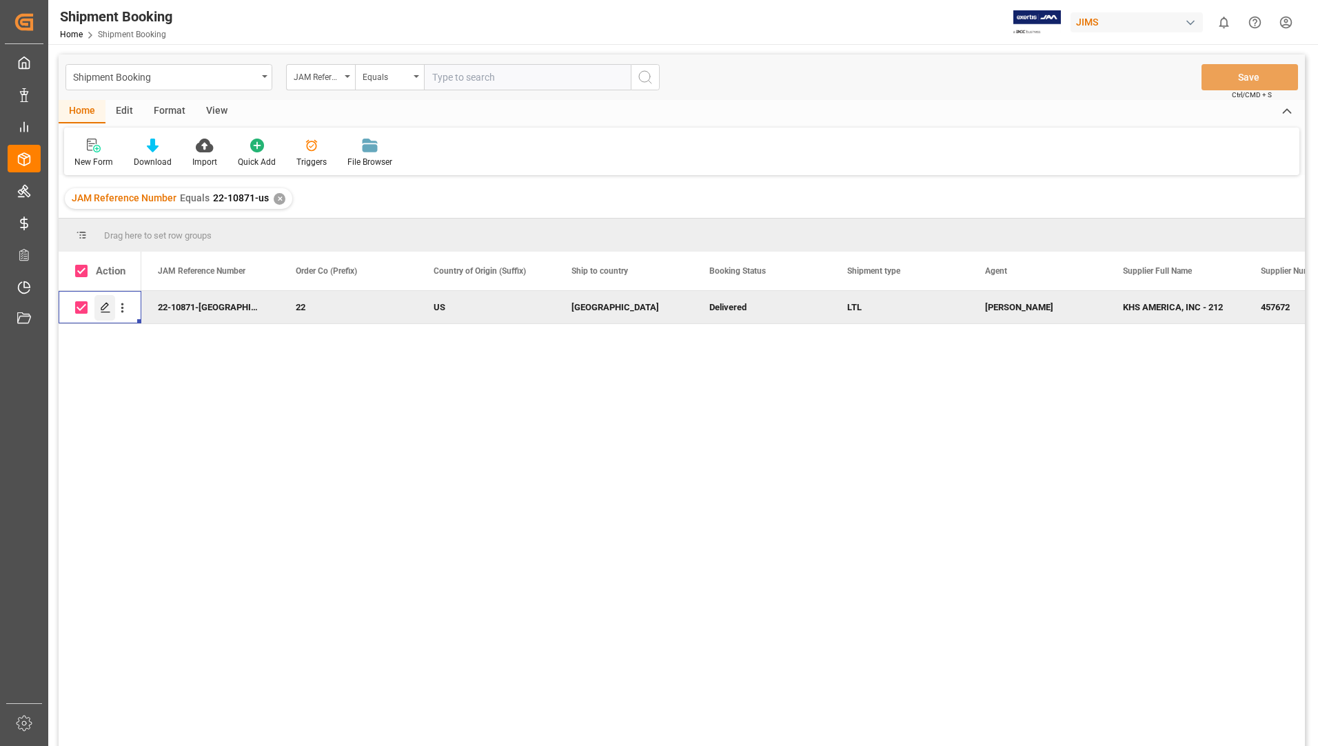
click at [109, 305] on icon "Press SPACE to deselect this row." at bounding box center [105, 307] width 11 height 11
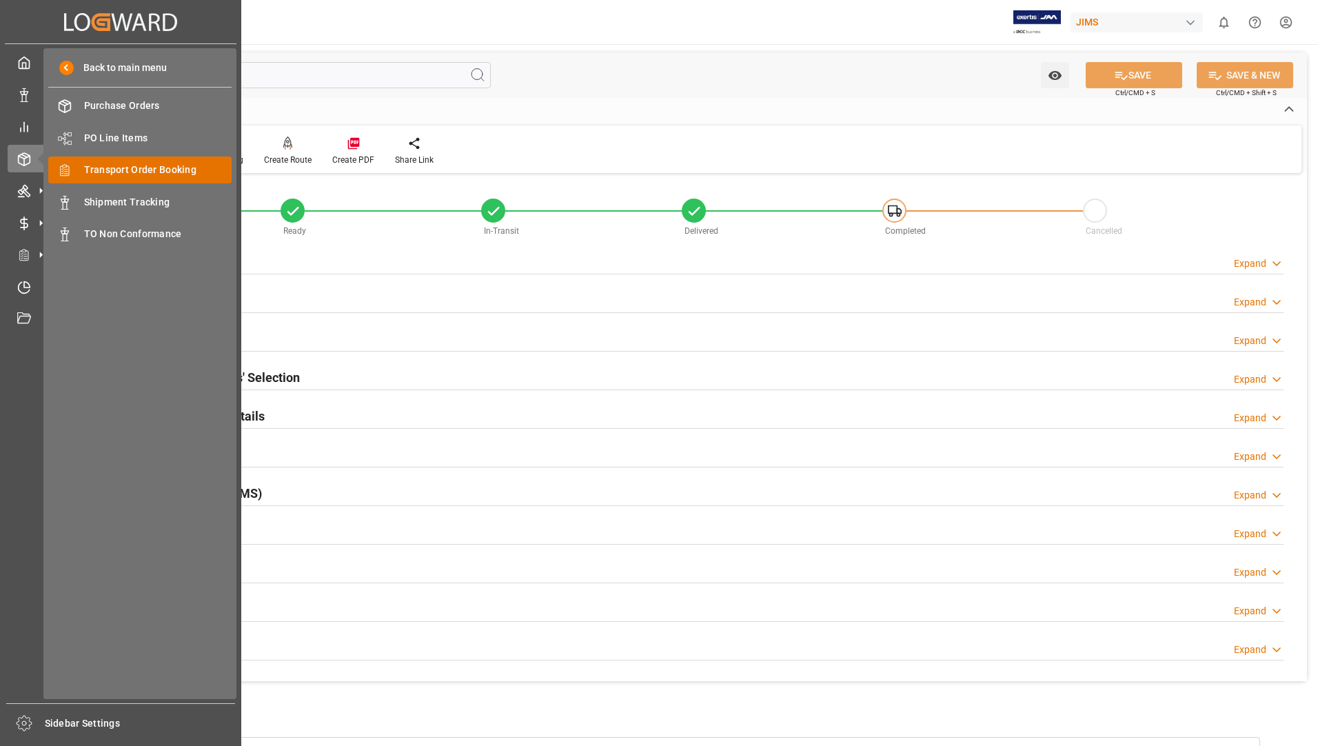
click at [152, 168] on span "Transport Order Booking" at bounding box center [158, 170] width 148 height 14
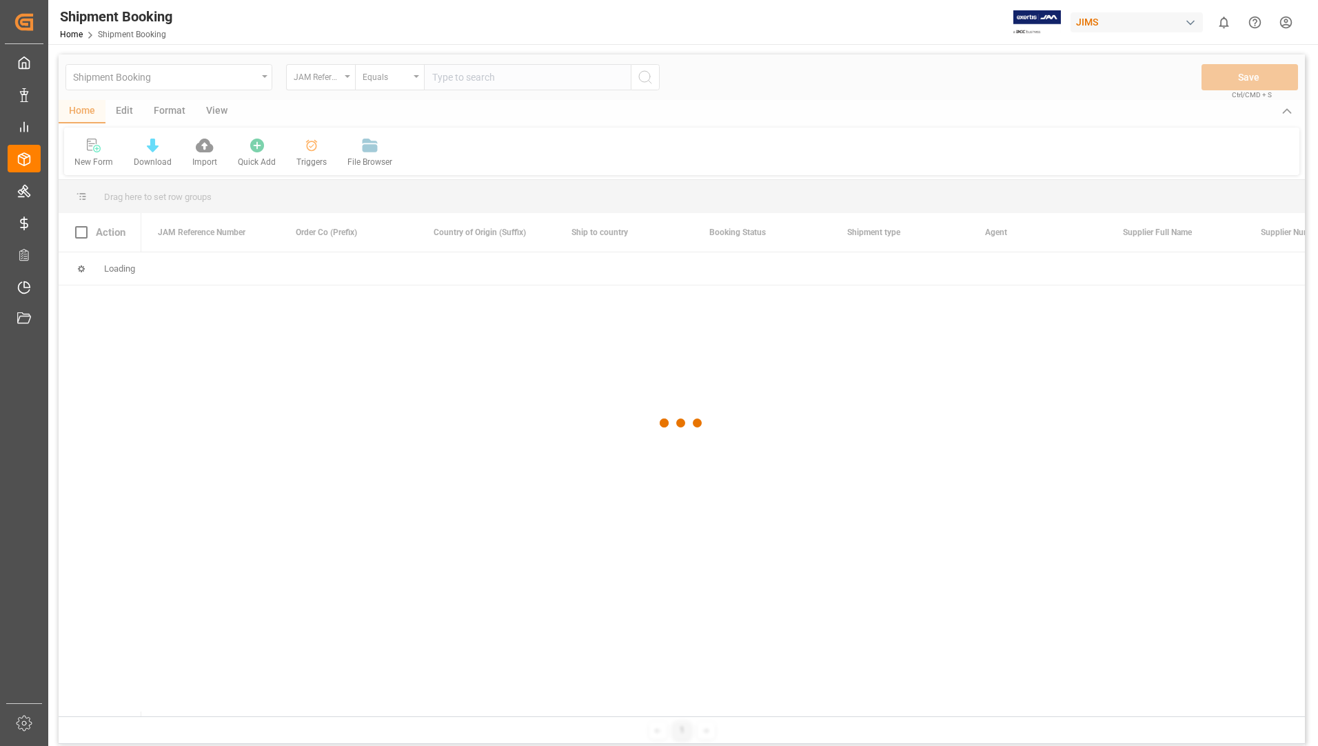
click at [465, 79] on div at bounding box center [682, 423] width 1246 height 738
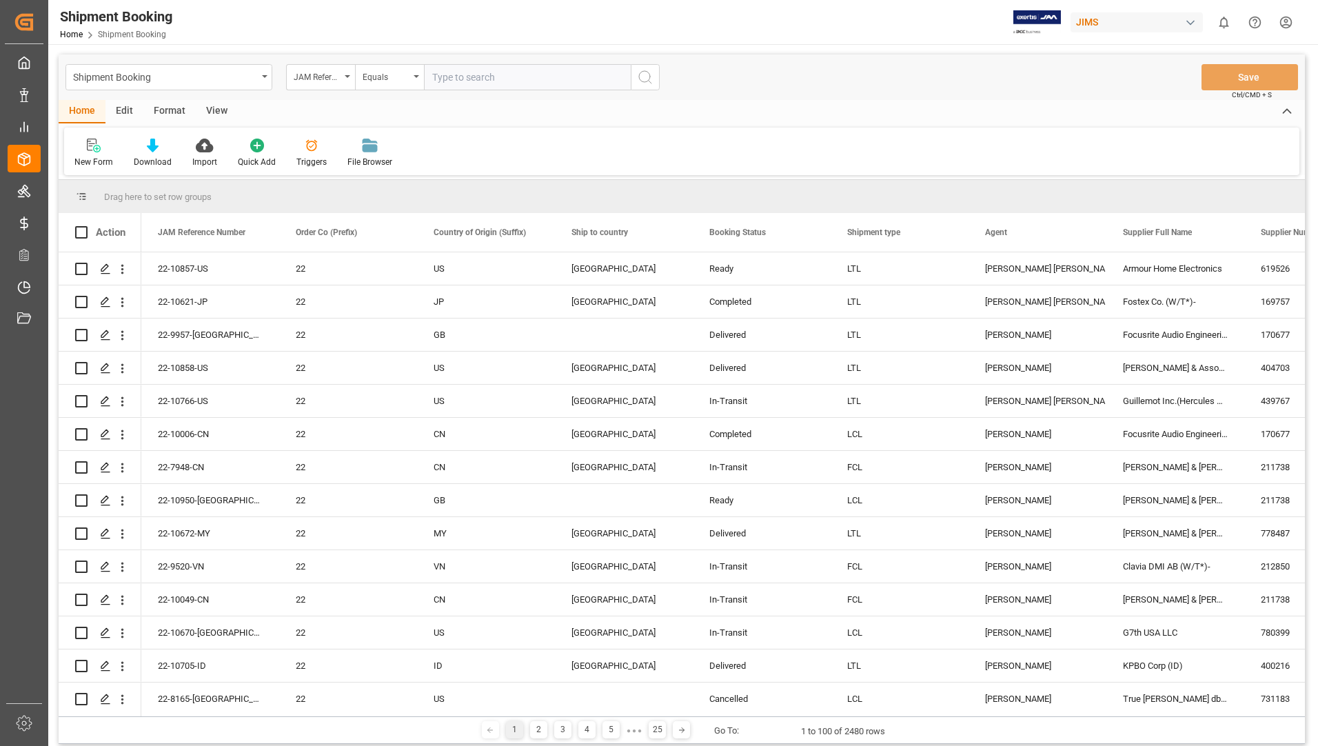
click at [469, 72] on input "text" at bounding box center [527, 77] width 207 height 26
type input "22-10871-us"
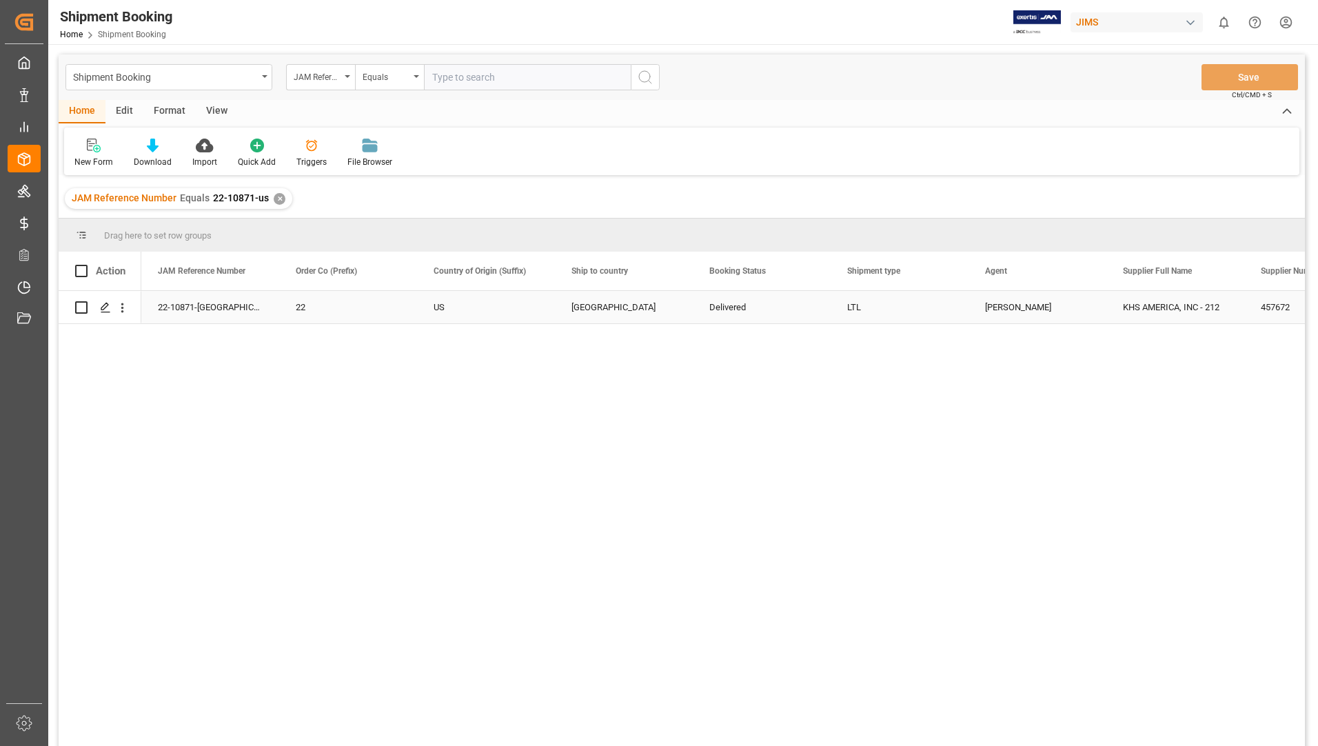
click at [74, 307] on div "Press SPACE to select this row." at bounding box center [100, 307] width 83 height 32
click at [80, 305] on input "Press Space to toggle row selection (unchecked)" at bounding box center [81, 307] width 12 height 12
checkbox input "true"
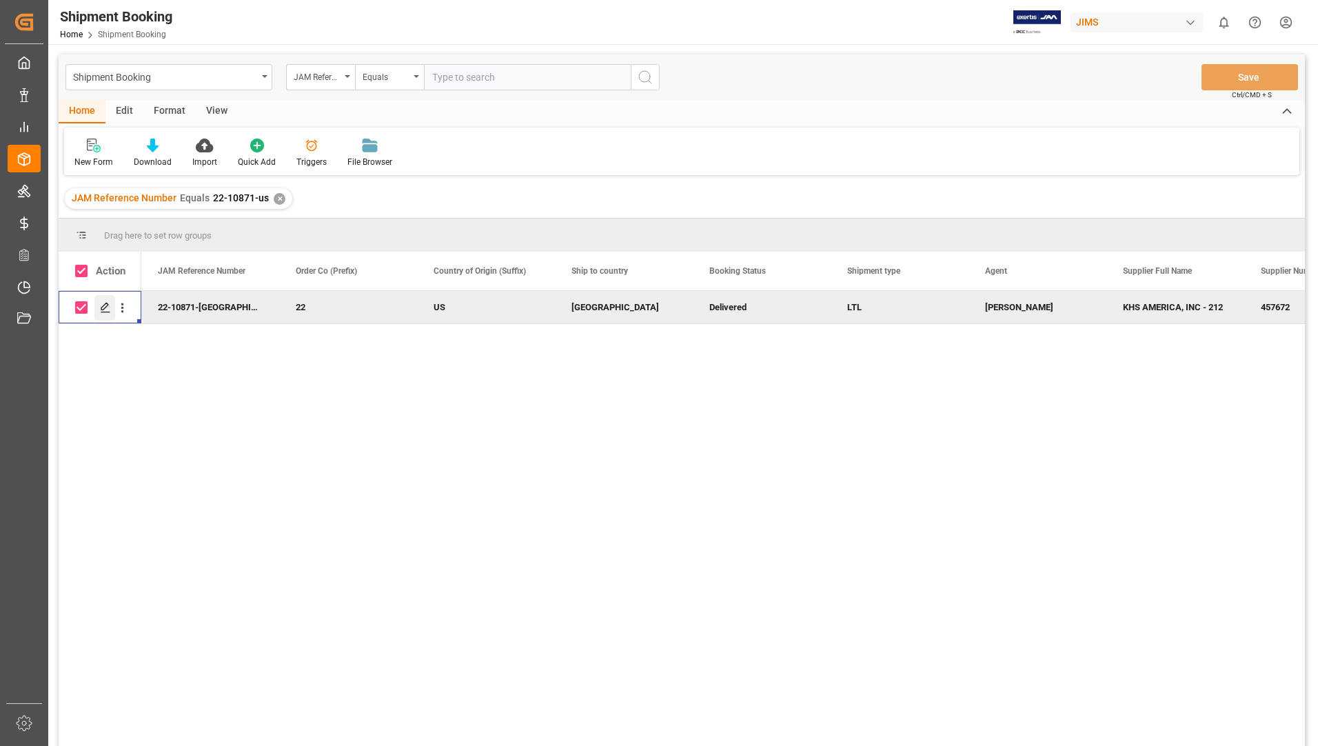
click at [108, 305] on polygon "Press SPACE to deselect this row." at bounding box center [104, 306] width 7 height 7
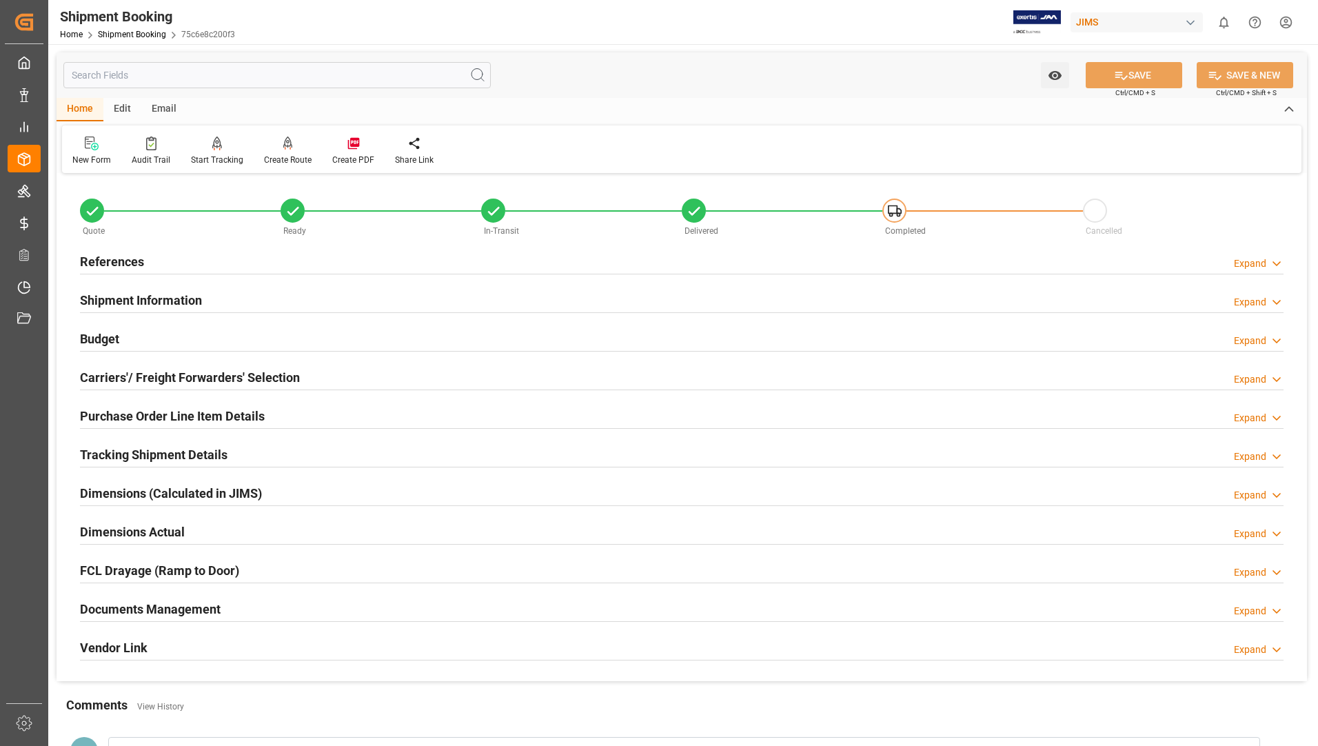
click at [158, 448] on h2 "Tracking Shipment Details" at bounding box center [154, 454] width 148 height 19
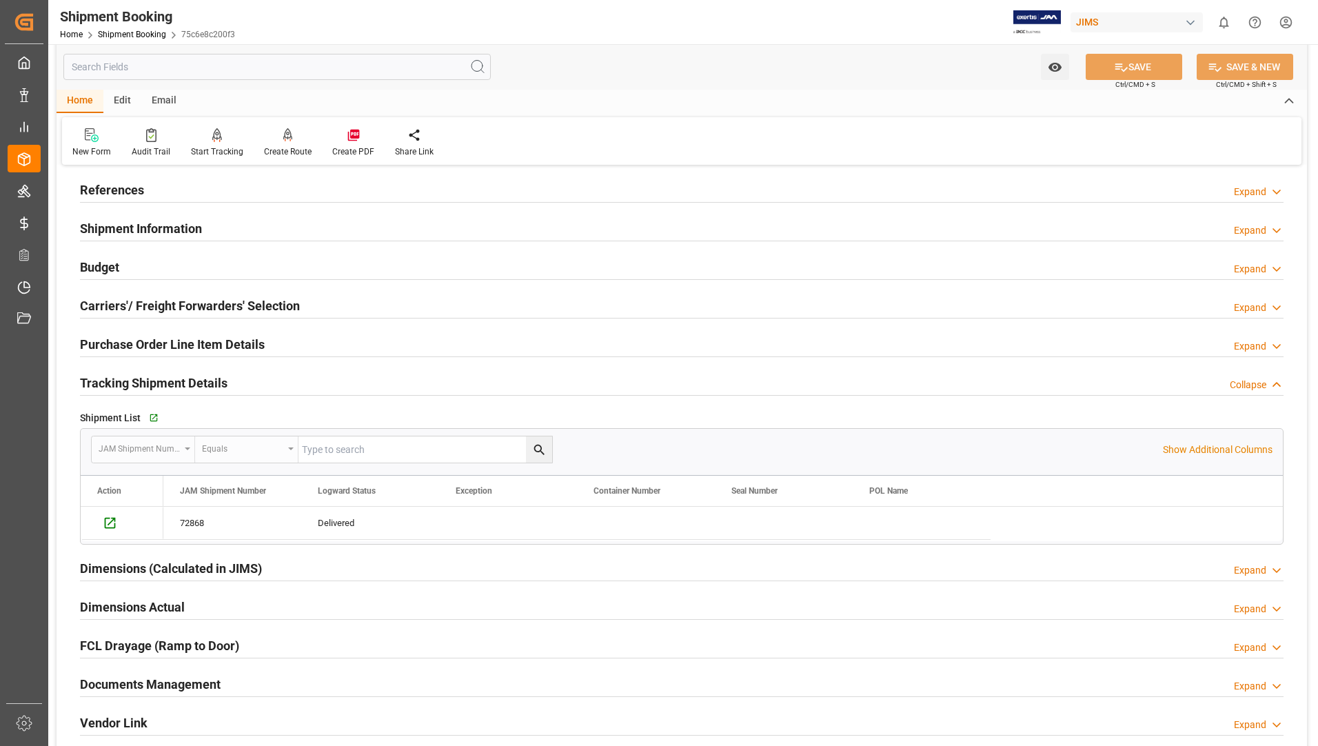
scroll to position [207, 0]
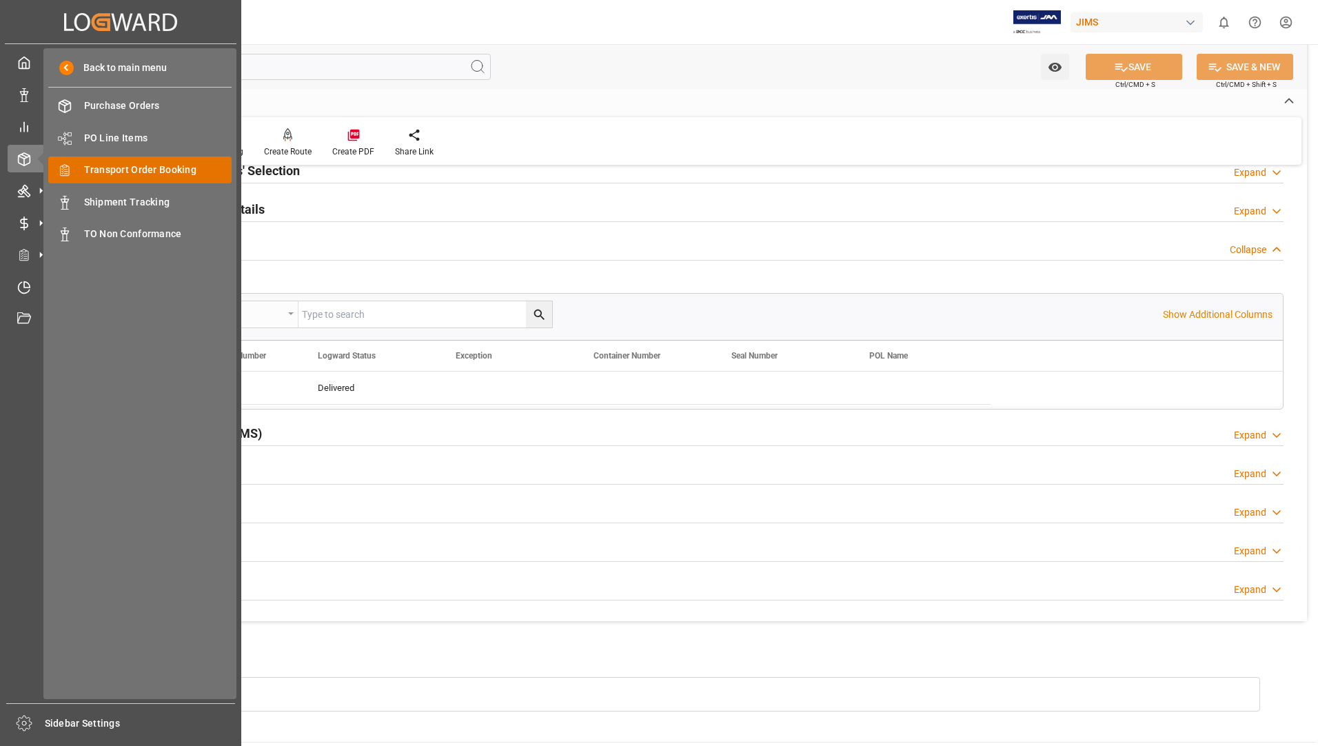
click at [151, 161] on div "Transport Order Booking Transport Order Booking" at bounding box center [139, 169] width 183 height 27
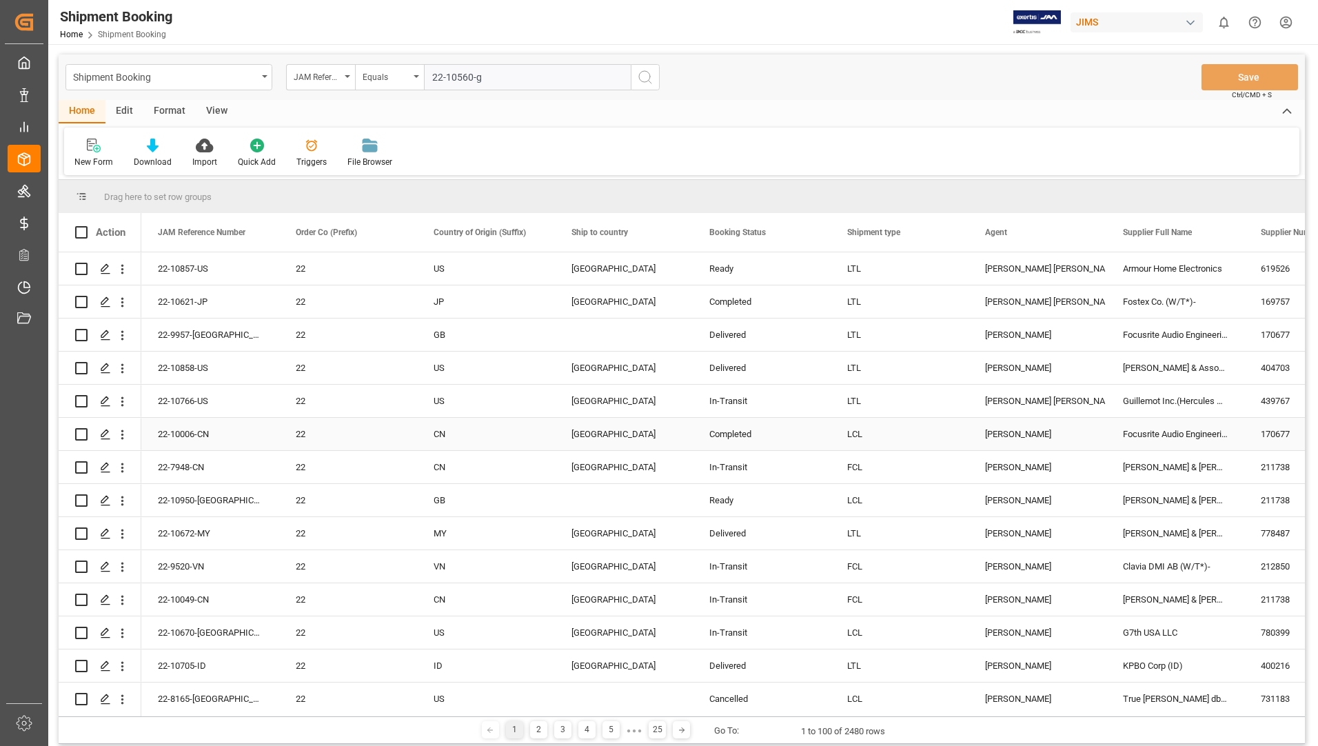
type input "22-10560-gb"
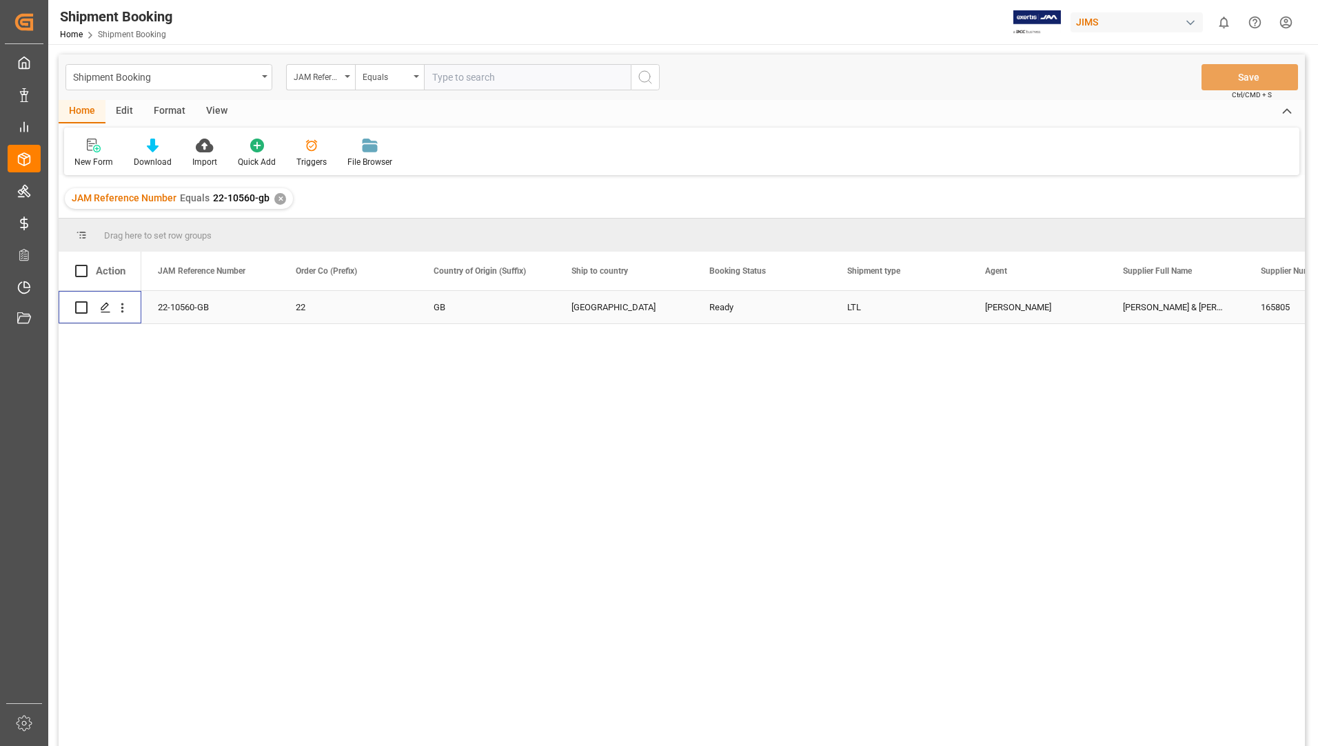
click at [81, 307] on input "Press Space to toggle row selection (unchecked)" at bounding box center [81, 307] width 12 height 12
checkbox input "true"
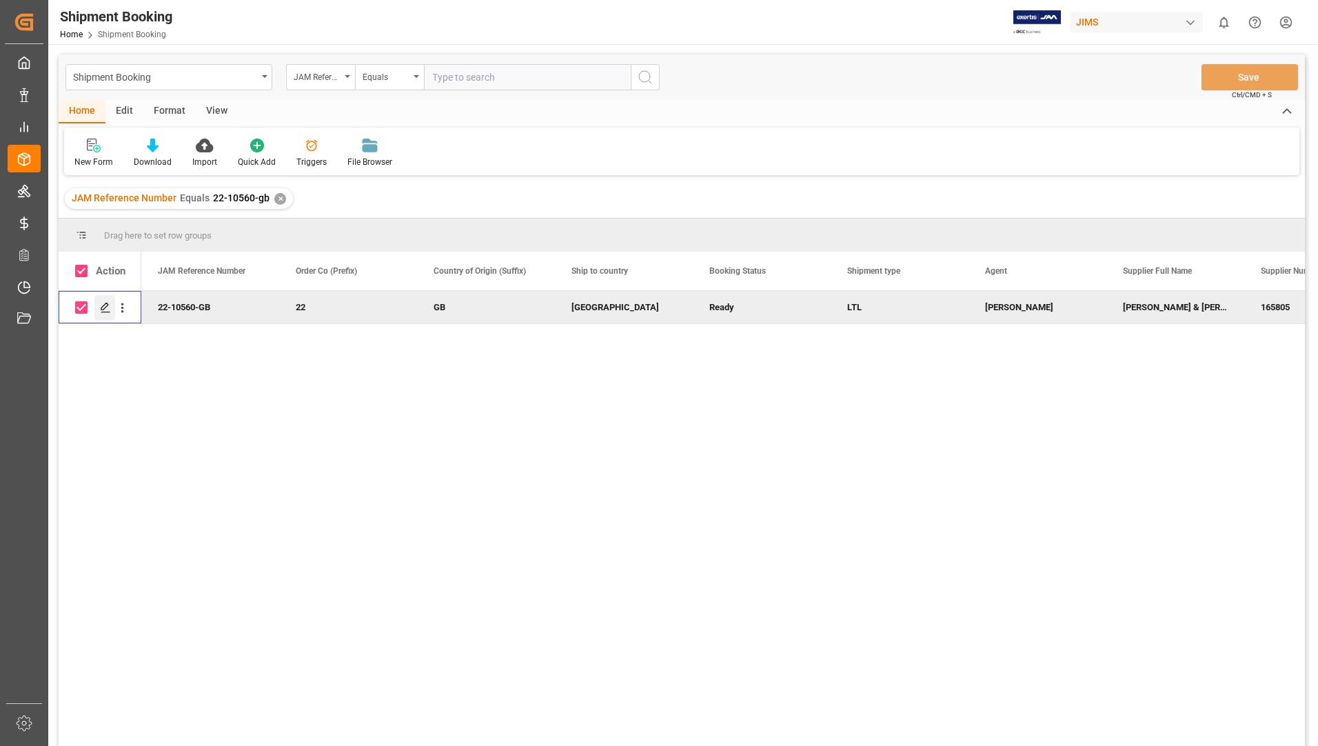
click at [103, 305] on icon "Press SPACE to deselect this row." at bounding box center [105, 307] width 11 height 11
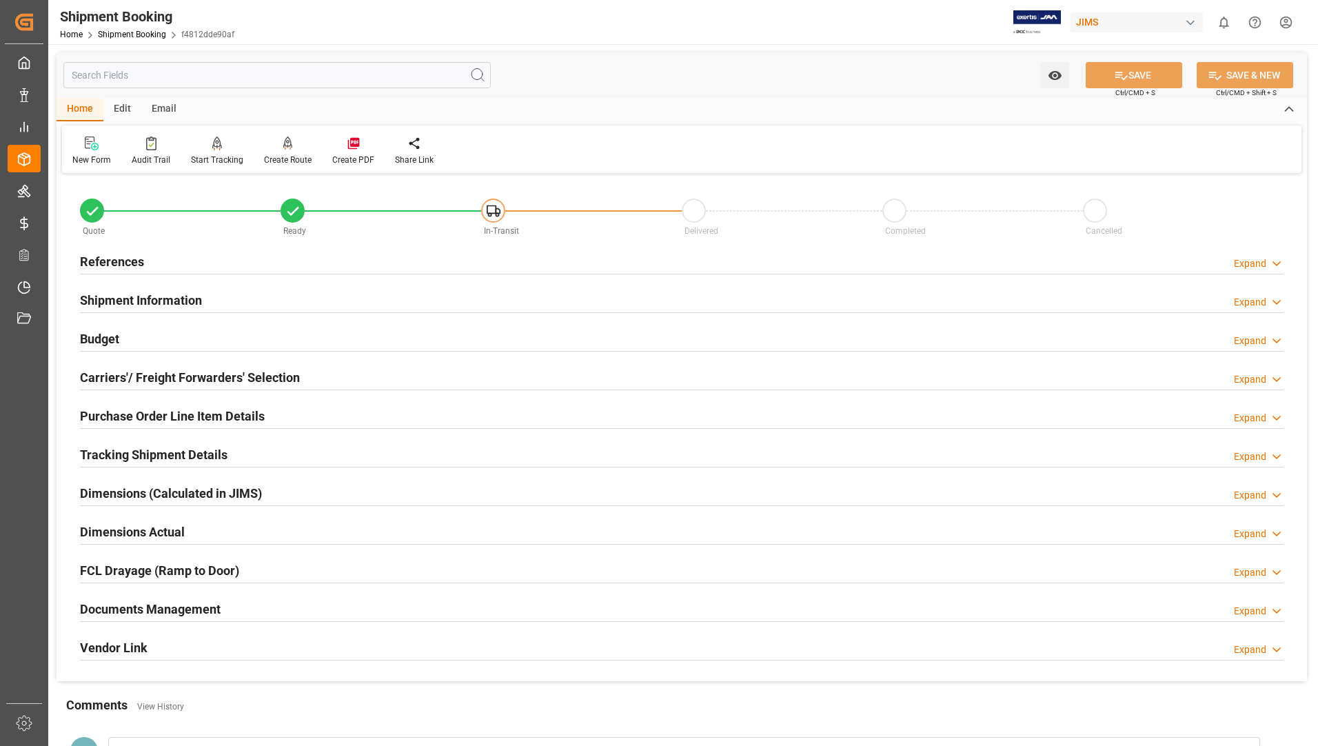
click at [99, 451] on h2 "Tracking Shipment Details" at bounding box center [154, 454] width 148 height 19
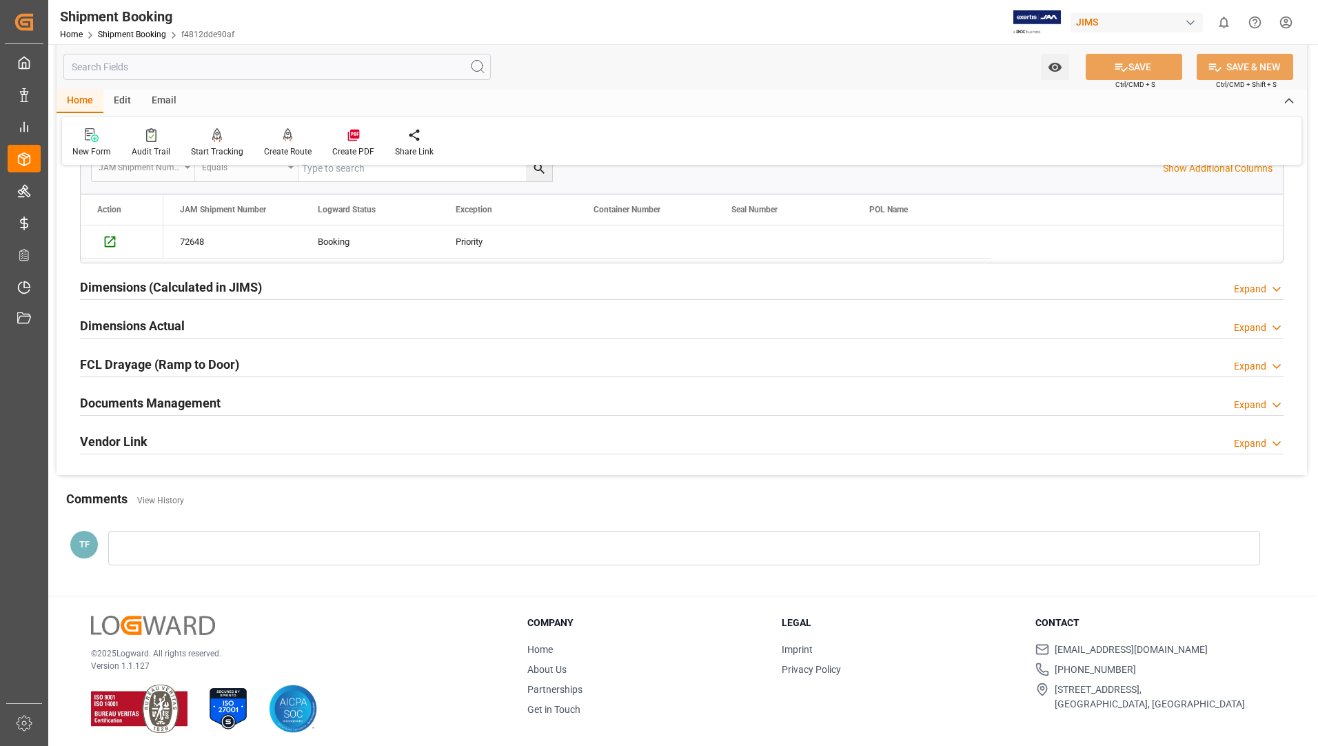
scroll to position [358, 0]
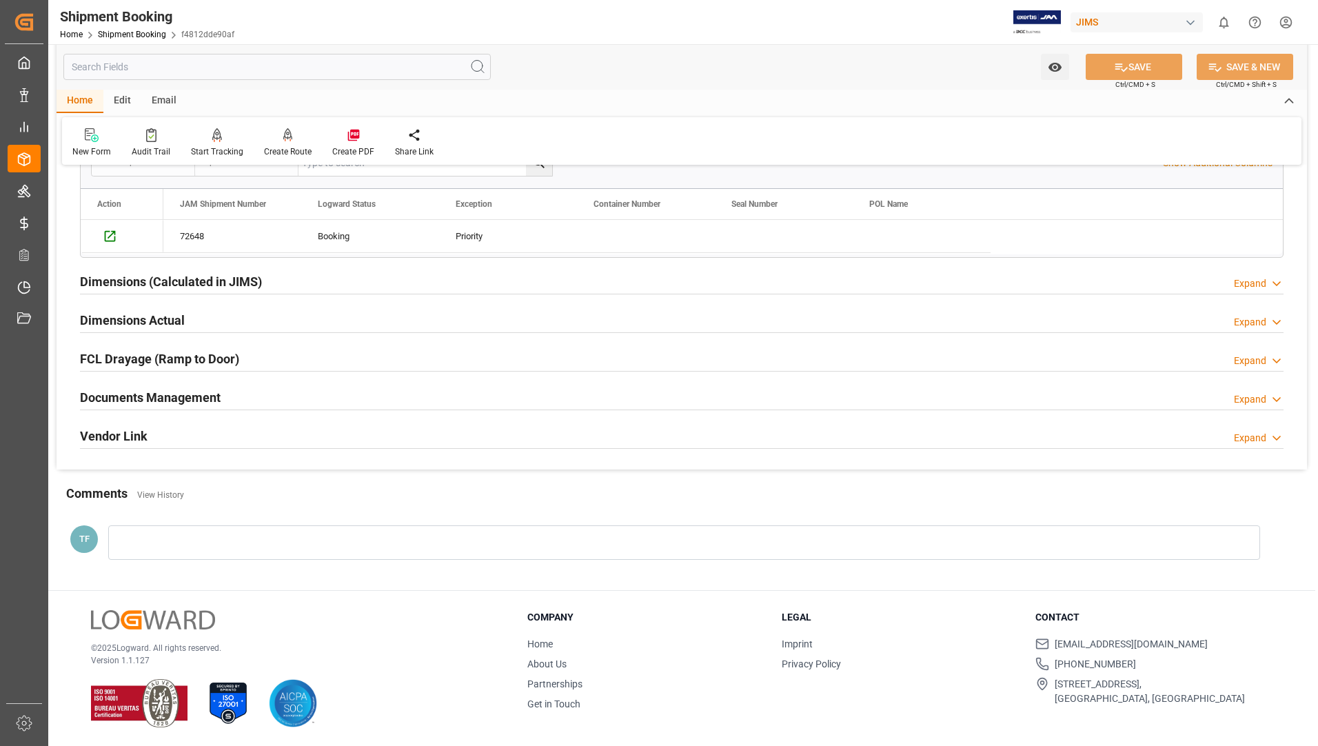
click at [159, 403] on h2 "Documents Management" at bounding box center [150, 397] width 141 height 19
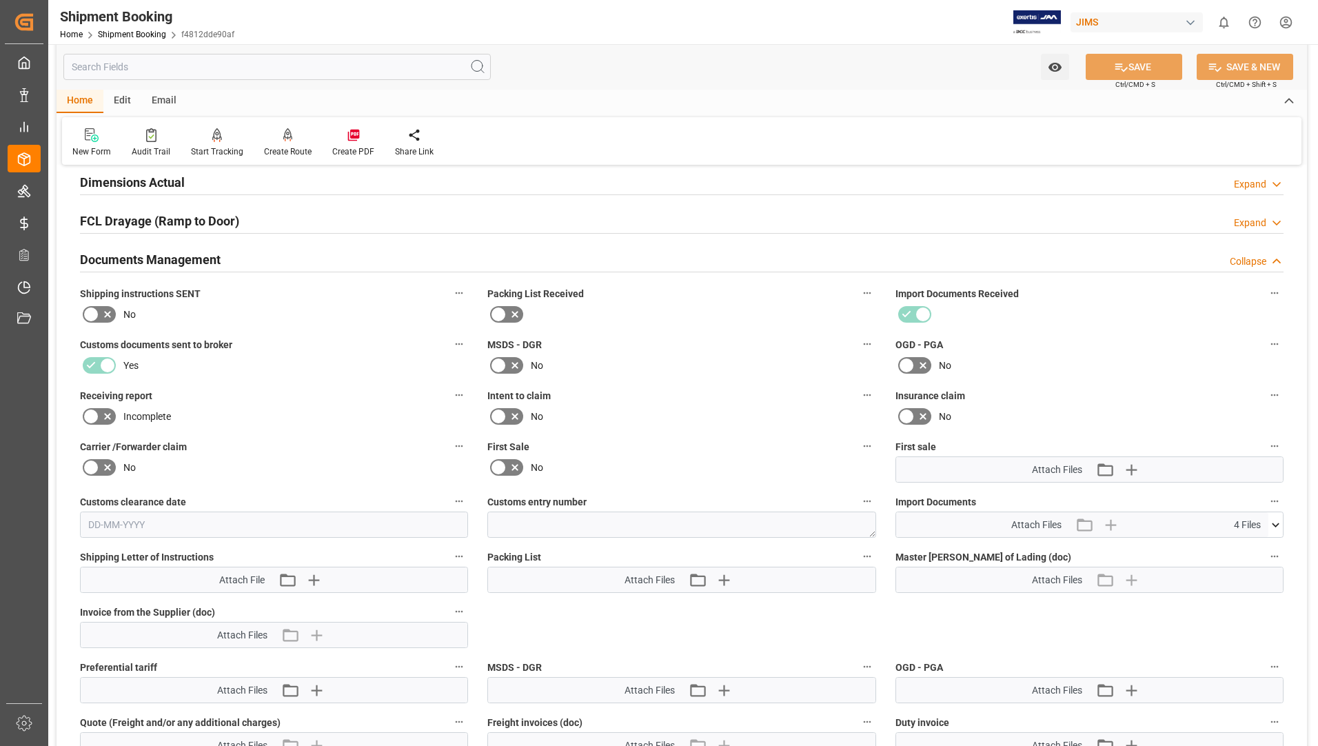
scroll to position [772, 0]
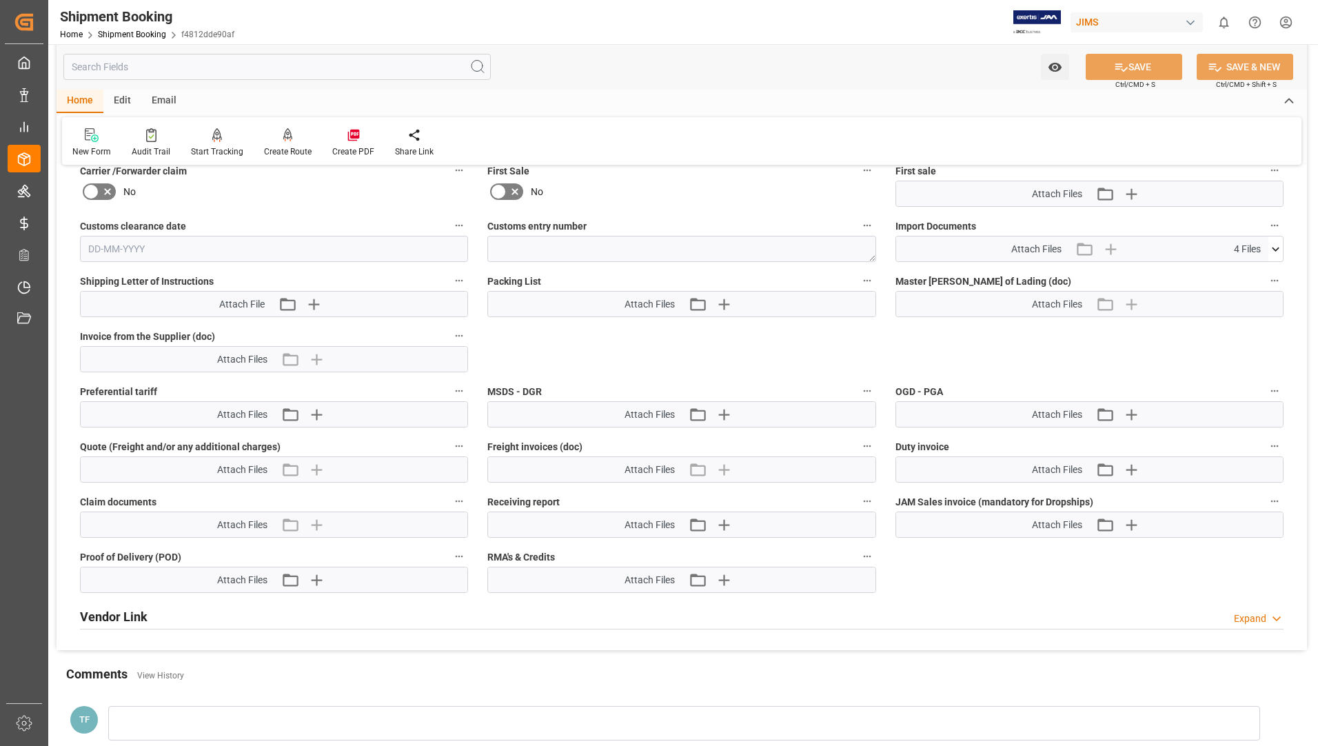
click at [1277, 247] on icon at bounding box center [1275, 249] width 14 height 14
click at [1268, 301] on icon at bounding box center [1267, 303] width 13 height 9
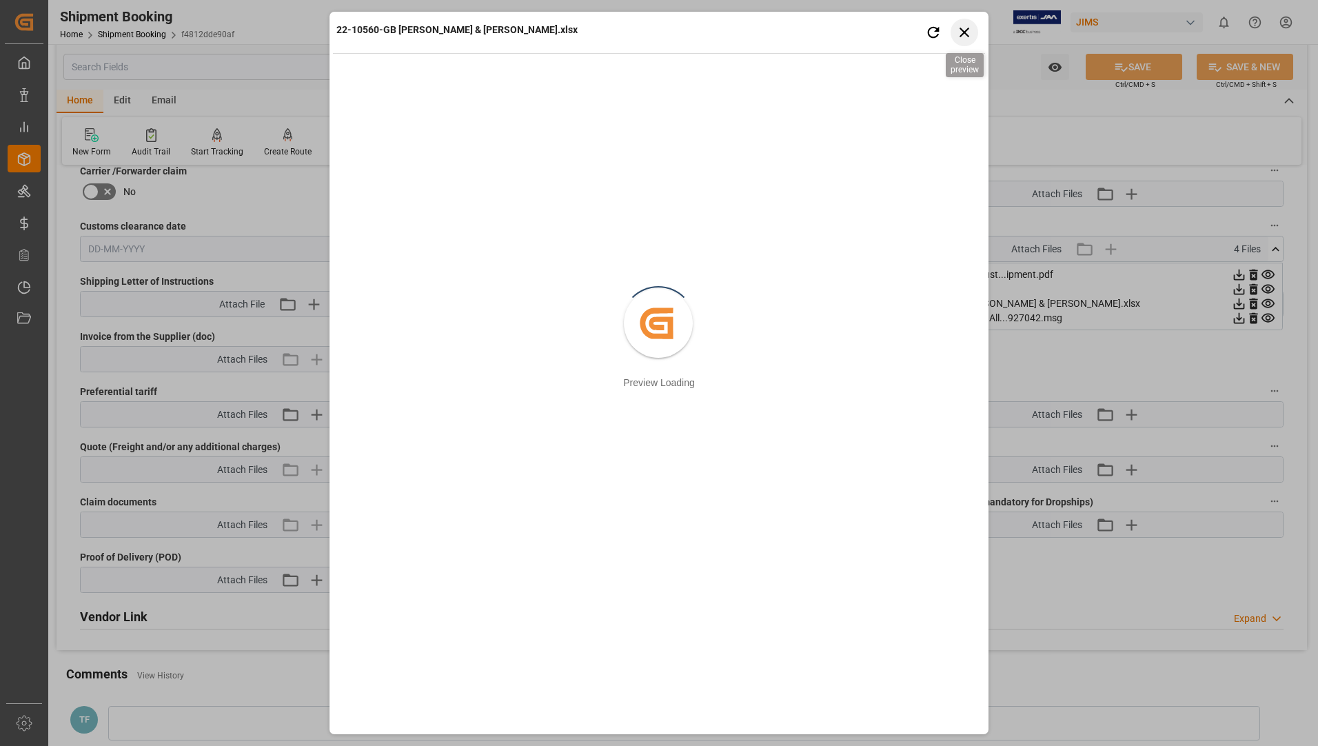
click at [960, 27] on icon "button" at bounding box center [964, 31] width 17 height 17
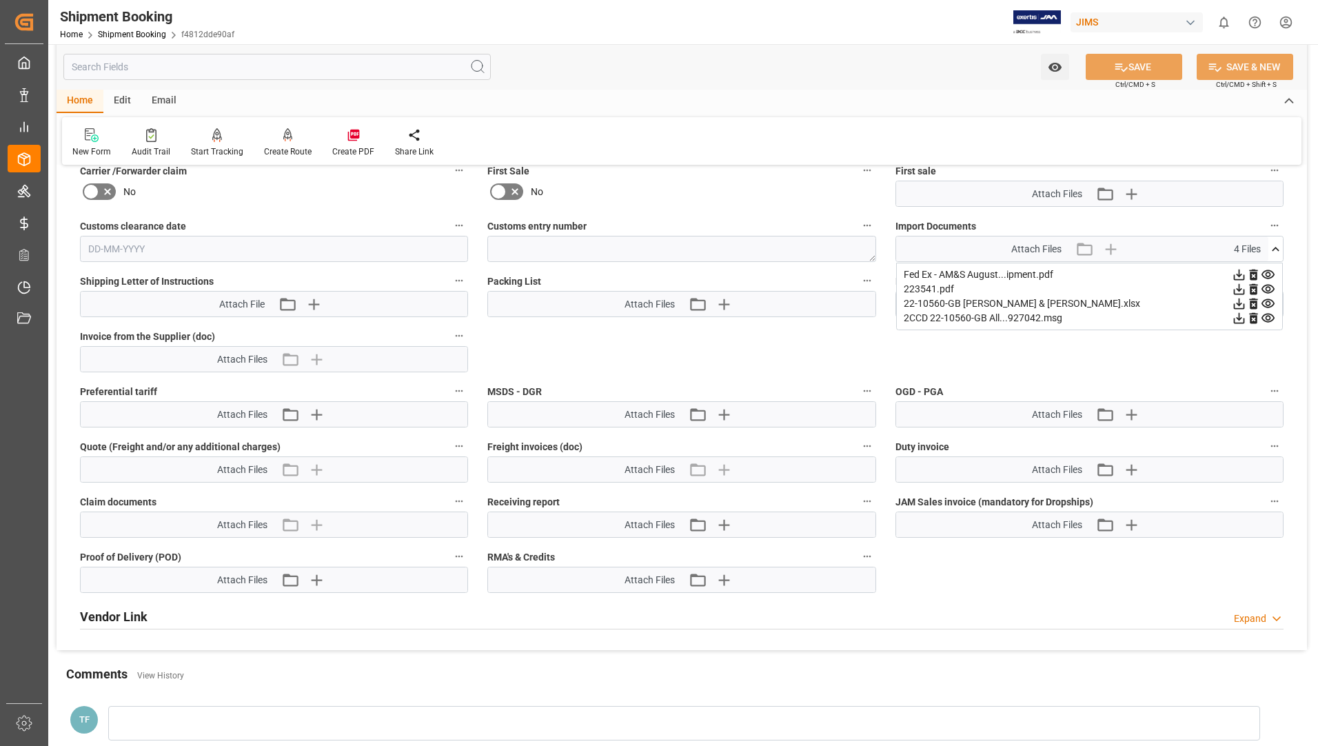
click at [1237, 307] on icon at bounding box center [1239, 303] width 14 height 14
